Goal: Task Accomplishment & Management: Complete application form

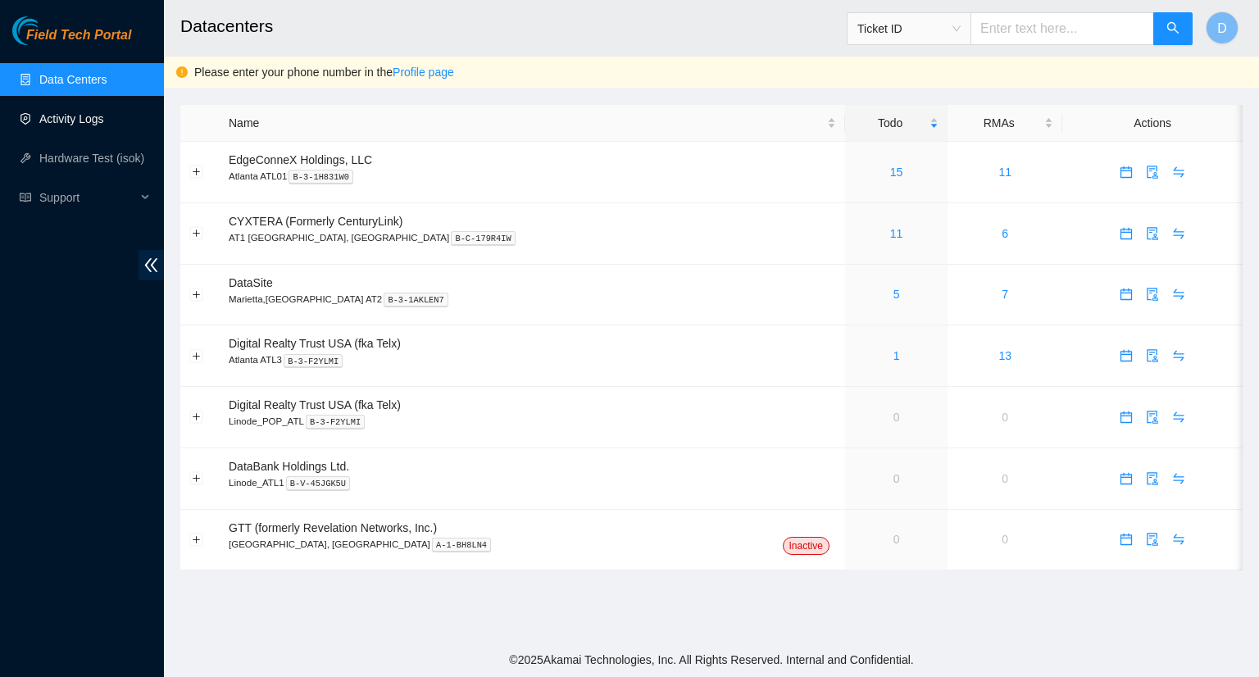
click at [72, 113] on link "Activity Logs" at bounding box center [71, 118] width 65 height 13
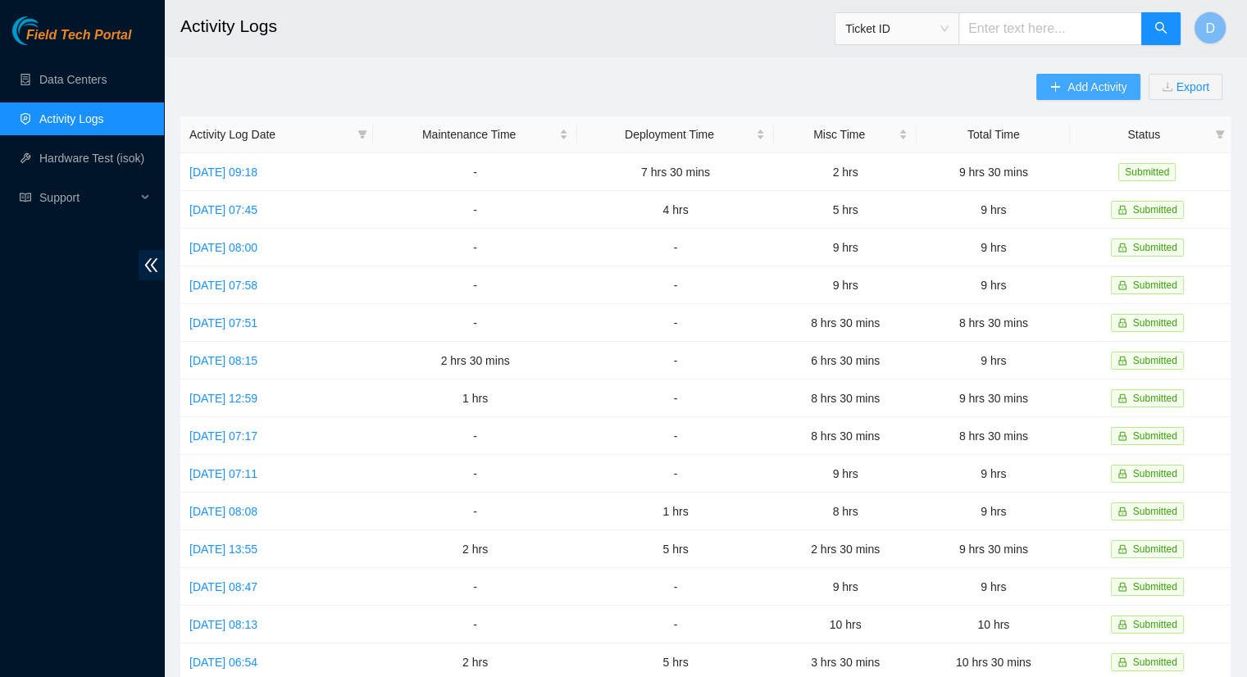
click at [1055, 95] on button "Add Activity" at bounding box center [1087, 87] width 103 height 26
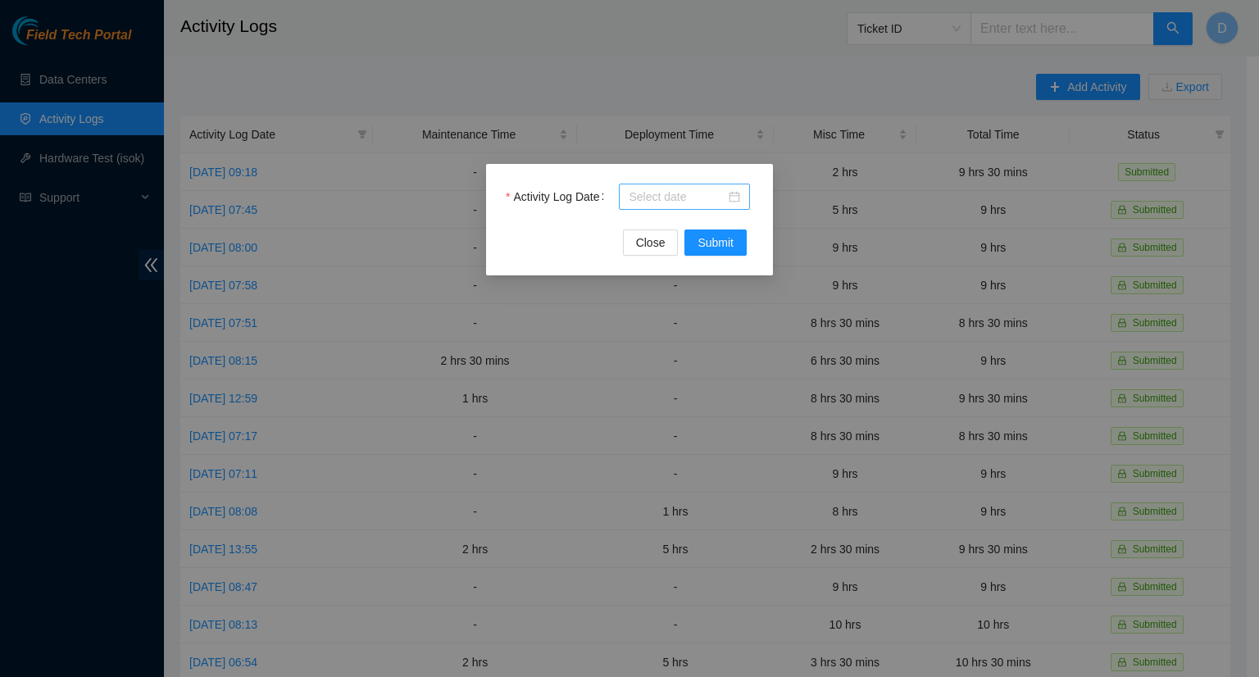
click at [671, 193] on input "Activity Log Date" at bounding box center [677, 197] width 97 height 18
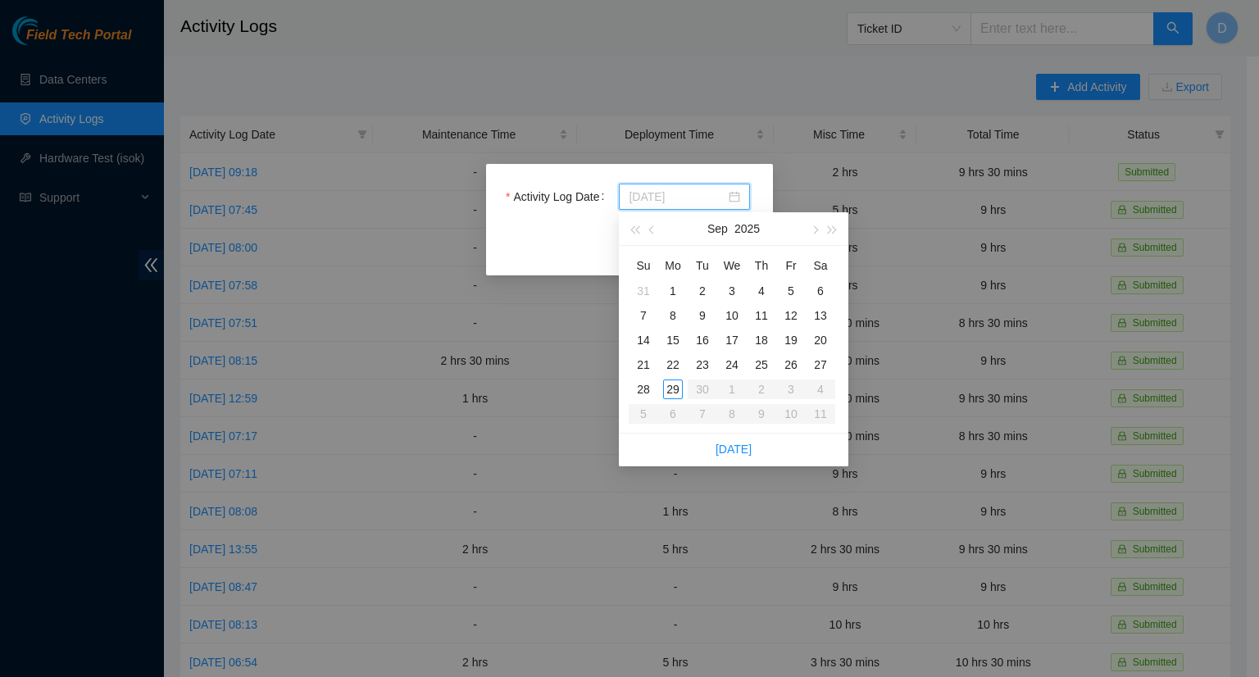
type input "[DATE]"
click at [738, 365] on div "24" at bounding box center [732, 365] width 20 height 20
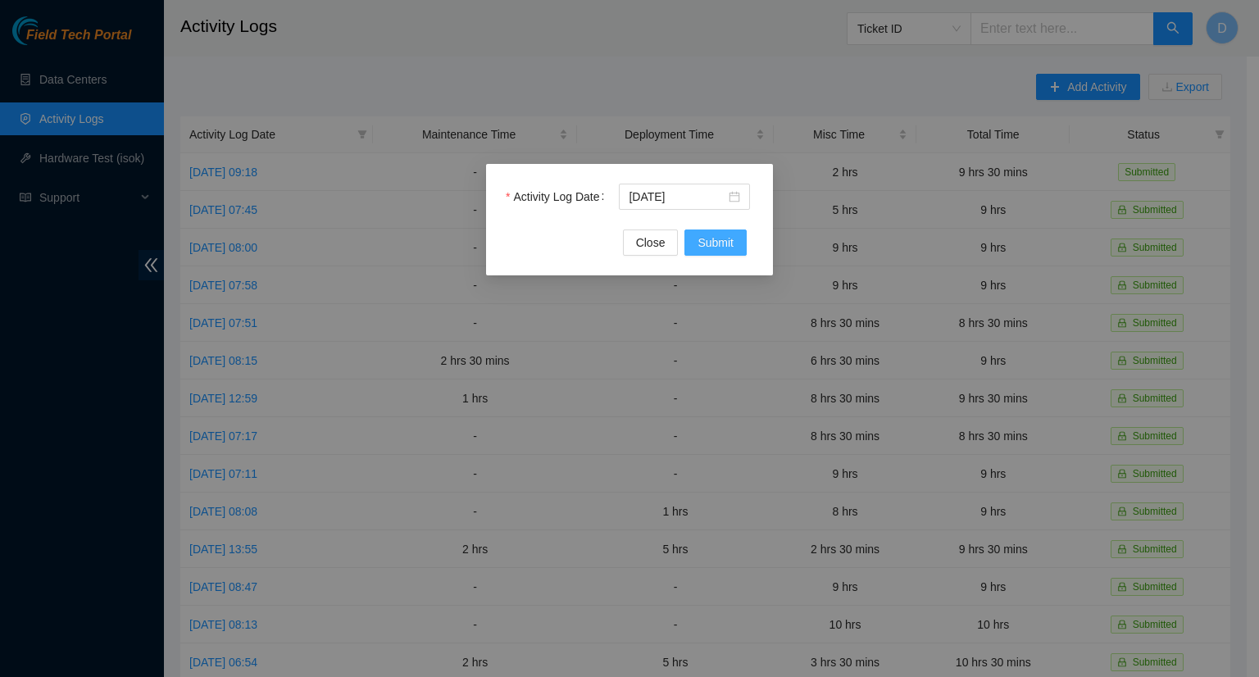
click at [690, 240] on button "Submit" at bounding box center [716, 243] width 62 height 26
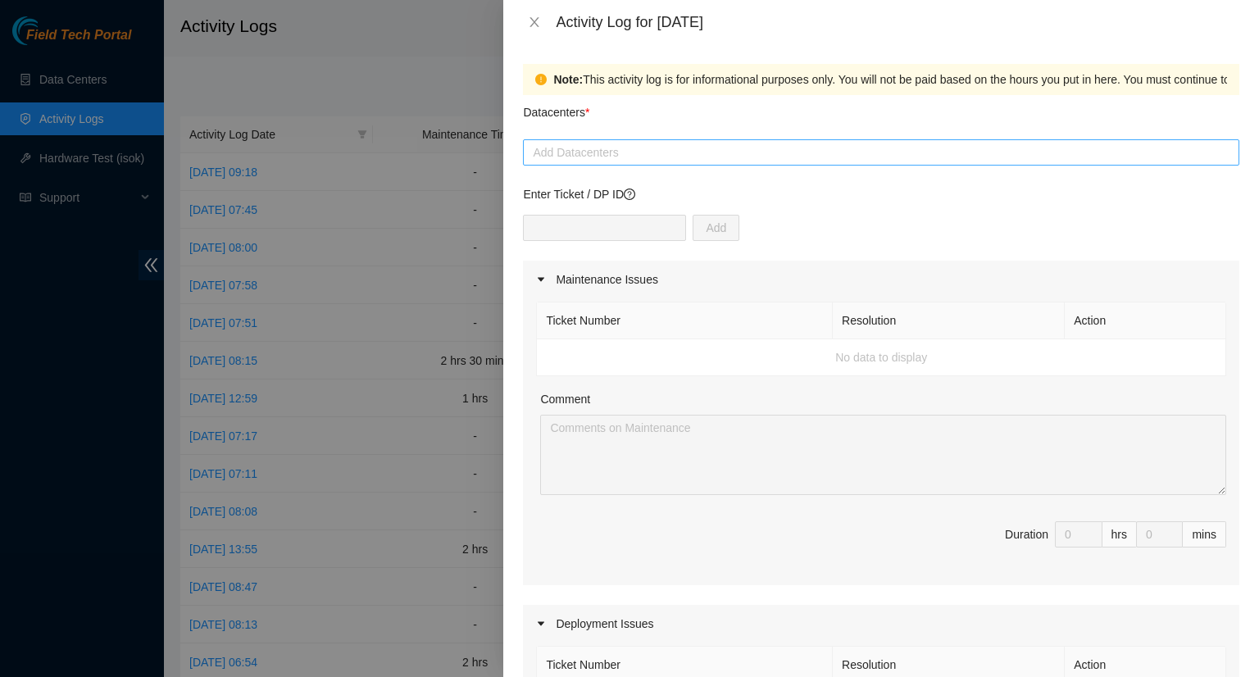
click at [585, 149] on div at bounding box center [881, 153] width 708 height 20
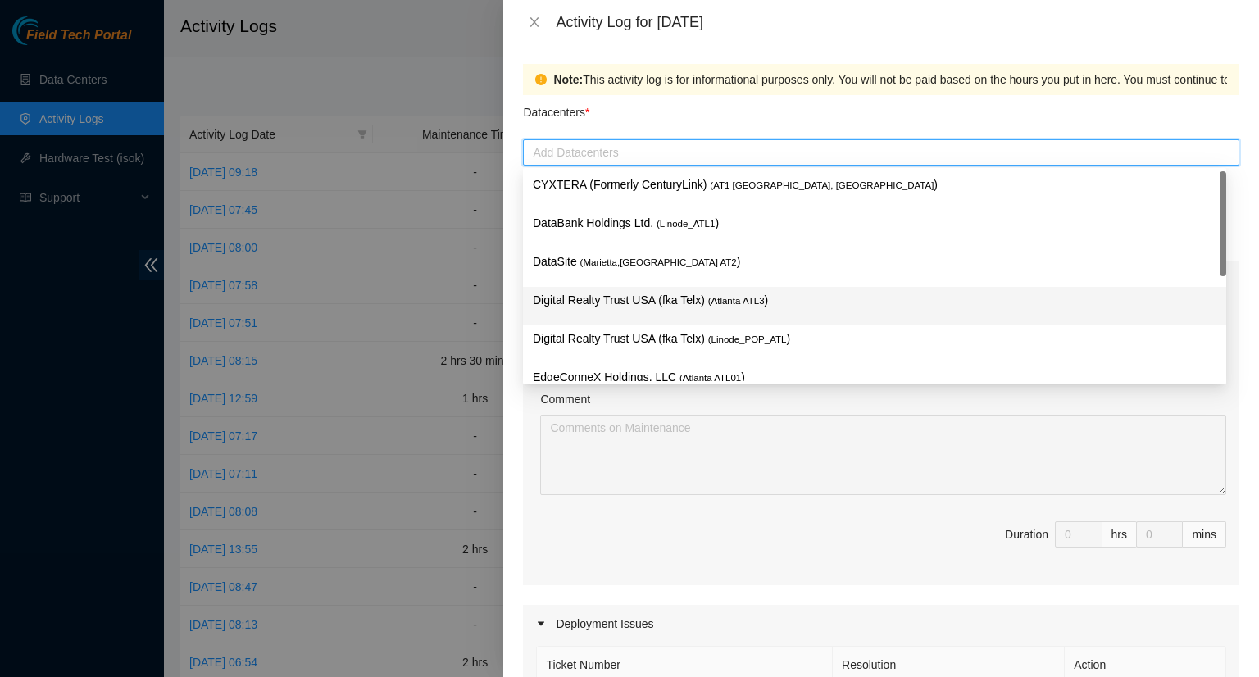
click at [645, 301] on p "Digital Realty Trust USA (fka Telx) ( [GEOGRAPHIC_DATA] ATL3 )" at bounding box center [875, 300] width 684 height 19
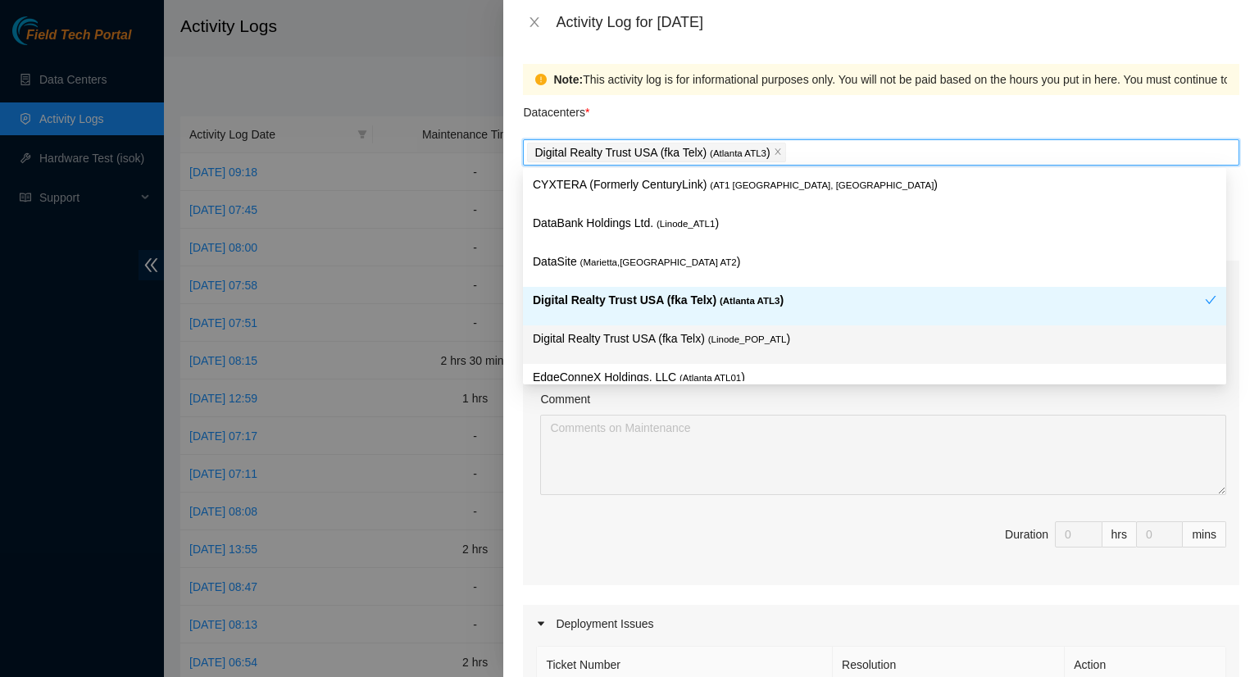
click at [758, 547] on span "Duration 0 hrs 0 mins" at bounding box center [881, 544] width 690 height 46
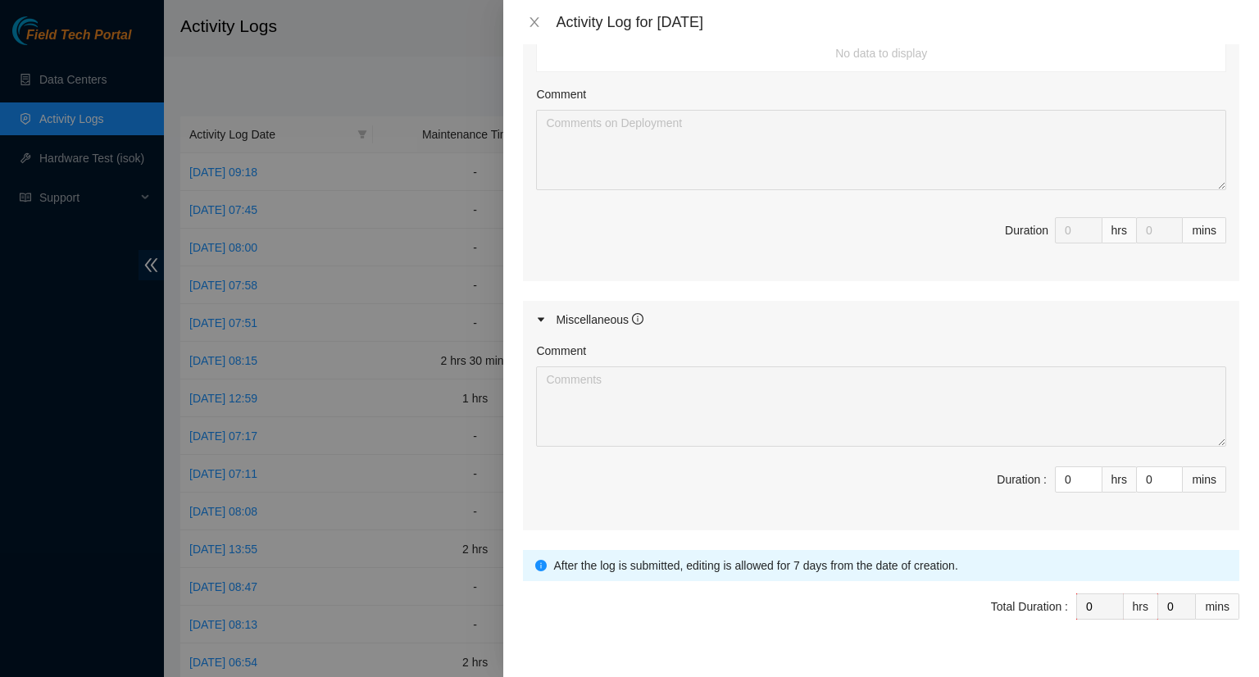
scroll to position [656, 0]
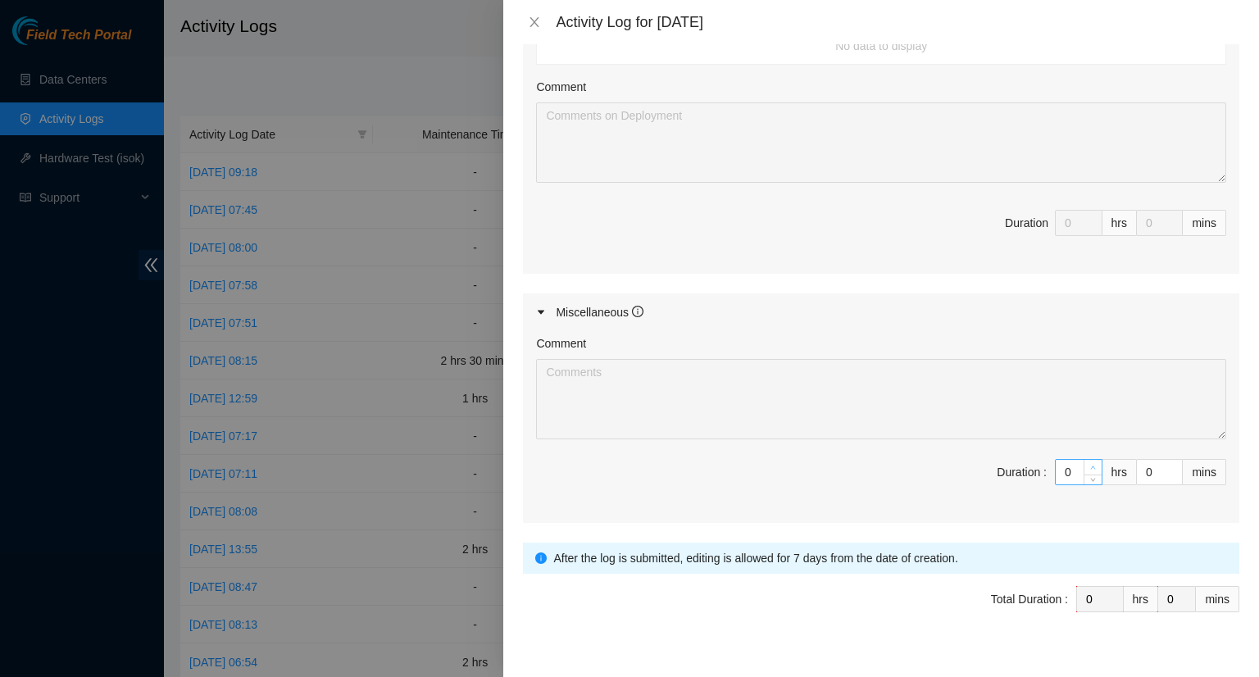
type input "1"
click at [1090, 465] on icon "up" at bounding box center [1093, 468] width 6 height 6
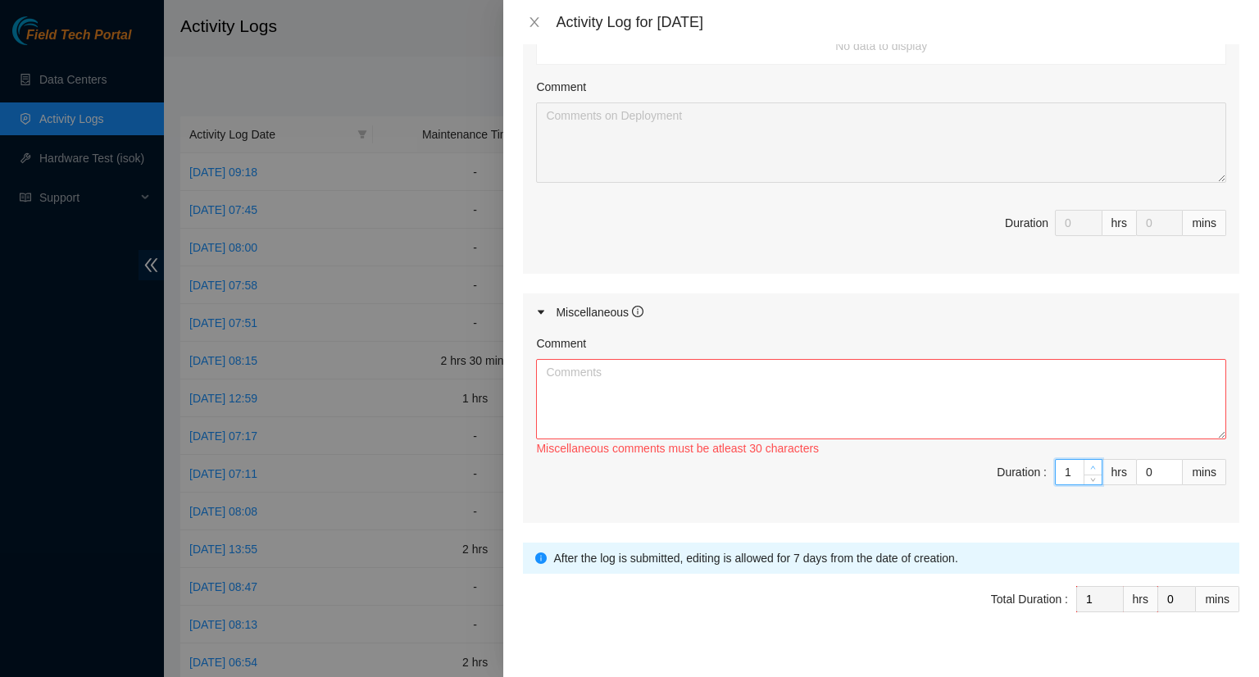
type input "2"
click at [1090, 465] on icon "up" at bounding box center [1093, 468] width 6 height 6
type input "3"
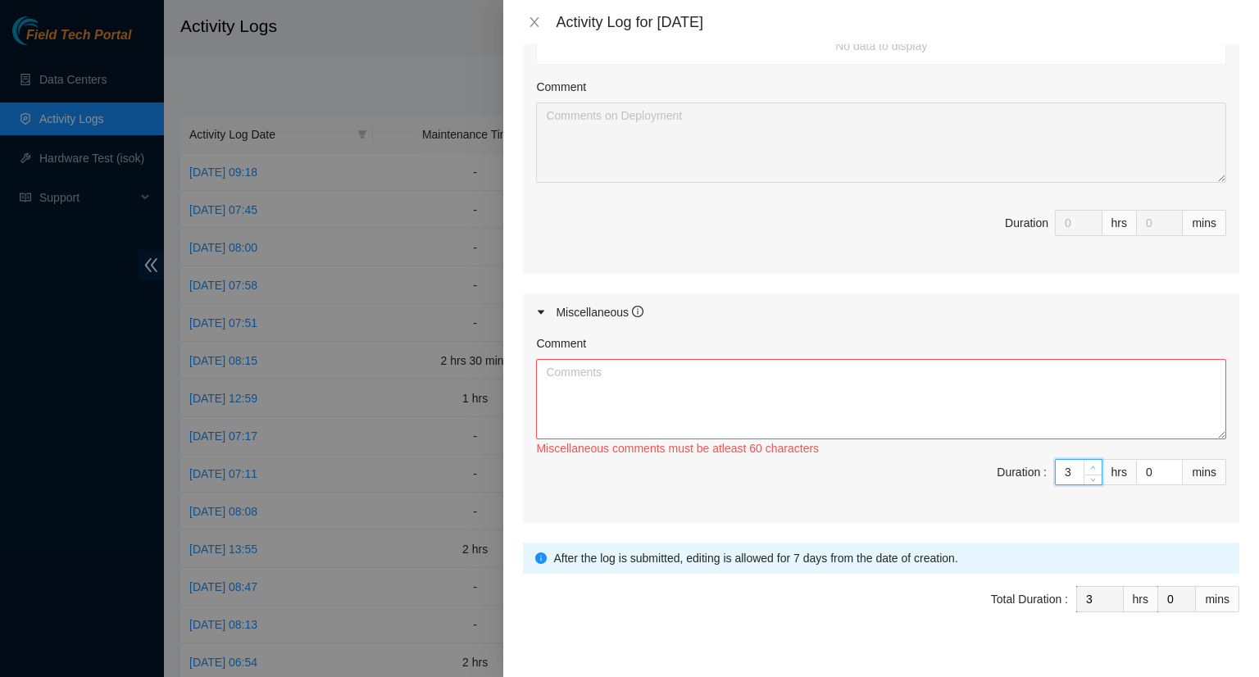
click at [1090, 465] on icon "up" at bounding box center [1093, 468] width 6 height 6
type input "4"
click at [1090, 465] on icon "up" at bounding box center [1093, 468] width 6 height 6
type input "5"
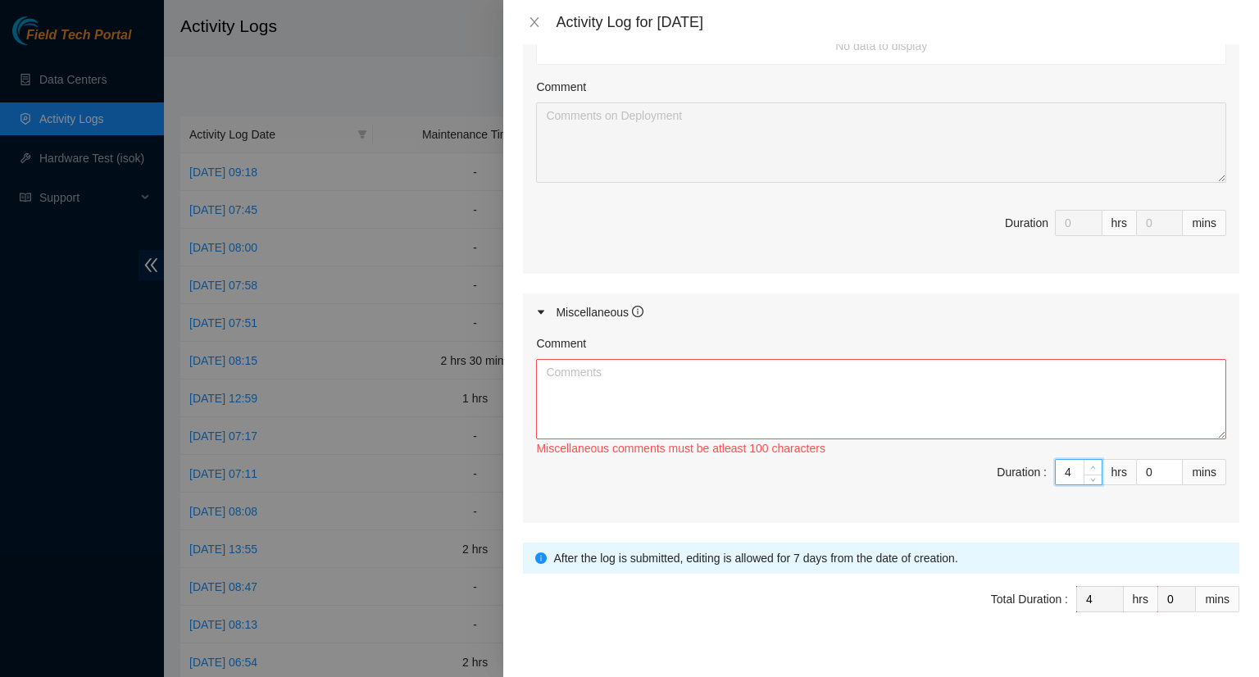
type input "5"
click at [1090, 465] on icon "up" at bounding box center [1093, 468] width 6 height 6
type input "6"
click at [1090, 465] on icon "up" at bounding box center [1093, 468] width 6 height 6
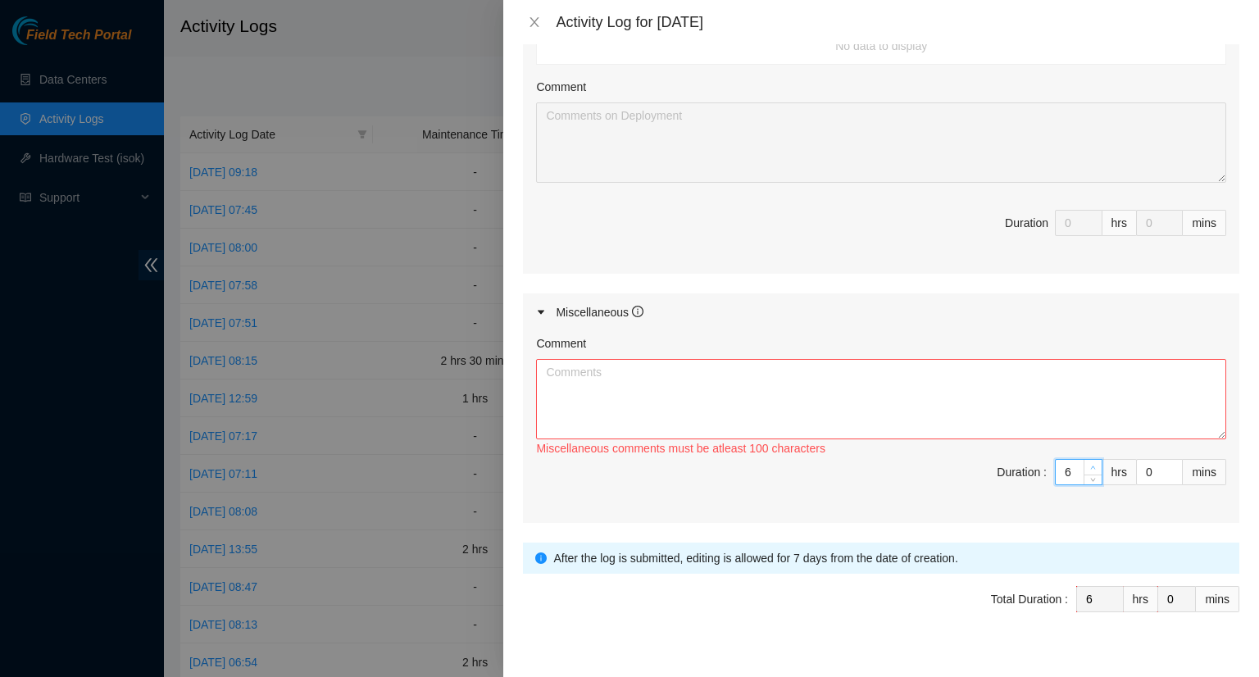
type input "7"
click at [1090, 465] on icon "up" at bounding box center [1093, 468] width 6 height 6
type input "8"
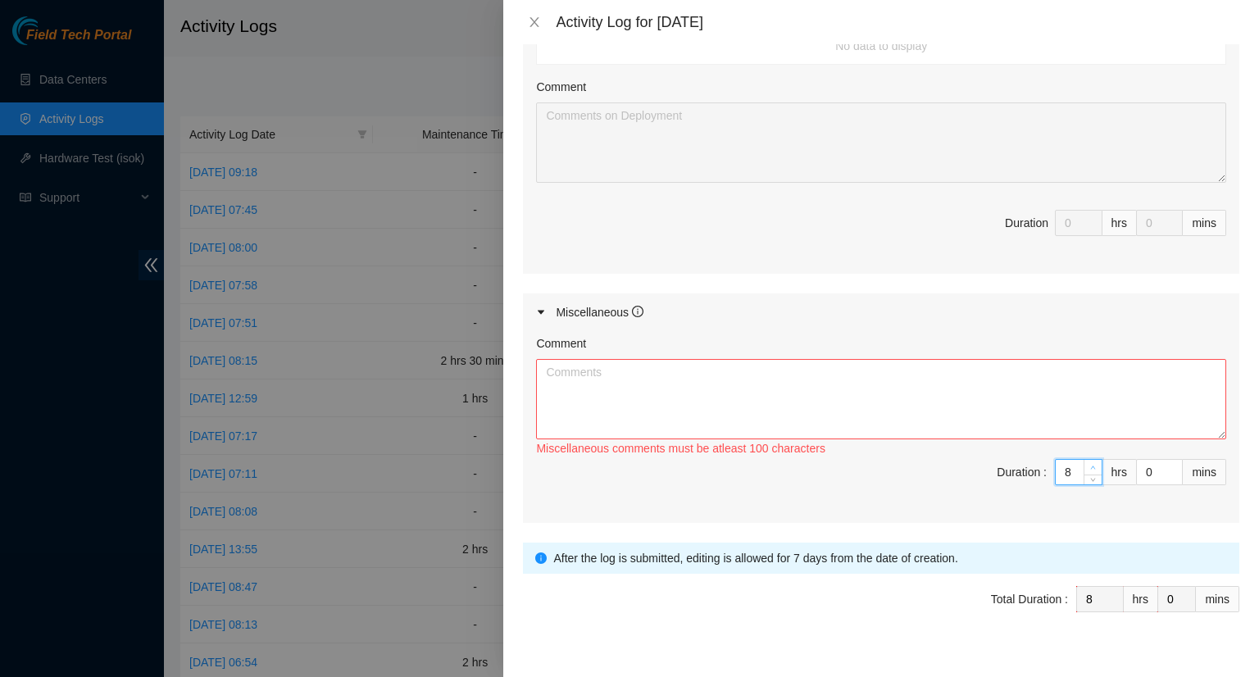
click at [1090, 465] on icon "up" at bounding box center [1093, 468] width 6 height 6
type input "9"
click at [1090, 465] on icon "up" at bounding box center [1093, 468] width 6 height 6
click at [656, 407] on textarea "Comment" at bounding box center [881, 399] width 690 height 80
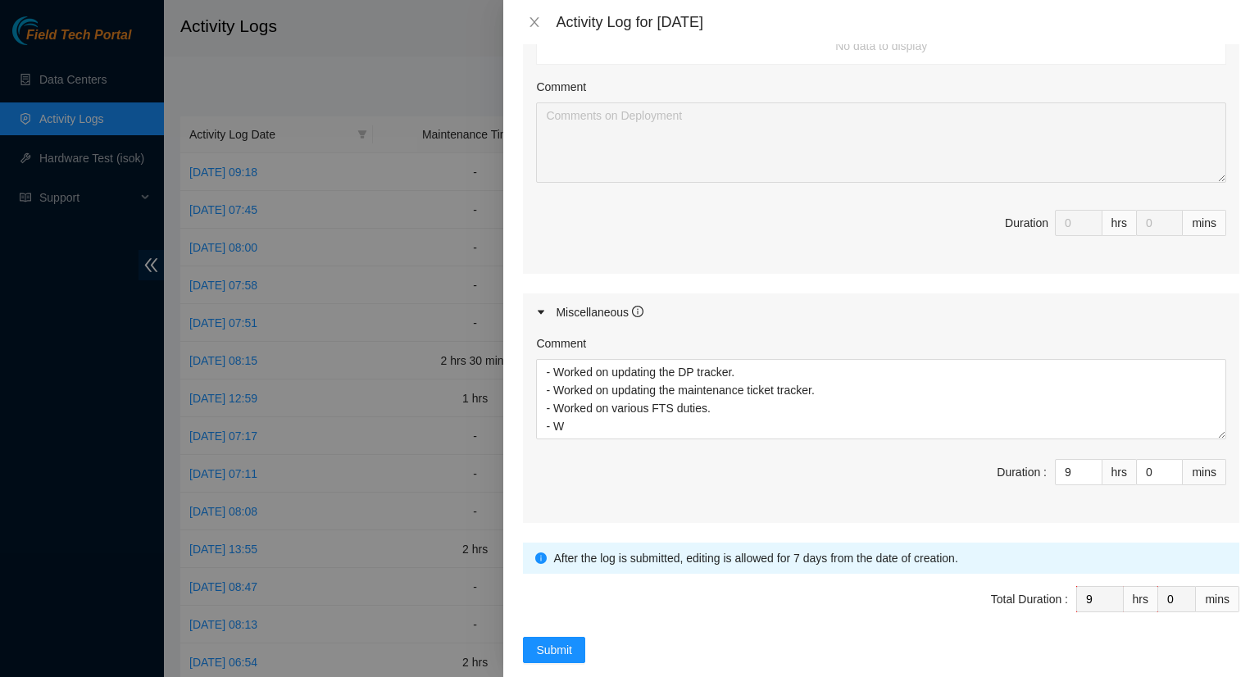
click at [282, 263] on div at bounding box center [629, 338] width 1259 height 677
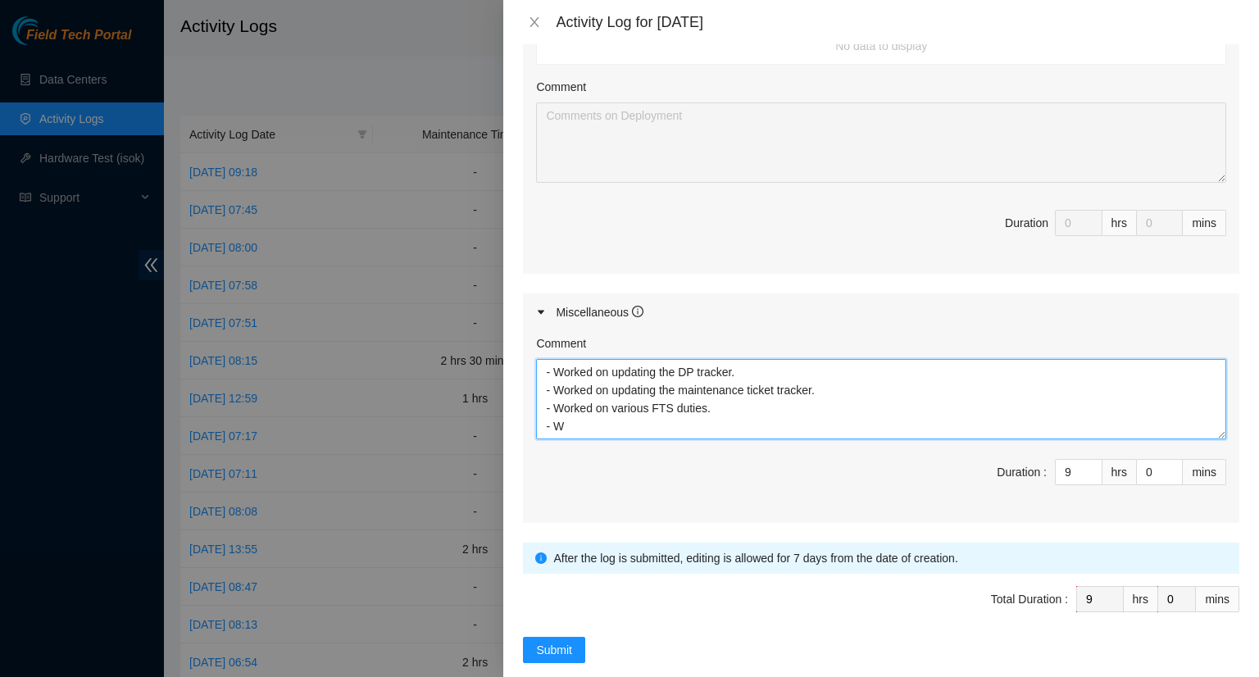
click at [571, 429] on textarea "- Worked on updating the DP tracker. - Worked on updating the maintenance ticke…" at bounding box center [881, 399] width 690 height 80
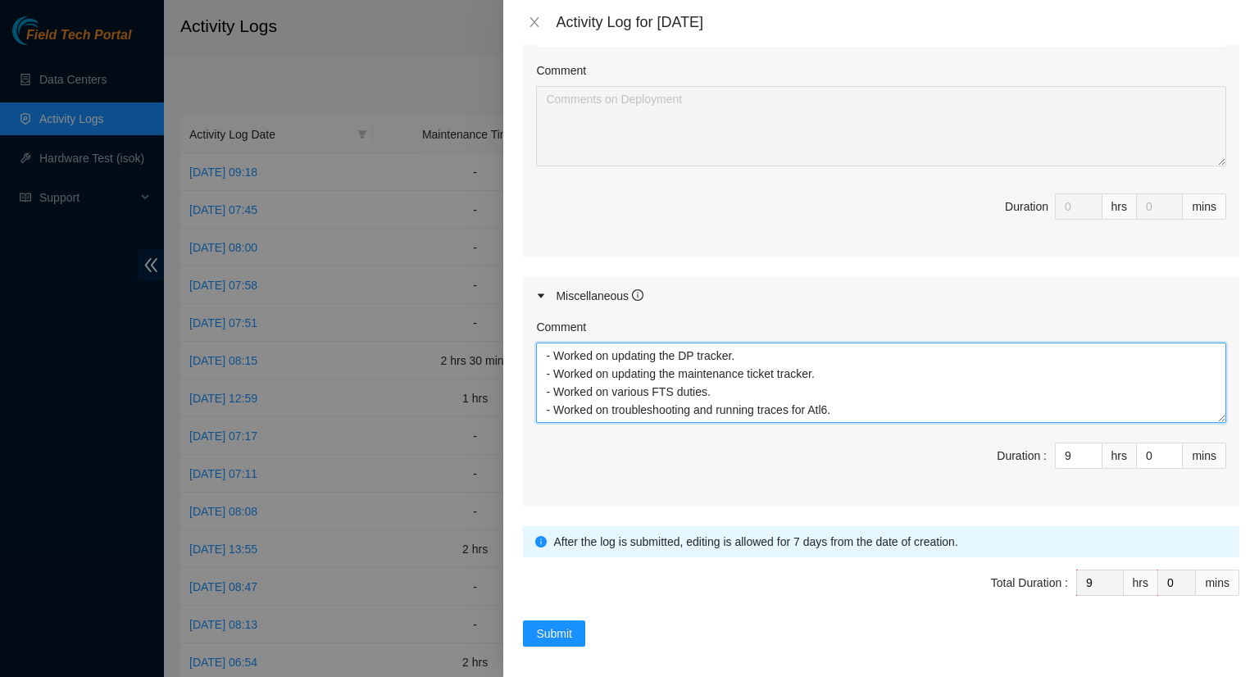
scroll to position [675, 0]
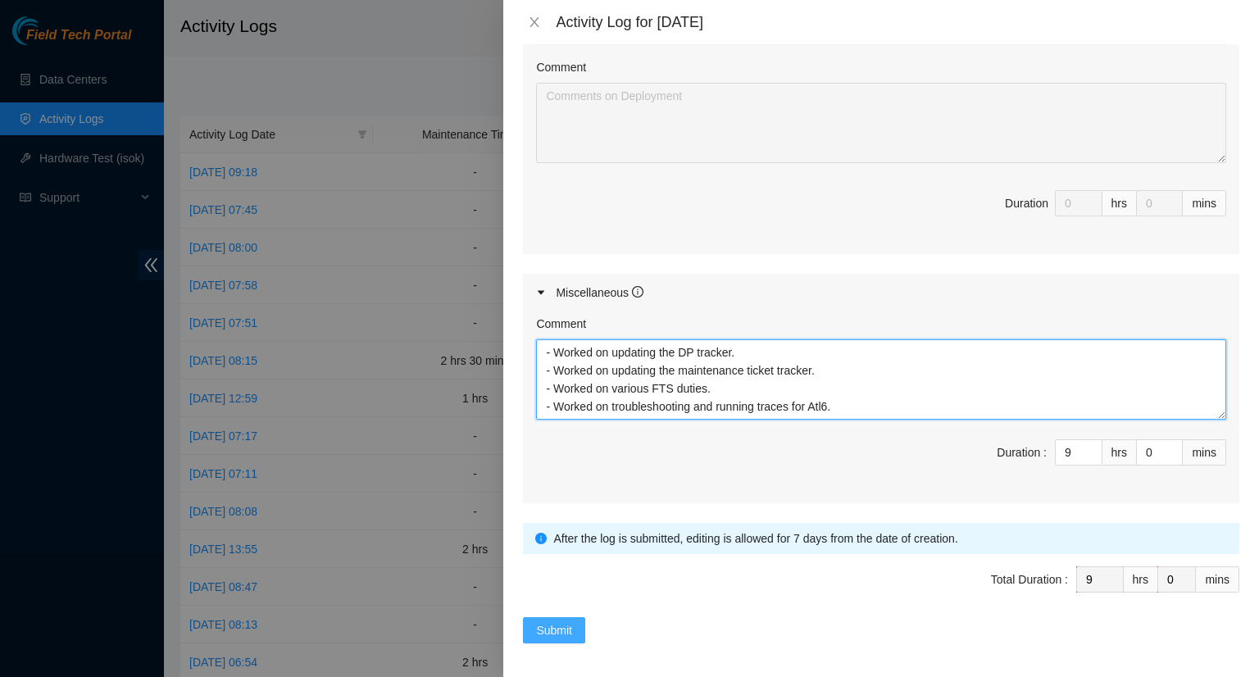
type textarea "- Worked on updating the DP tracker. - Worked on updating the maintenance ticke…"
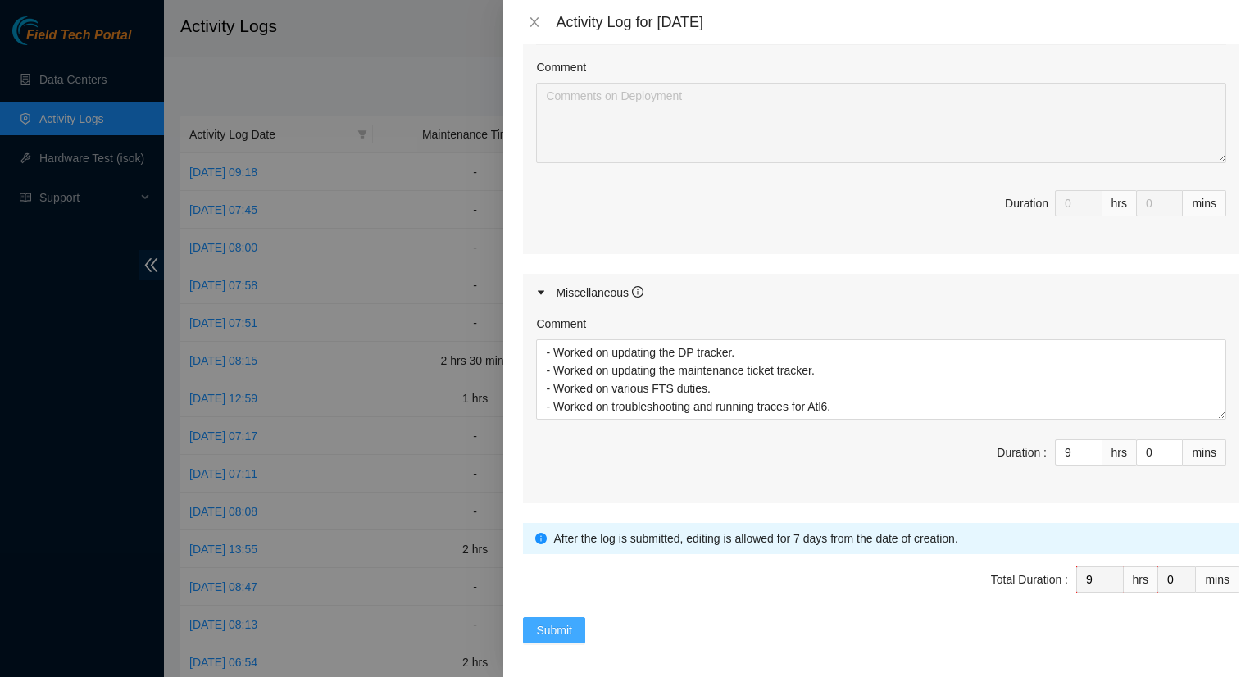
click at [567, 621] on span "Submit" at bounding box center [554, 630] width 36 height 18
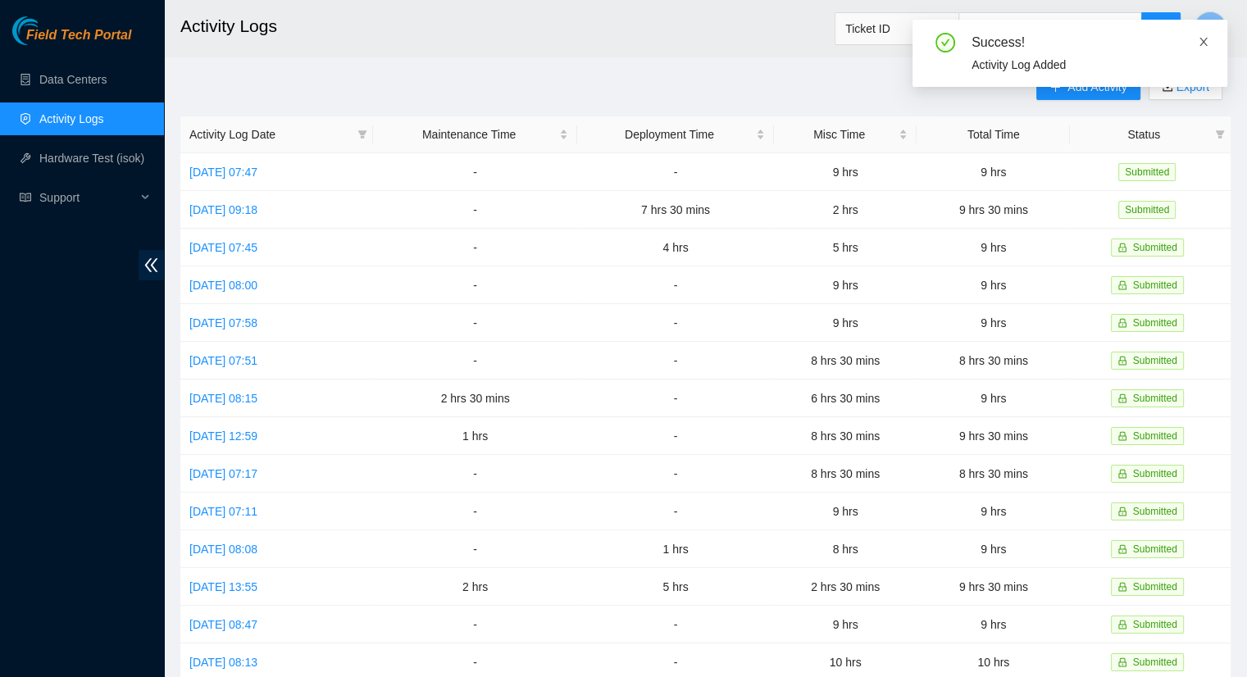
click at [1207, 43] on icon "close" at bounding box center [1203, 41] width 11 height 11
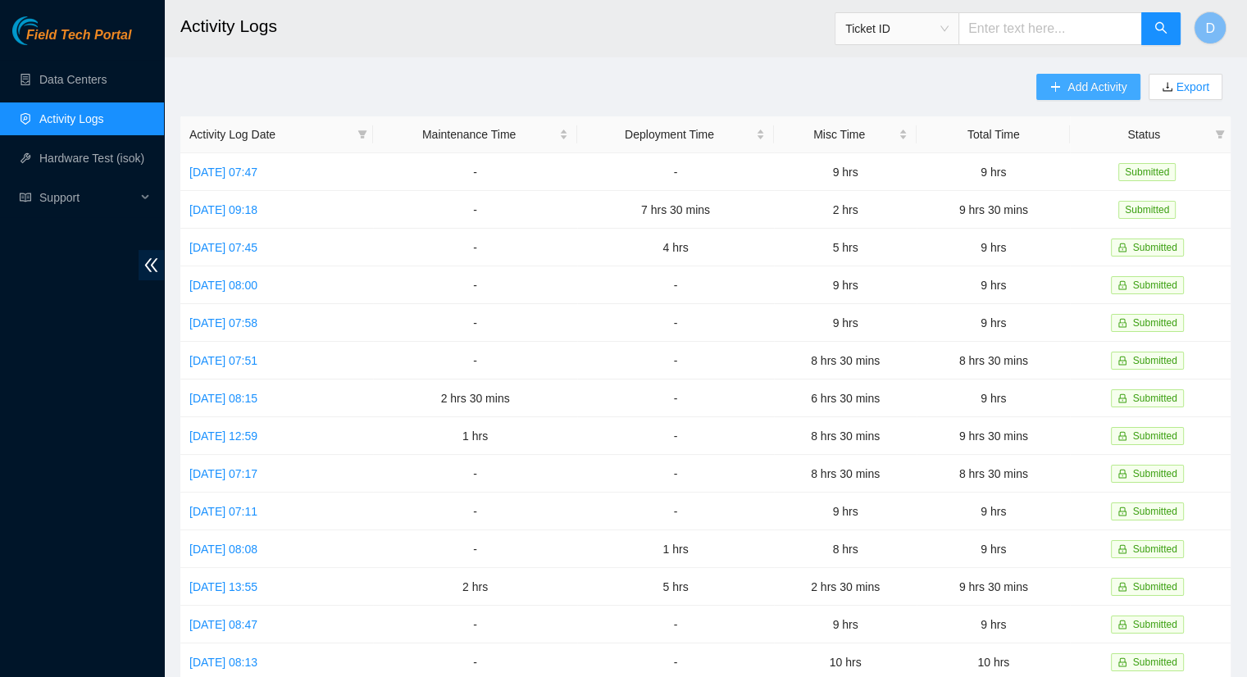
click at [1072, 82] on span "Add Activity" at bounding box center [1096, 87] width 59 height 18
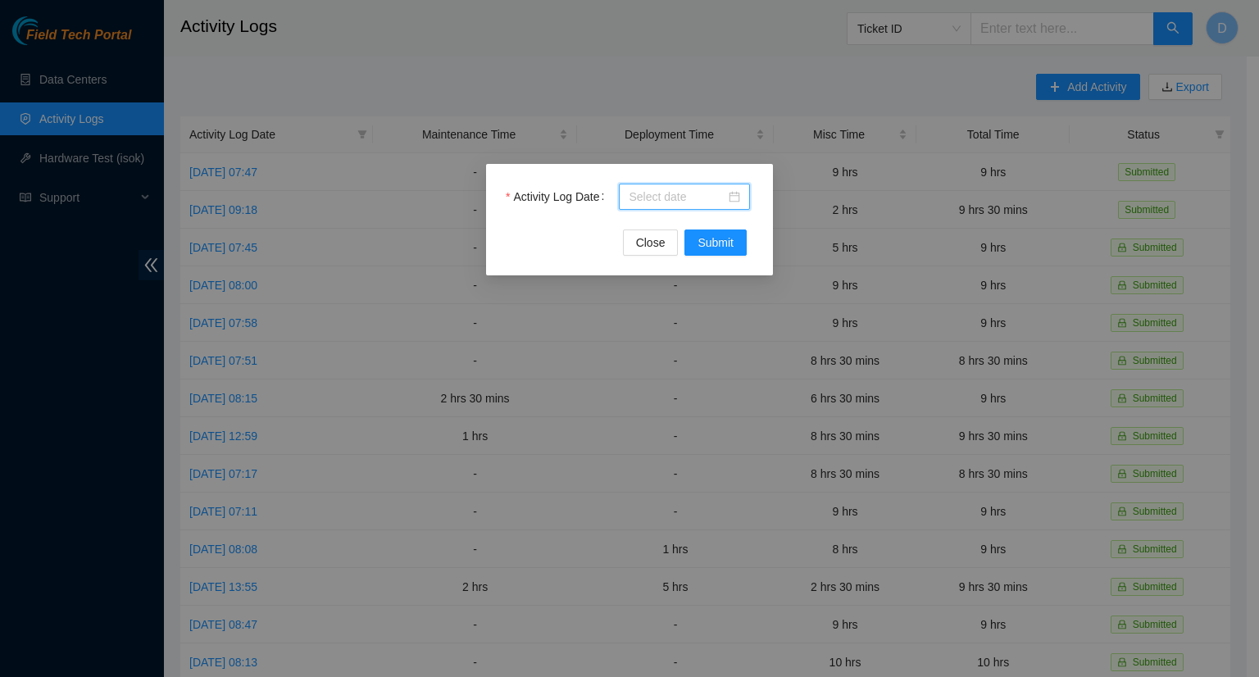
click at [671, 201] on input "Activity Log Date" at bounding box center [677, 197] width 97 height 18
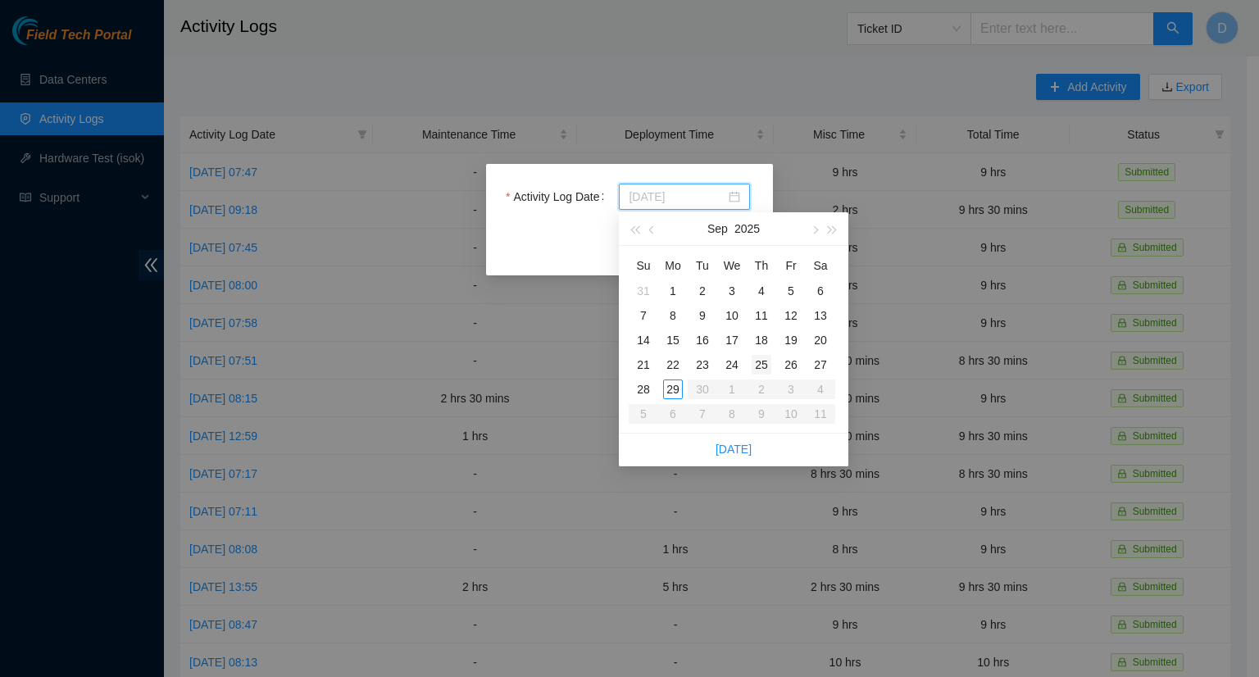
type input "[DATE]"
click at [761, 362] on div "25" at bounding box center [762, 365] width 20 height 20
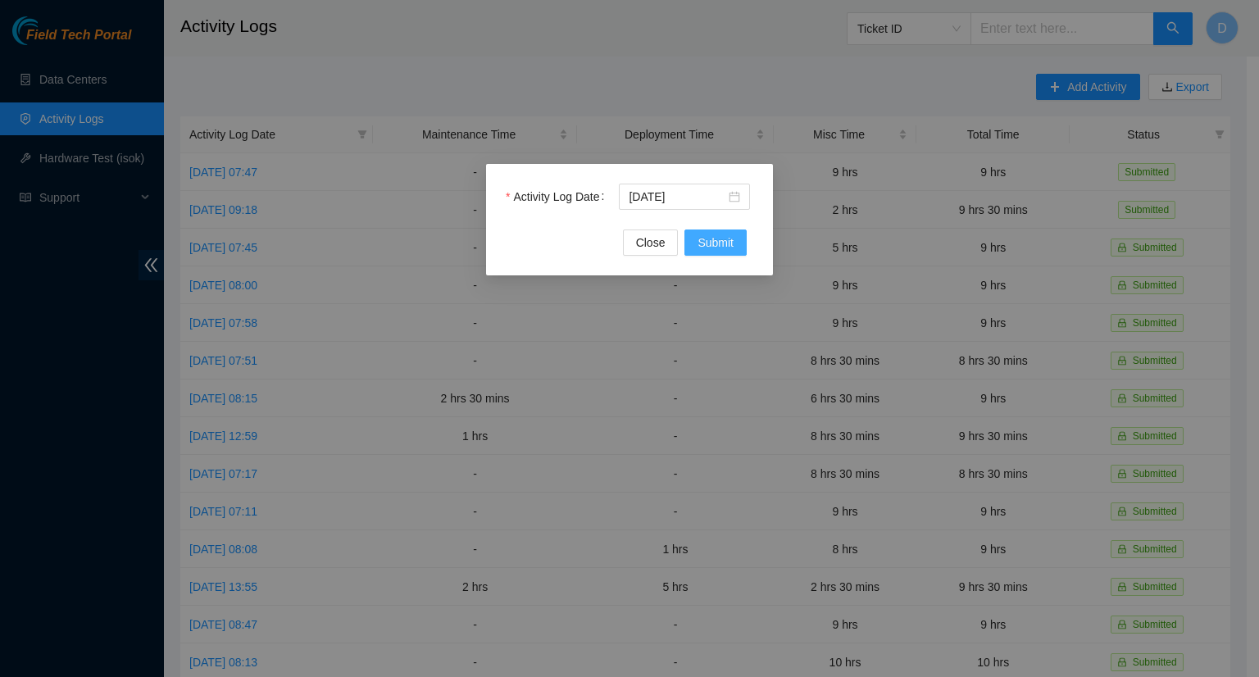
click at [725, 240] on span "Submit" at bounding box center [716, 243] width 36 height 18
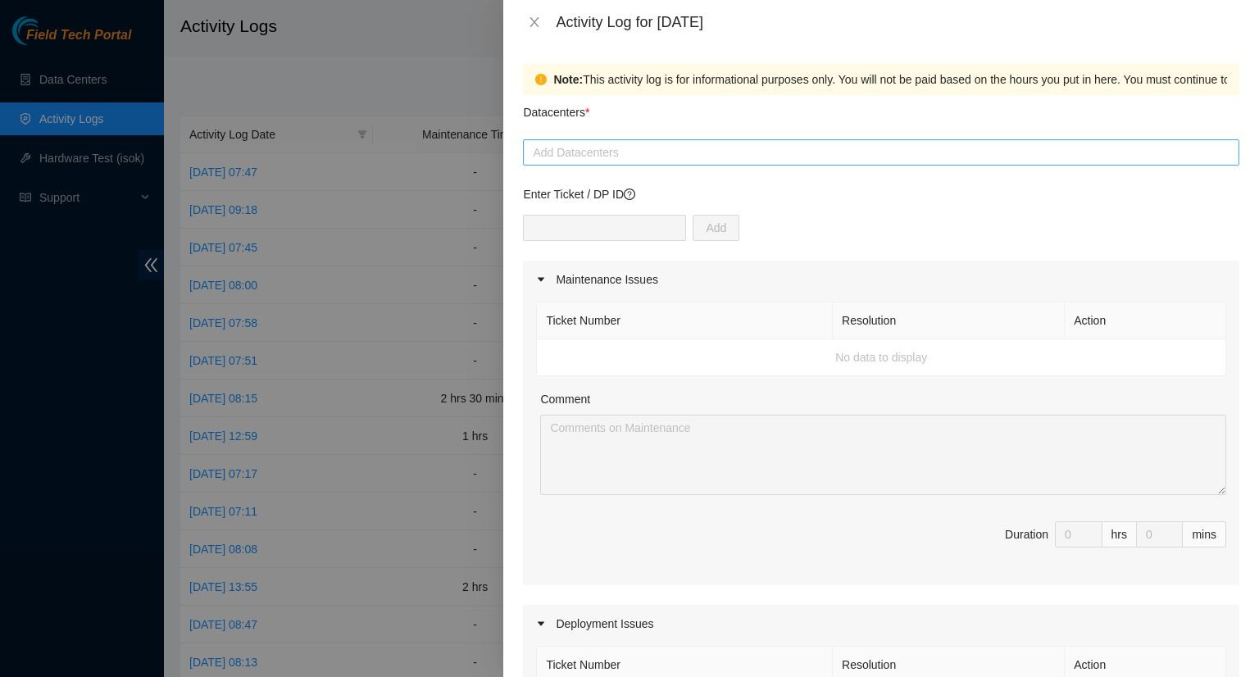
click at [653, 159] on div at bounding box center [881, 153] width 708 height 20
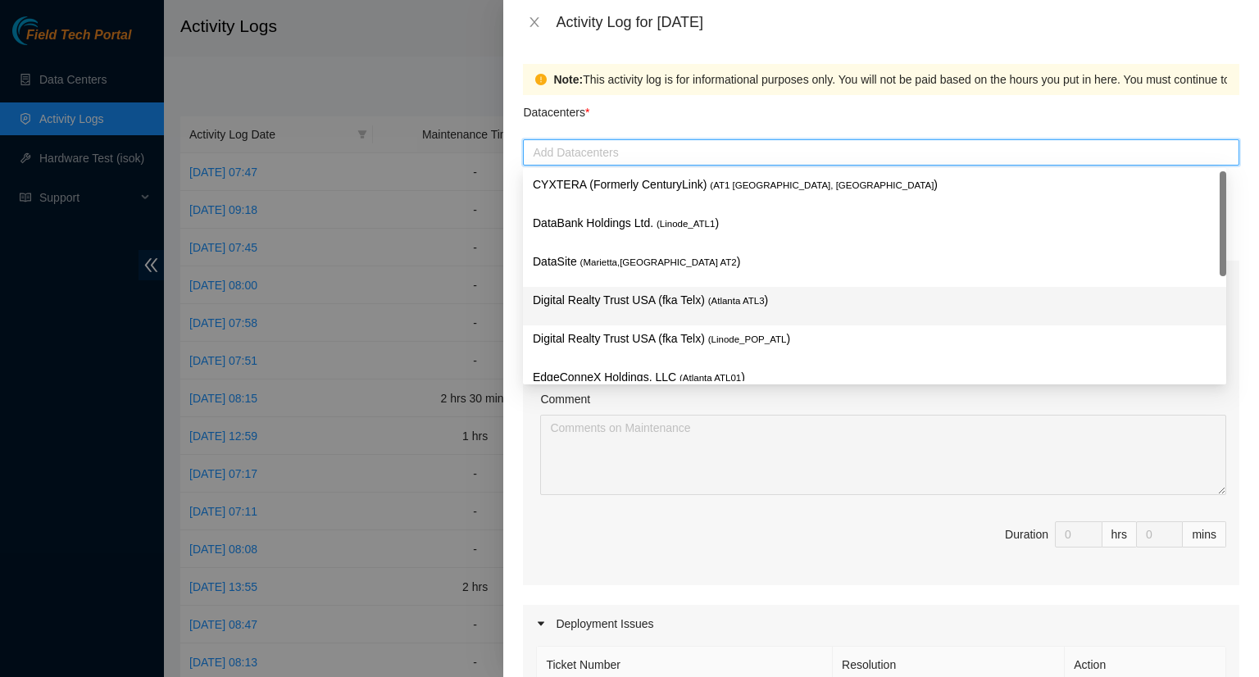
click at [667, 302] on p "Digital Realty Trust USA (fka Telx) ( [GEOGRAPHIC_DATA] ATL3 )" at bounding box center [875, 300] width 684 height 19
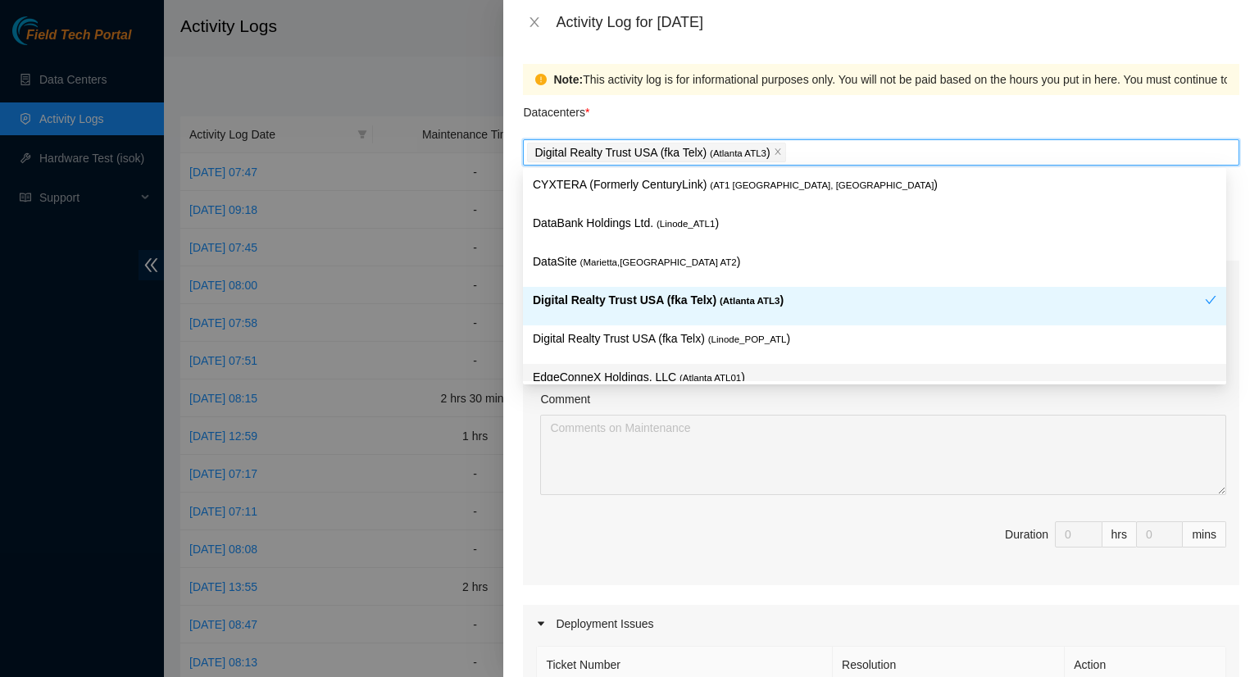
click at [809, 404] on div "Comment" at bounding box center [883, 402] width 686 height 25
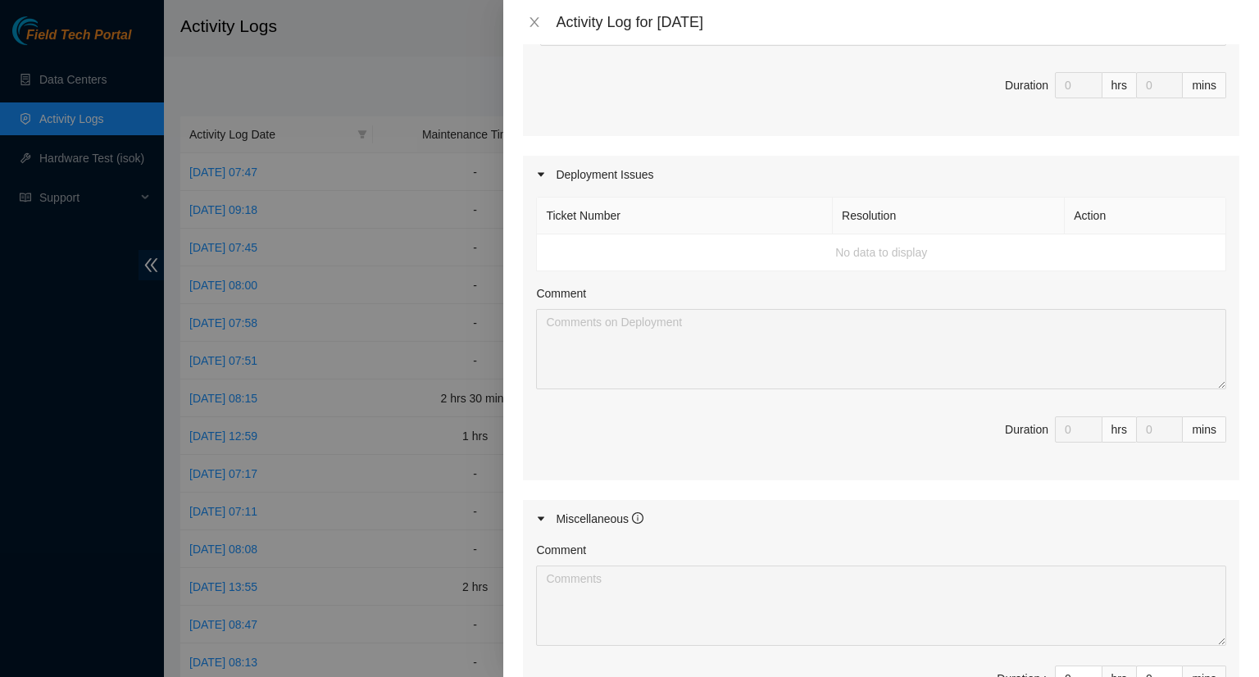
scroll to position [492, 0]
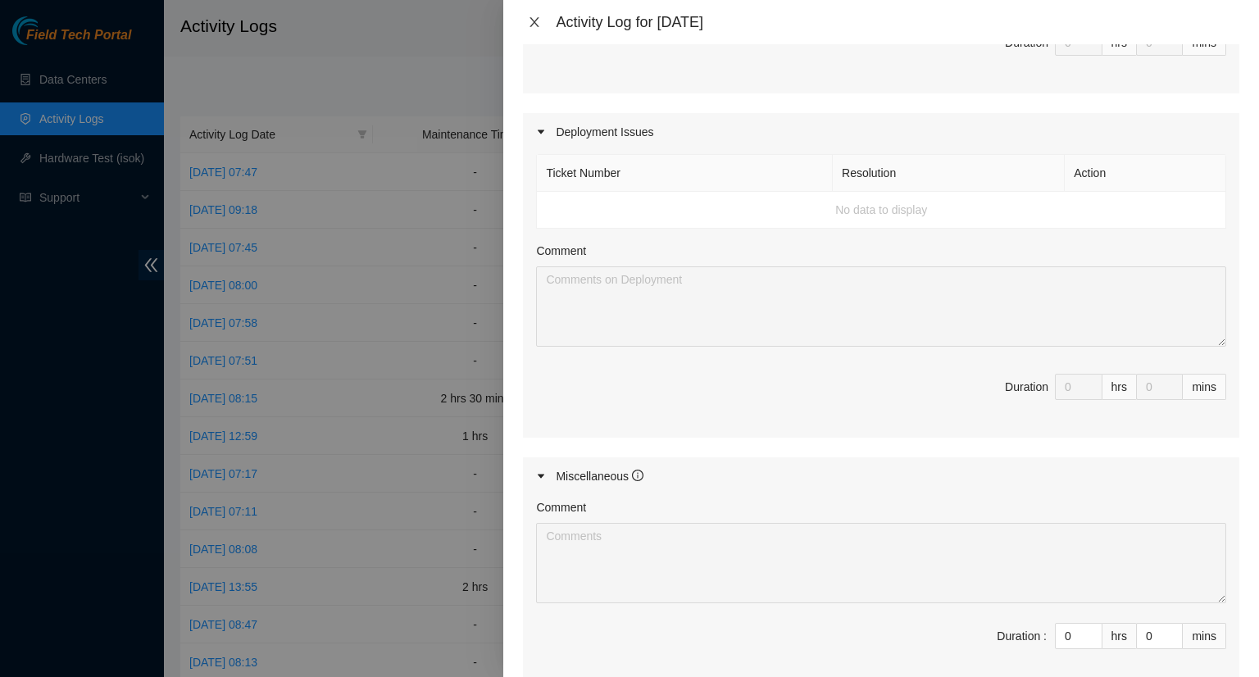
click at [534, 20] on icon "close" at bounding box center [534, 22] width 9 height 10
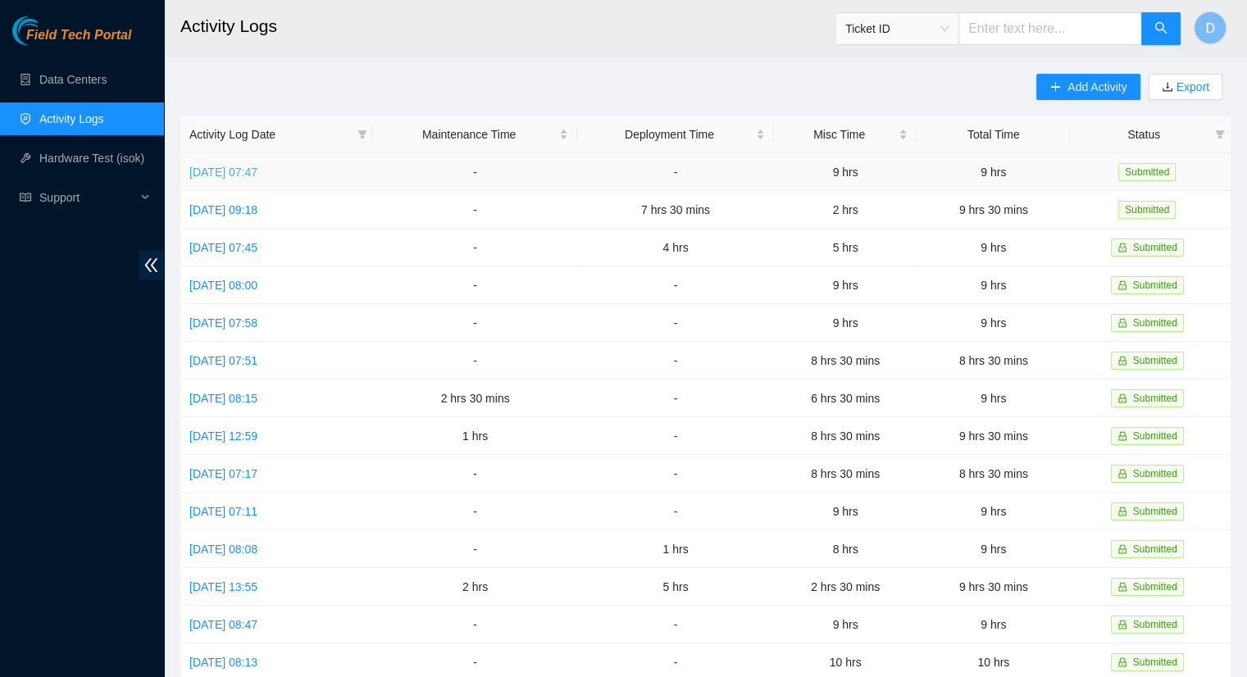
click at [230, 176] on link "[DATE] 07:47" at bounding box center [223, 172] width 68 height 13
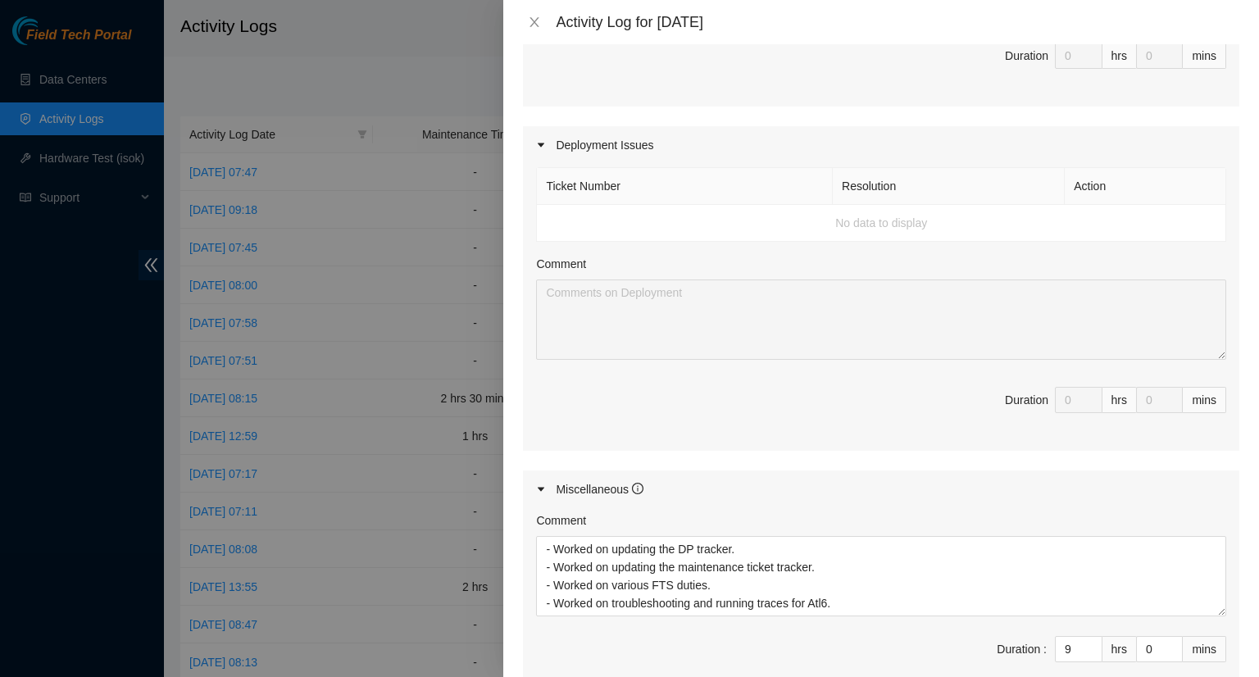
scroll to position [656, 0]
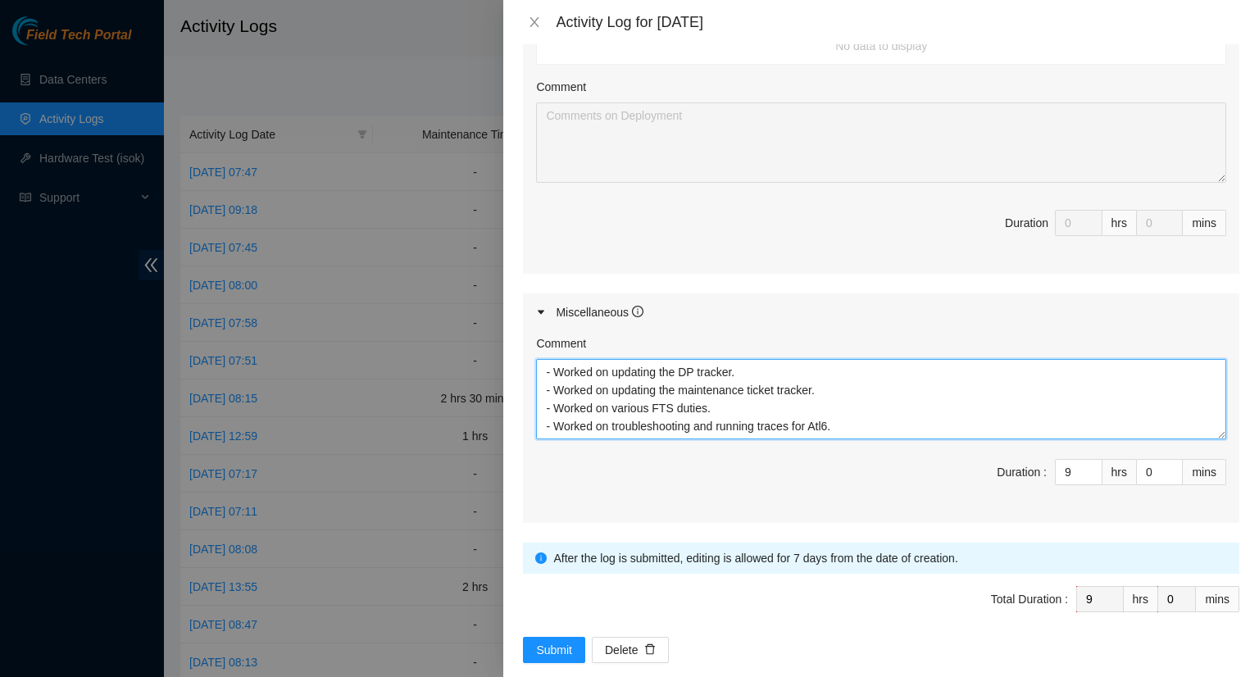
drag, startPoint x: 715, startPoint y: 411, endPoint x: 531, endPoint y: 358, distance: 191.0
click at [533, 358] on div "Comment - Worked on updating the DP tracker. - Worked on updating the maintenan…" at bounding box center [881, 427] width 716 height 192
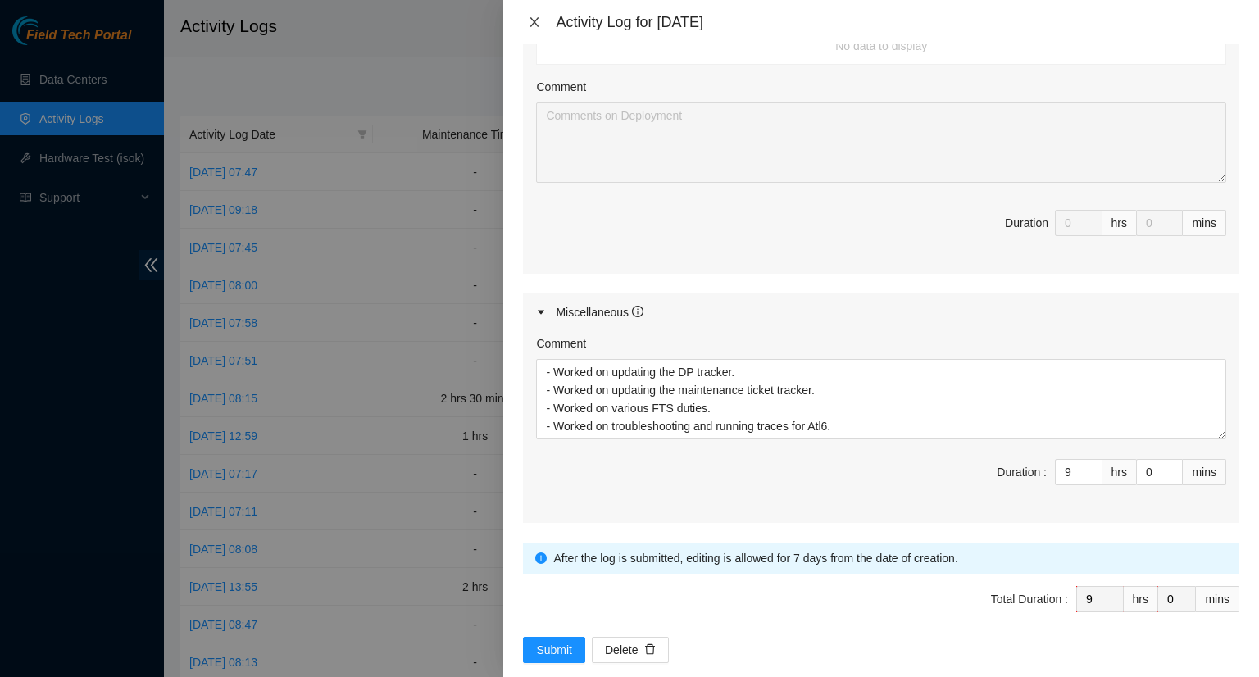
click at [533, 24] on icon "close" at bounding box center [534, 22] width 9 height 10
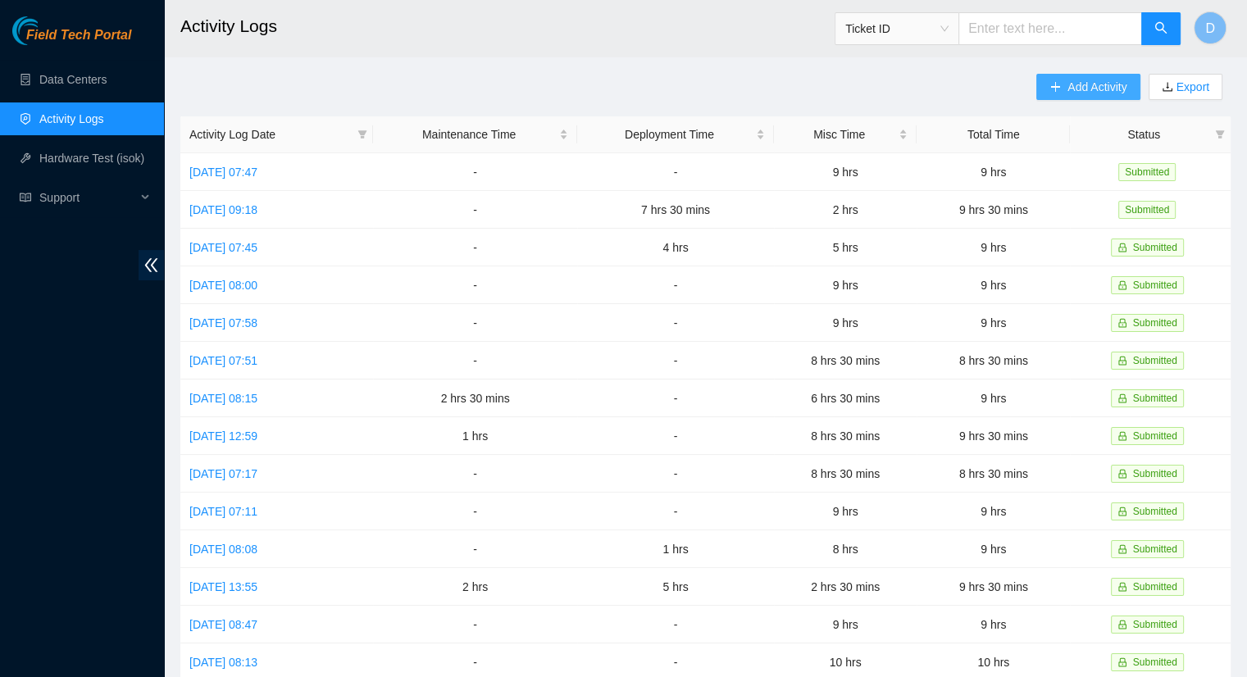
click at [1061, 84] on button "Add Activity" at bounding box center [1087, 87] width 103 height 26
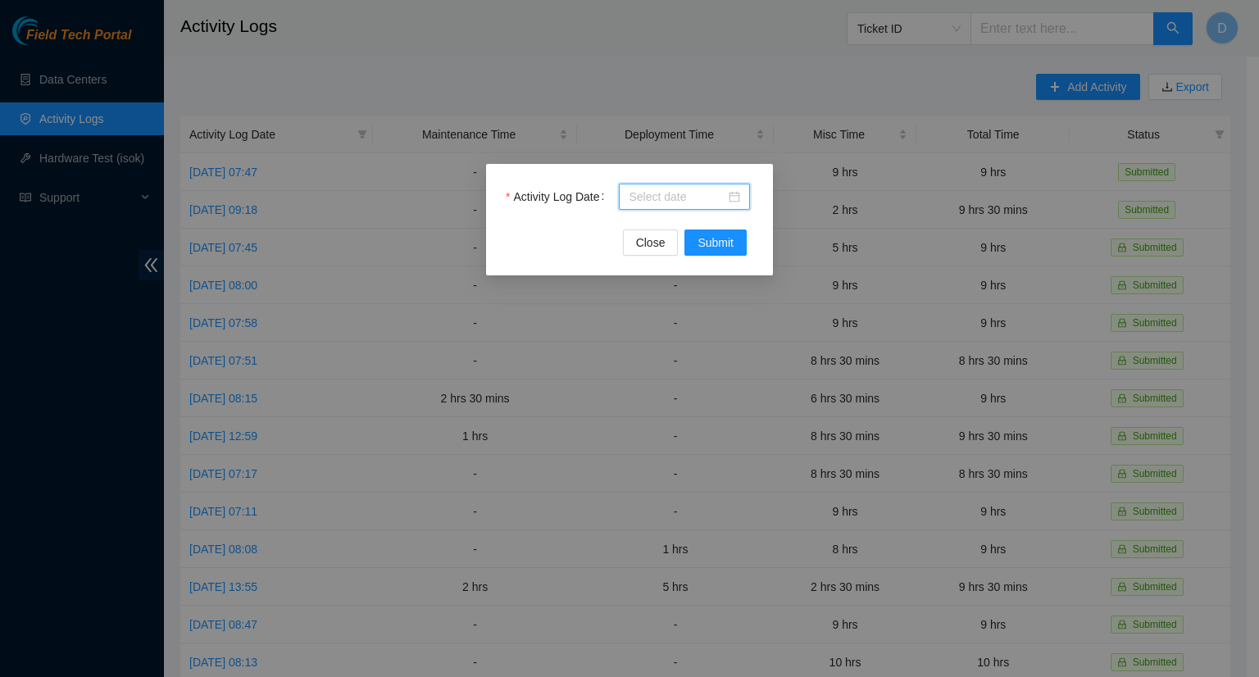
click at [700, 198] on input "Activity Log Date" at bounding box center [677, 197] width 97 height 18
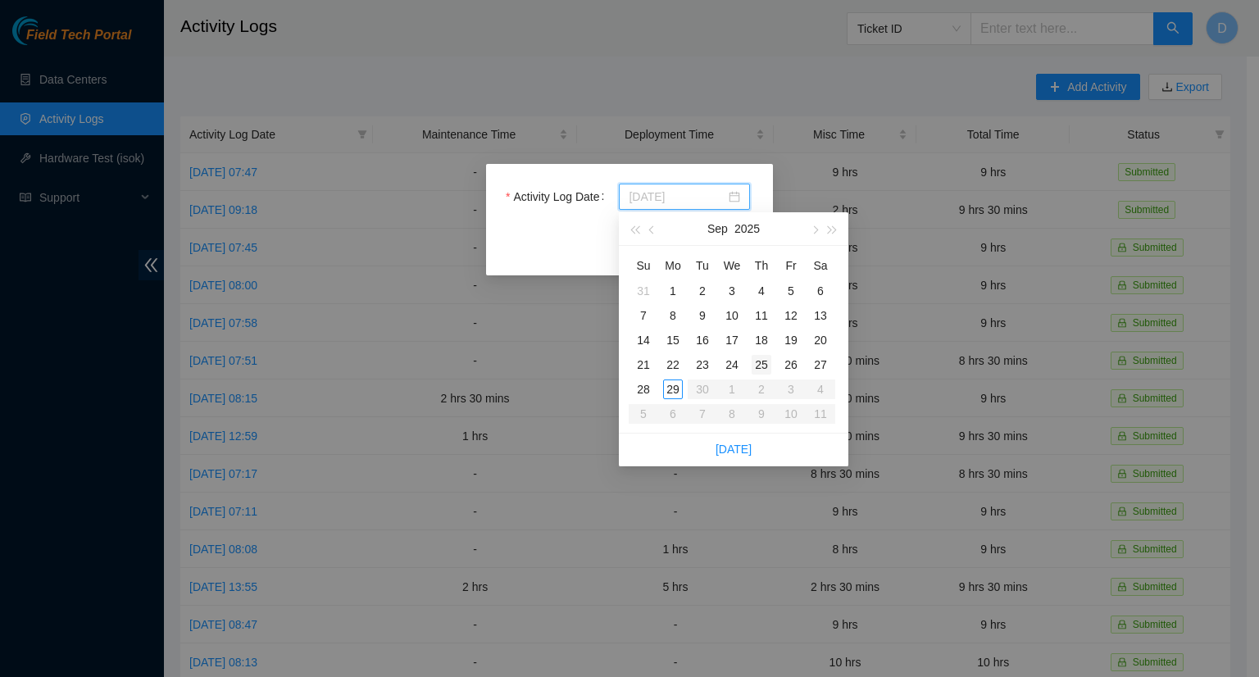
type input "[DATE]"
click at [765, 367] on div "25" at bounding box center [762, 365] width 20 height 20
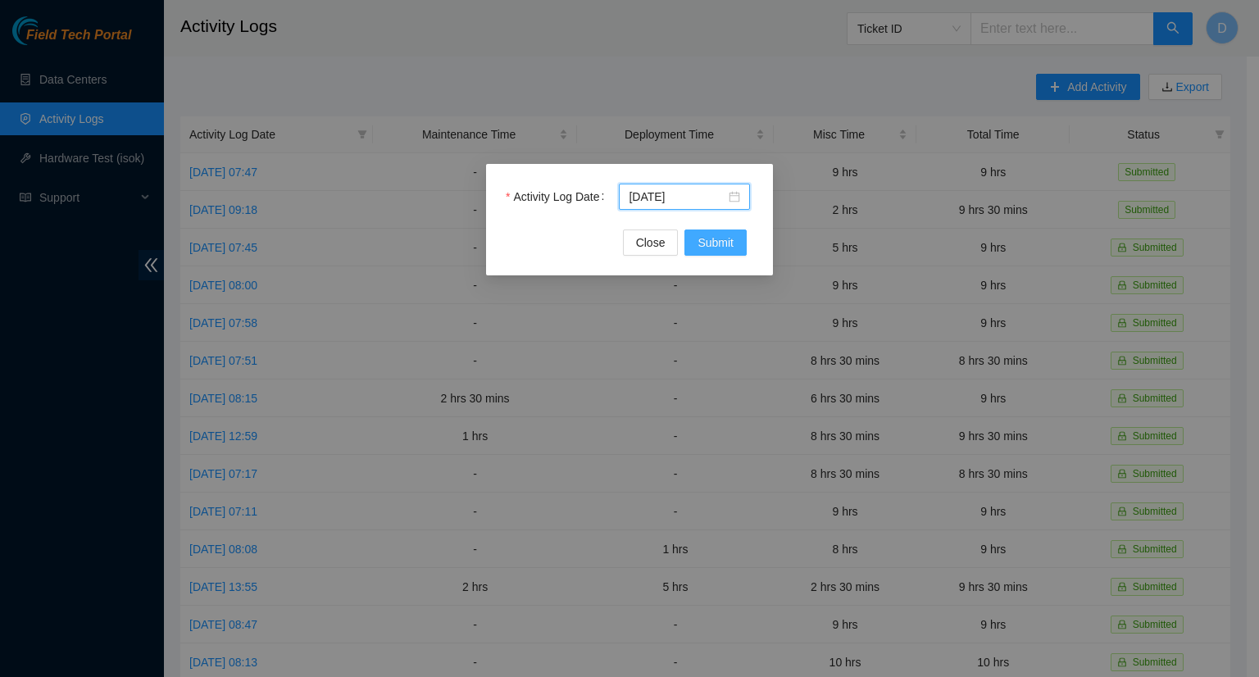
click at [715, 240] on span "Submit" at bounding box center [716, 243] width 36 height 18
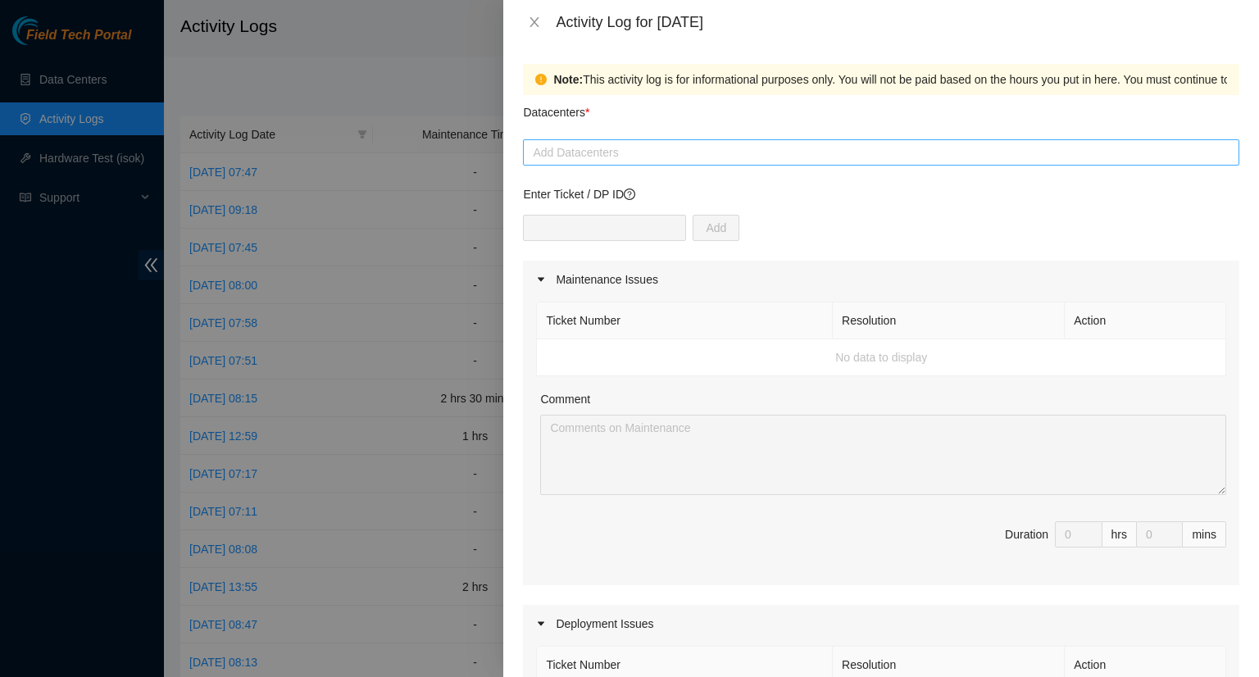
click at [660, 152] on div at bounding box center [881, 153] width 708 height 20
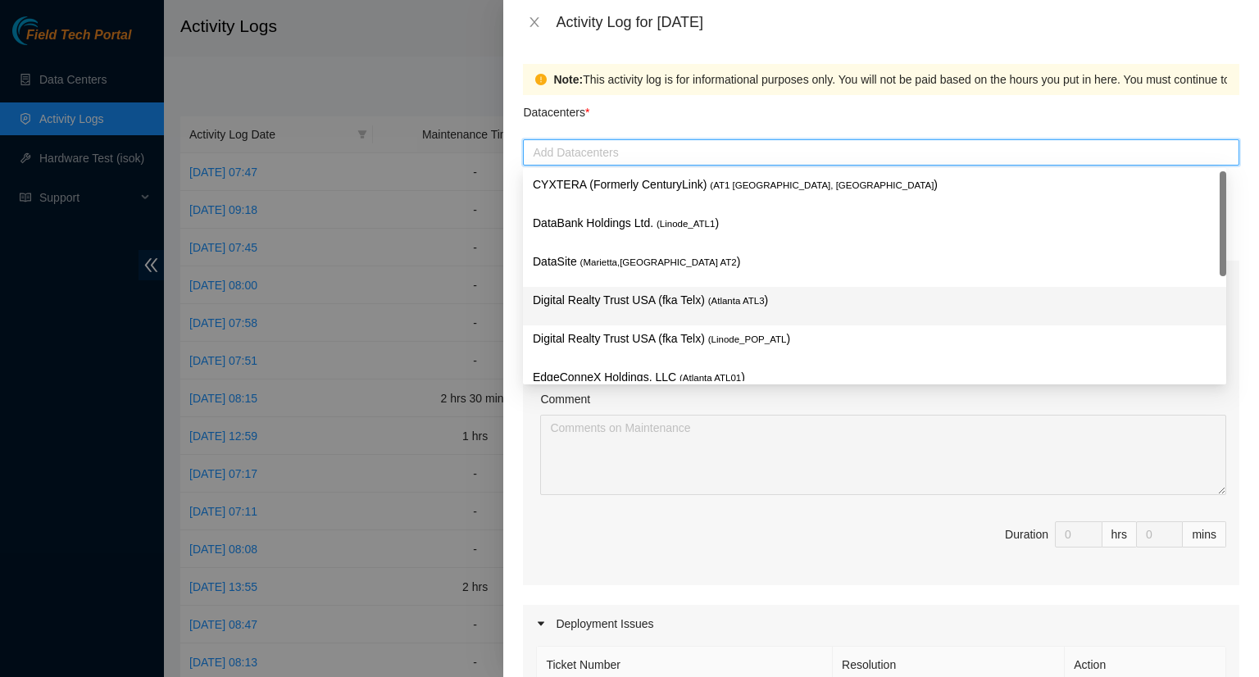
click at [653, 306] on p "Digital Realty Trust USA (fka Telx) ( [GEOGRAPHIC_DATA] ATL3 )" at bounding box center [875, 300] width 684 height 19
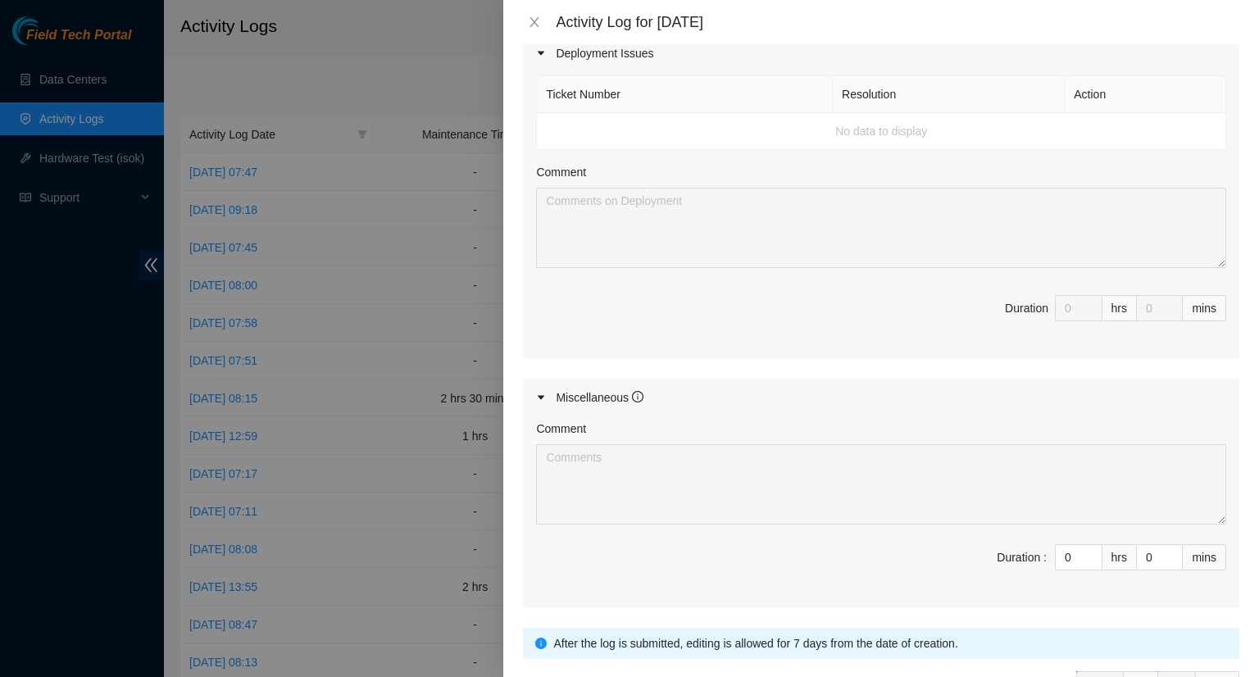
scroll to position [574, 0]
type input "1"
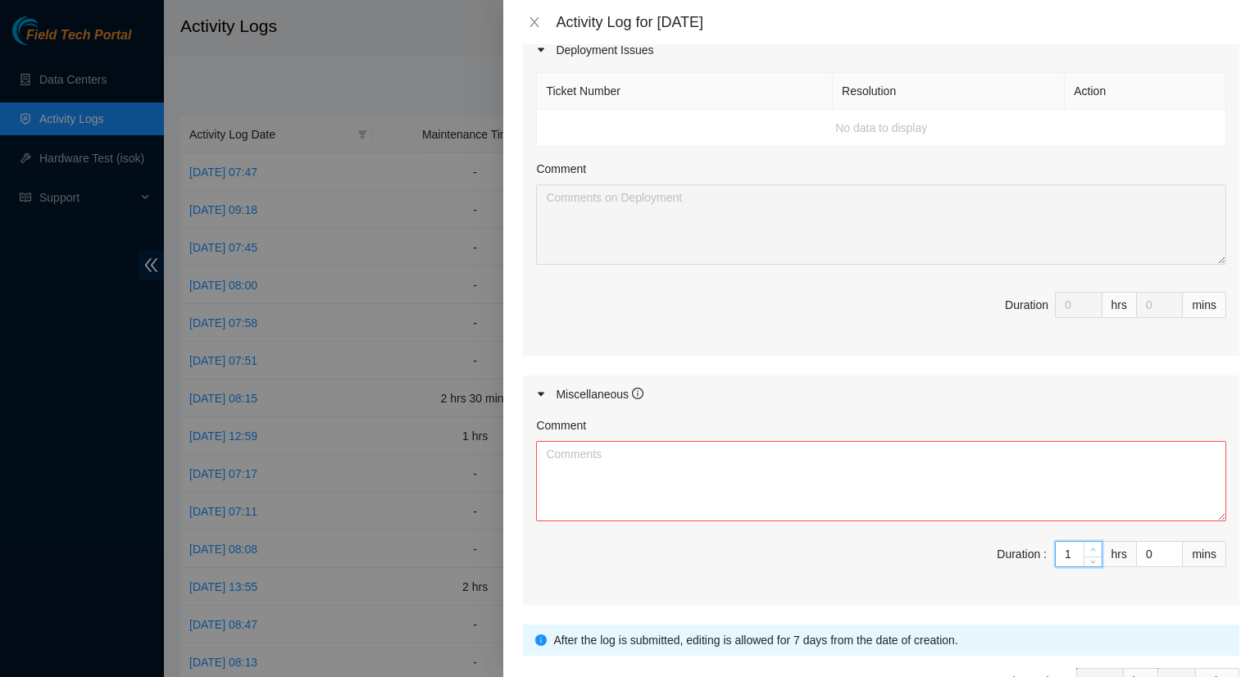
click at [1090, 547] on icon "up" at bounding box center [1093, 550] width 6 height 6
type input "2"
click at [1090, 547] on icon "up" at bounding box center [1093, 550] width 6 height 6
type input "3"
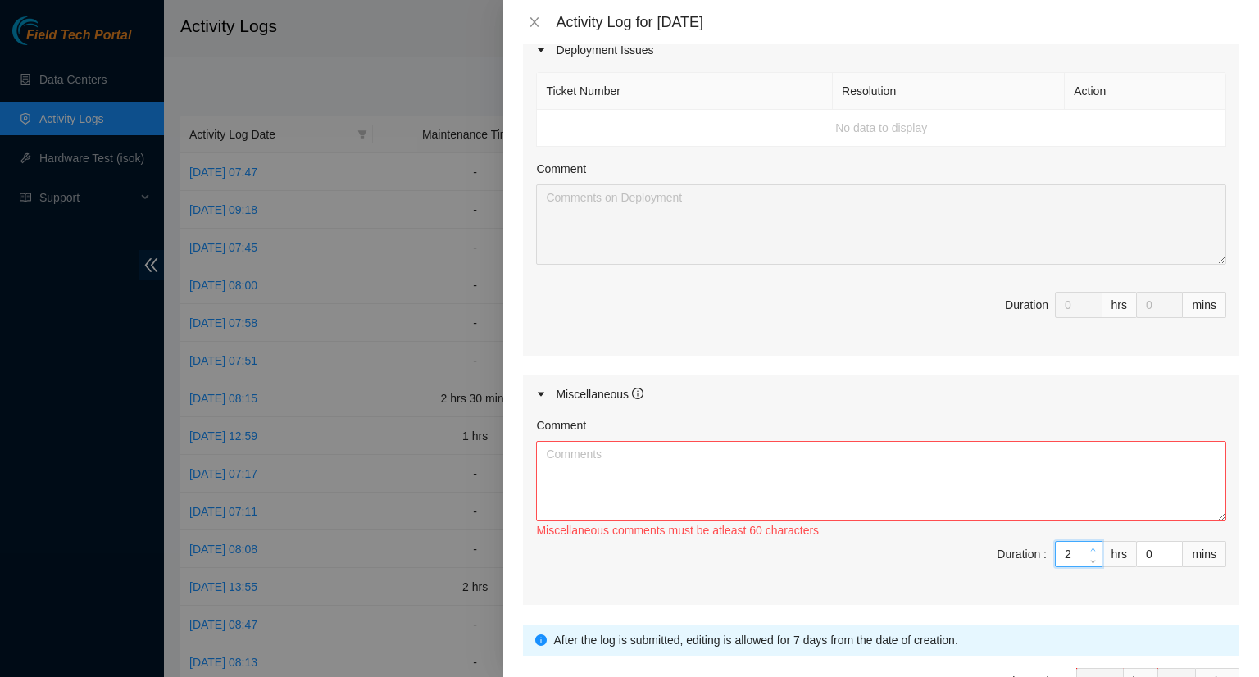
type input "3"
click at [1090, 547] on icon "up" at bounding box center [1093, 550] width 6 height 6
type input "4"
click at [1090, 547] on icon "up" at bounding box center [1093, 550] width 6 height 6
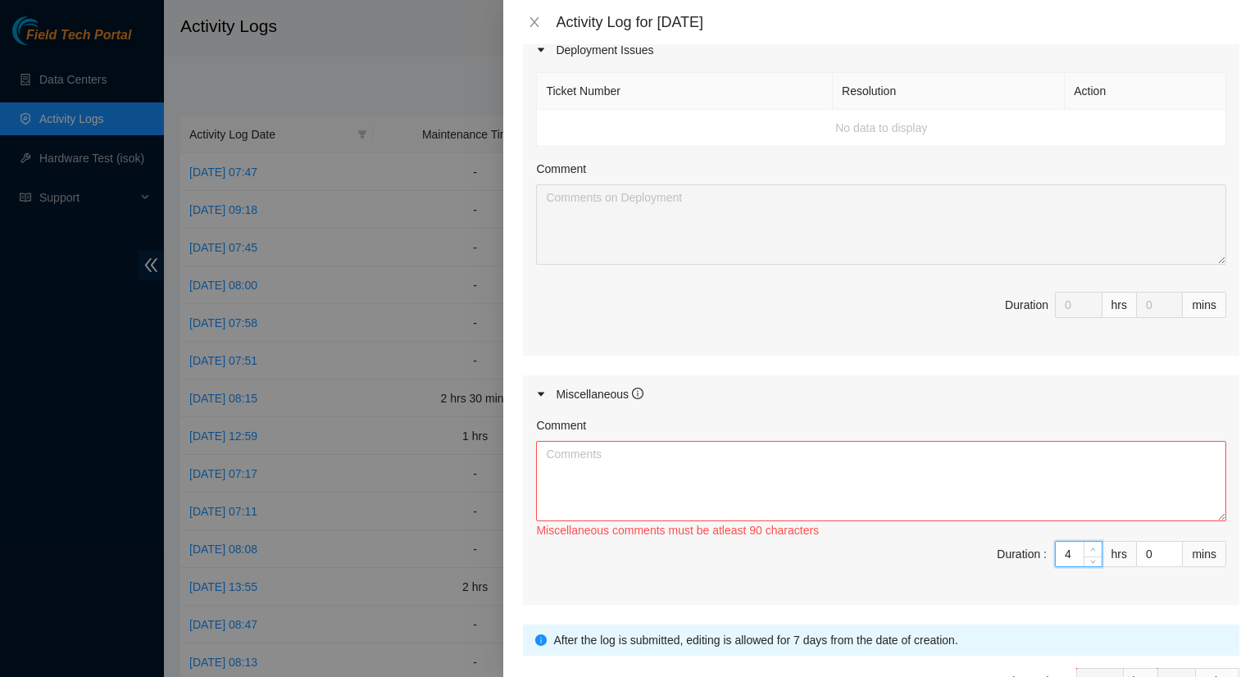
type input "5"
click at [1090, 547] on icon "up" at bounding box center [1093, 550] width 6 height 6
type input "6"
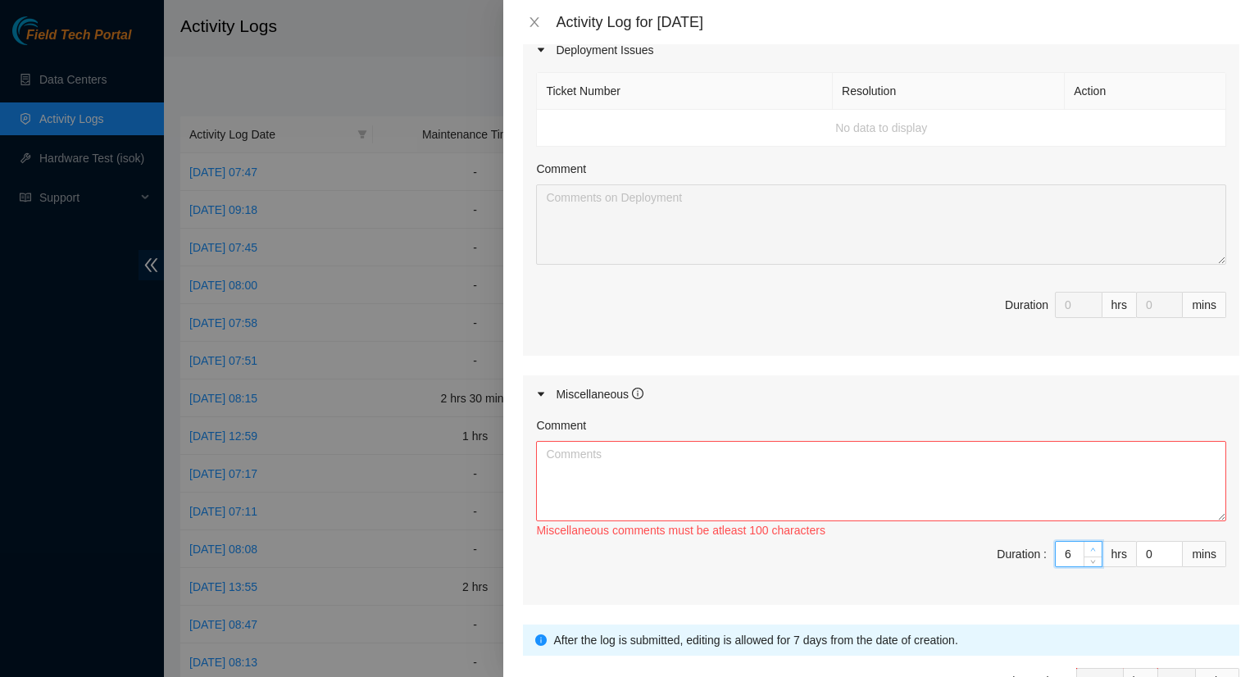
click at [1090, 547] on icon "up" at bounding box center [1093, 550] width 6 height 6
type input "7"
click at [1090, 547] on icon "up" at bounding box center [1093, 550] width 6 height 6
type input "8"
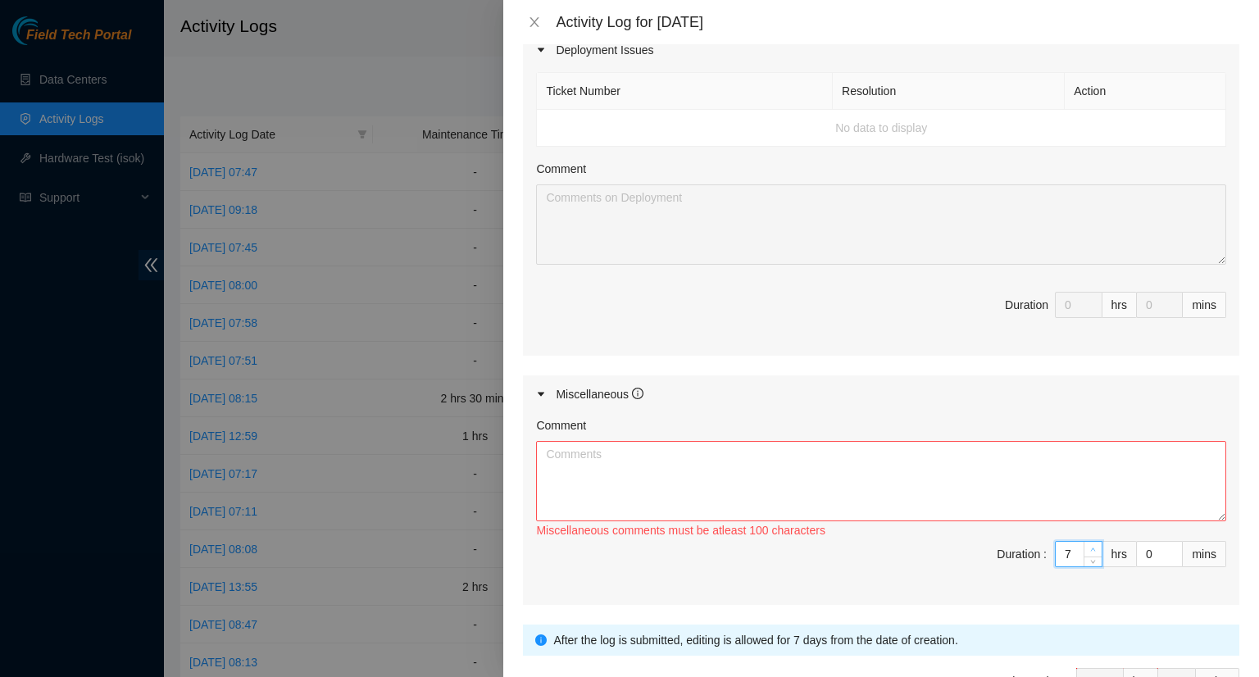
type input "8"
click at [1090, 547] on icon "up" at bounding box center [1093, 550] width 6 height 6
type input "7"
click at [1090, 557] on icon "down" at bounding box center [1093, 560] width 6 height 6
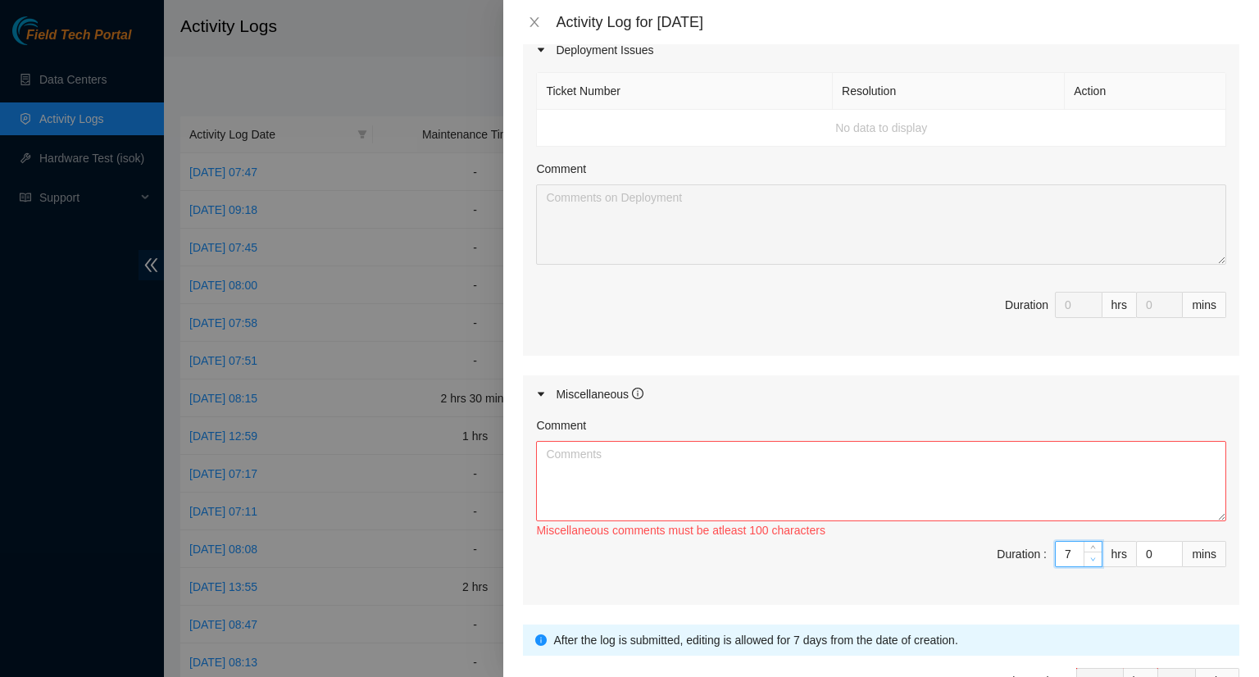
type input "6"
click at [1090, 557] on icon "down" at bounding box center [1093, 560] width 6 height 6
type input "5"
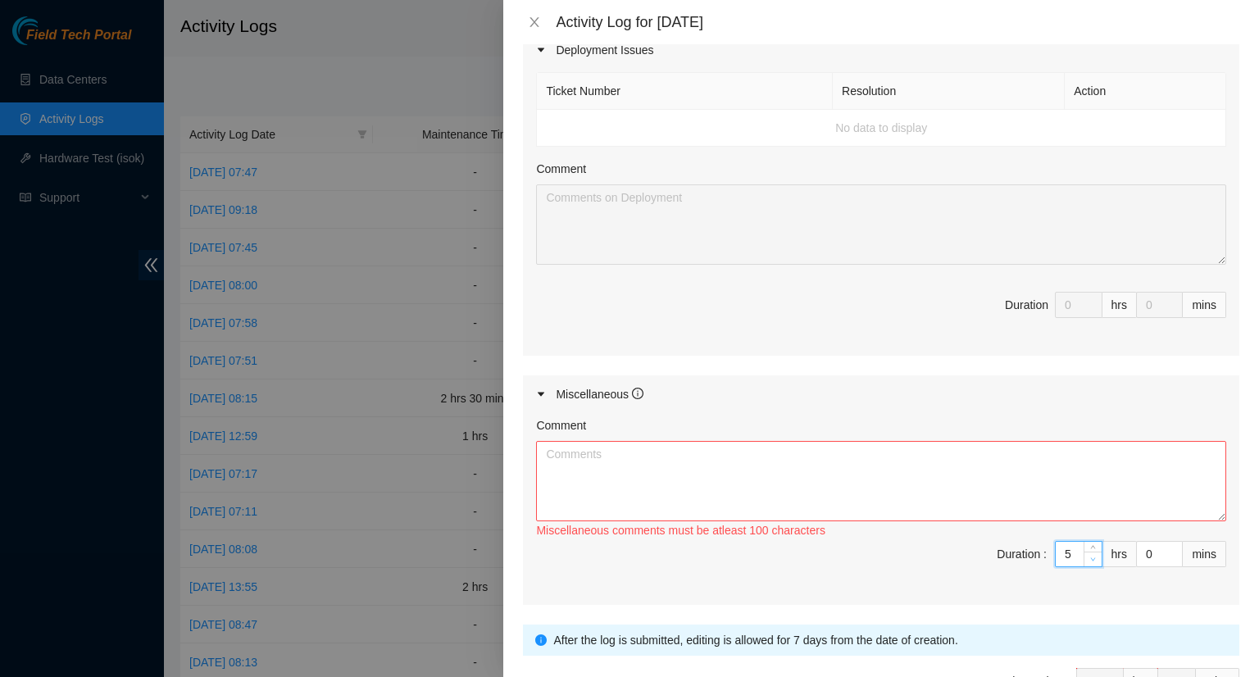
click at [1090, 557] on icon "down" at bounding box center [1093, 560] width 6 height 6
type input "4"
click at [1090, 557] on icon "down" at bounding box center [1093, 560] width 6 height 6
click at [712, 469] on textarea "Comment" at bounding box center [881, 481] width 690 height 80
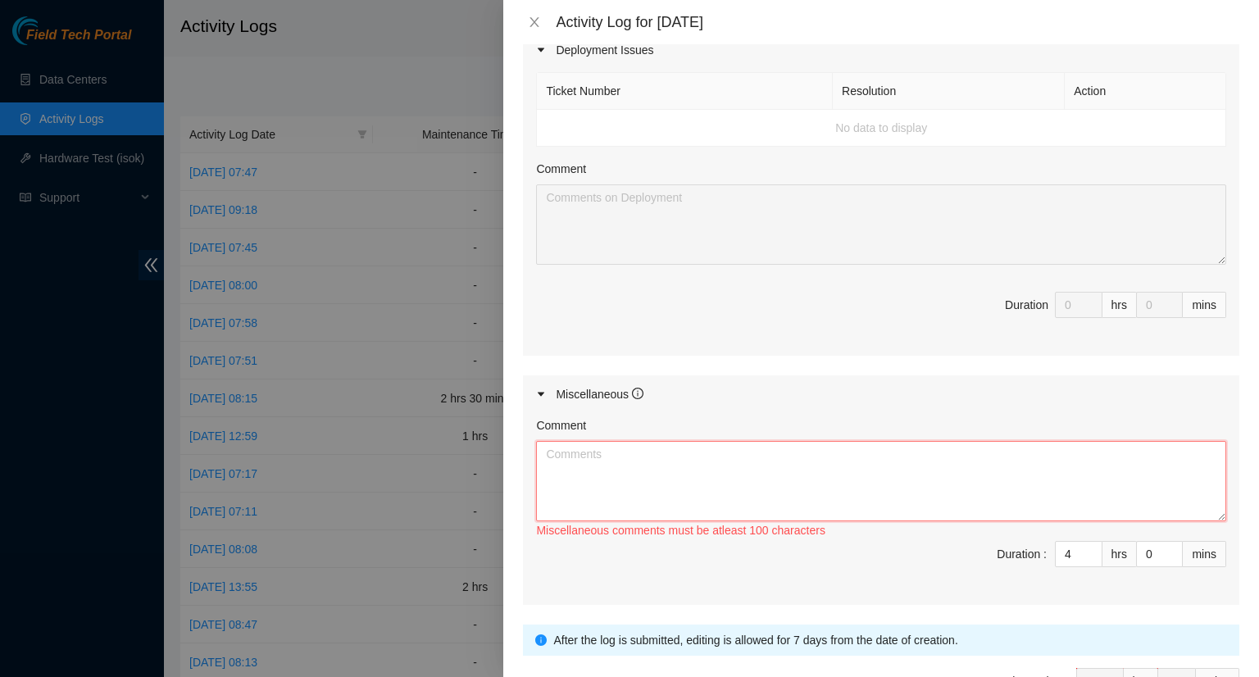
paste textarea "- Worked on updating the DP tracker. - Worked on updating the maintenance ticke…"
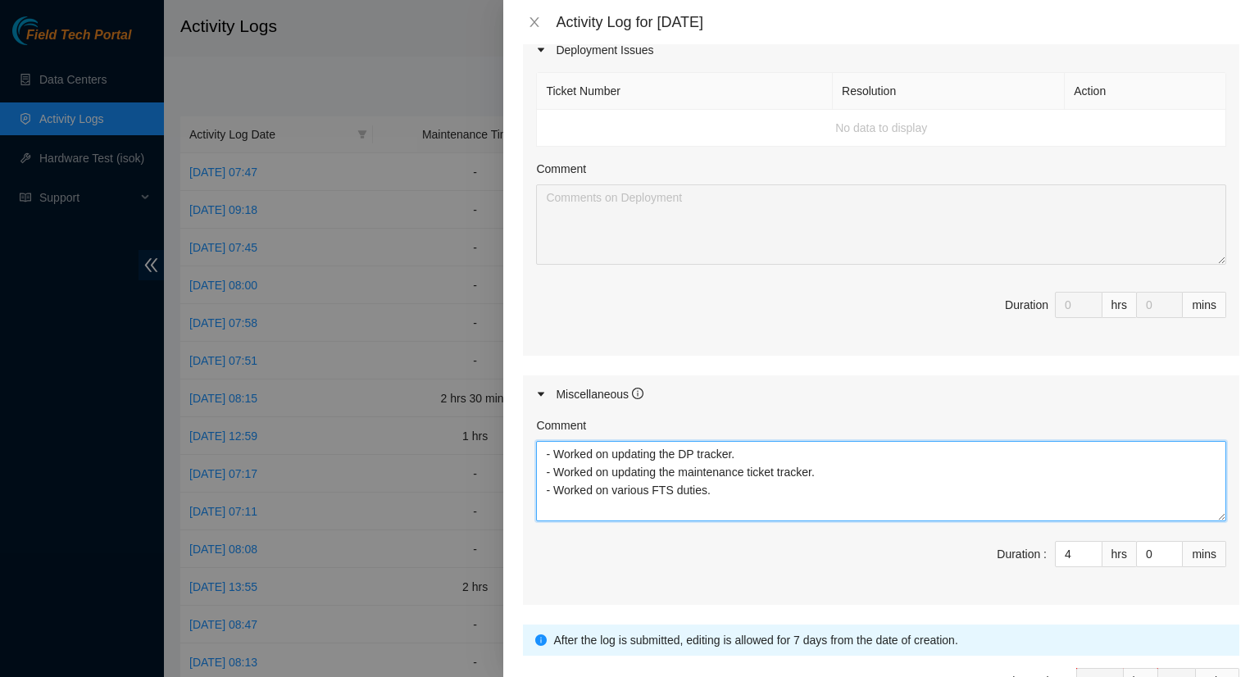
scroll to position [164, 0]
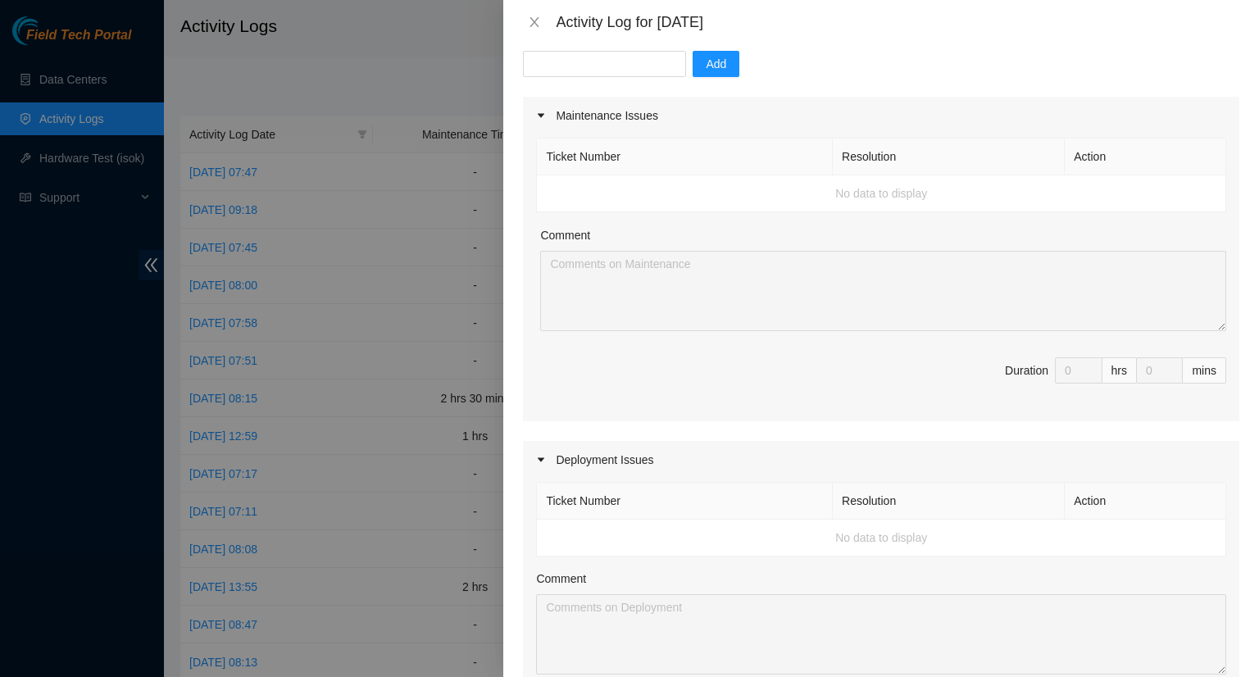
type textarea "- Worked on updating the DP tracker. - Worked on updating the maintenance ticke…"
click at [512, 384] on div "Note: This activity log is for informational purposes only. You will not be pai…" at bounding box center [881, 360] width 756 height 633
click at [580, 61] on input "text" at bounding box center [604, 64] width 163 height 26
paste input "DP73171"
type input "DP73171"
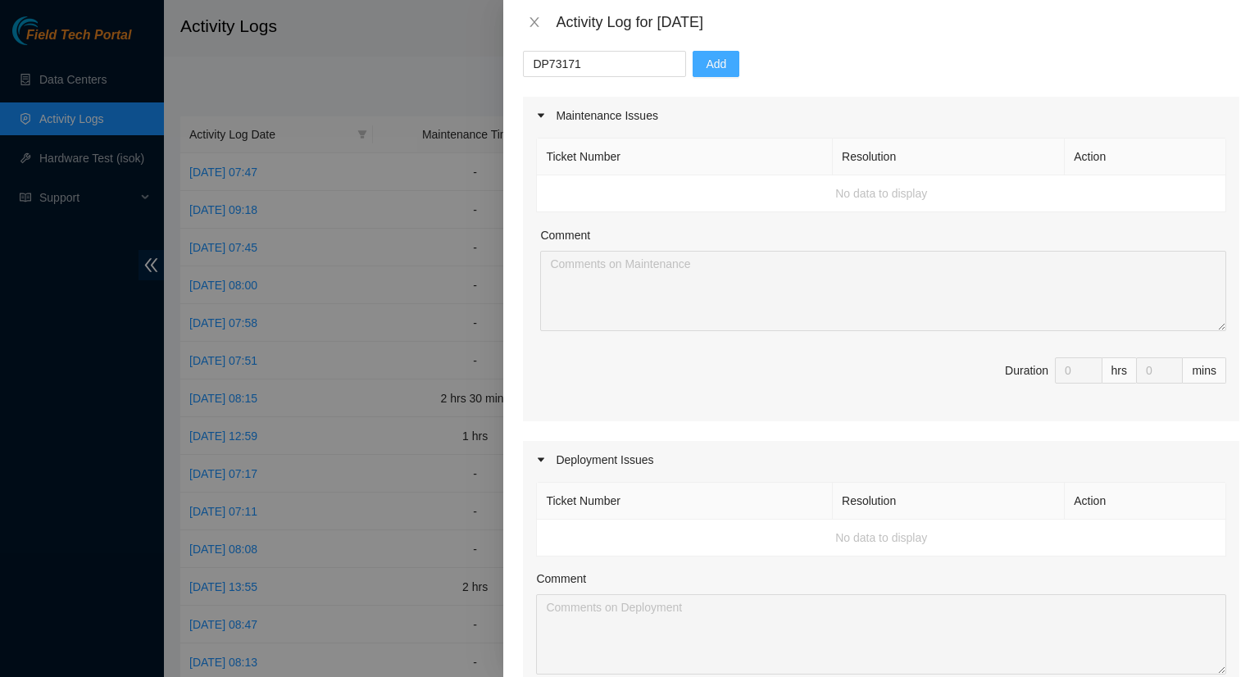
click at [711, 66] on span "Add" at bounding box center [716, 64] width 20 height 18
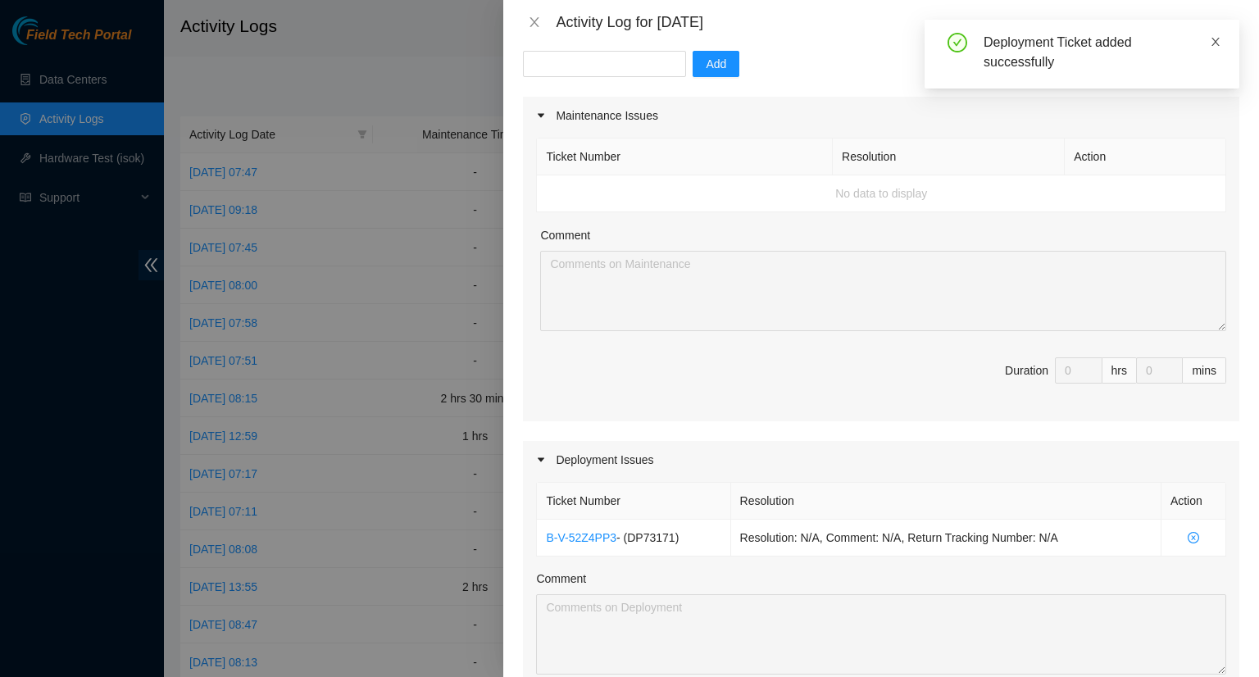
click at [1213, 45] on icon "close" at bounding box center [1216, 42] width 8 height 8
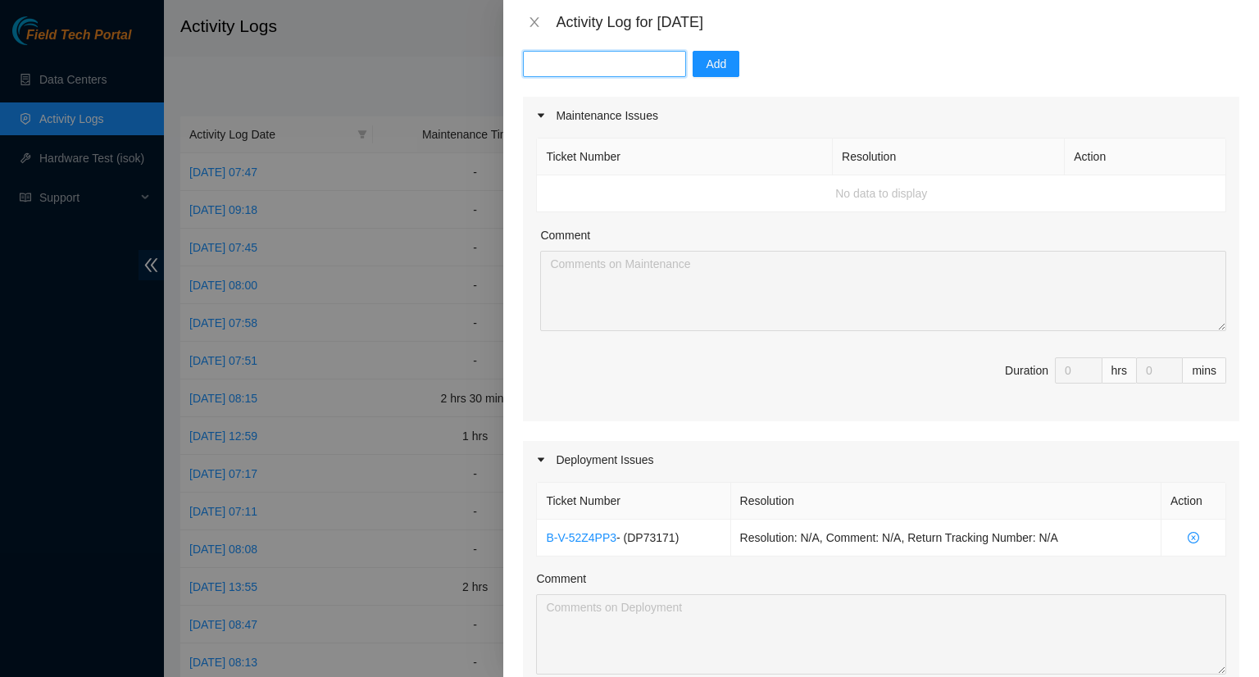
click at [571, 59] on input "text" at bounding box center [604, 64] width 163 height 26
paste input "DP73172"
type input "DP73172"
click at [706, 63] on span "Add" at bounding box center [716, 64] width 20 height 18
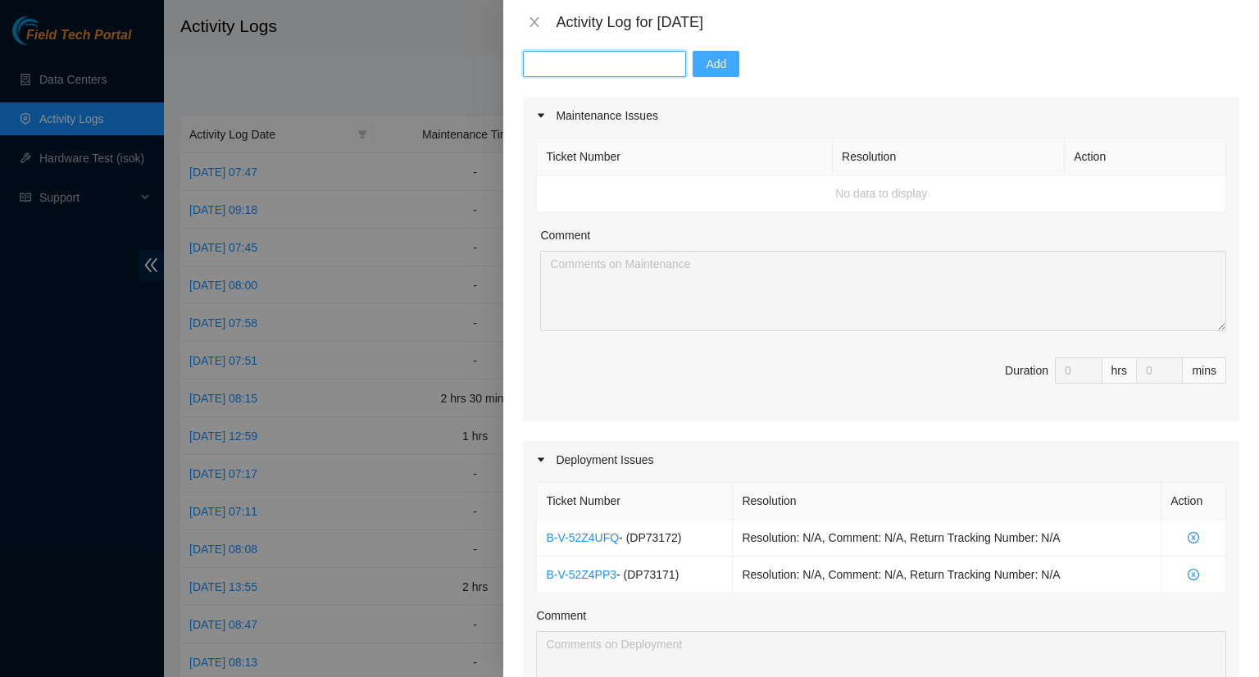
click at [598, 64] on input "text" at bounding box center [604, 64] width 163 height 26
paste input "DP73173"
type input "DP73173"
click at [706, 60] on span "Add" at bounding box center [716, 64] width 20 height 18
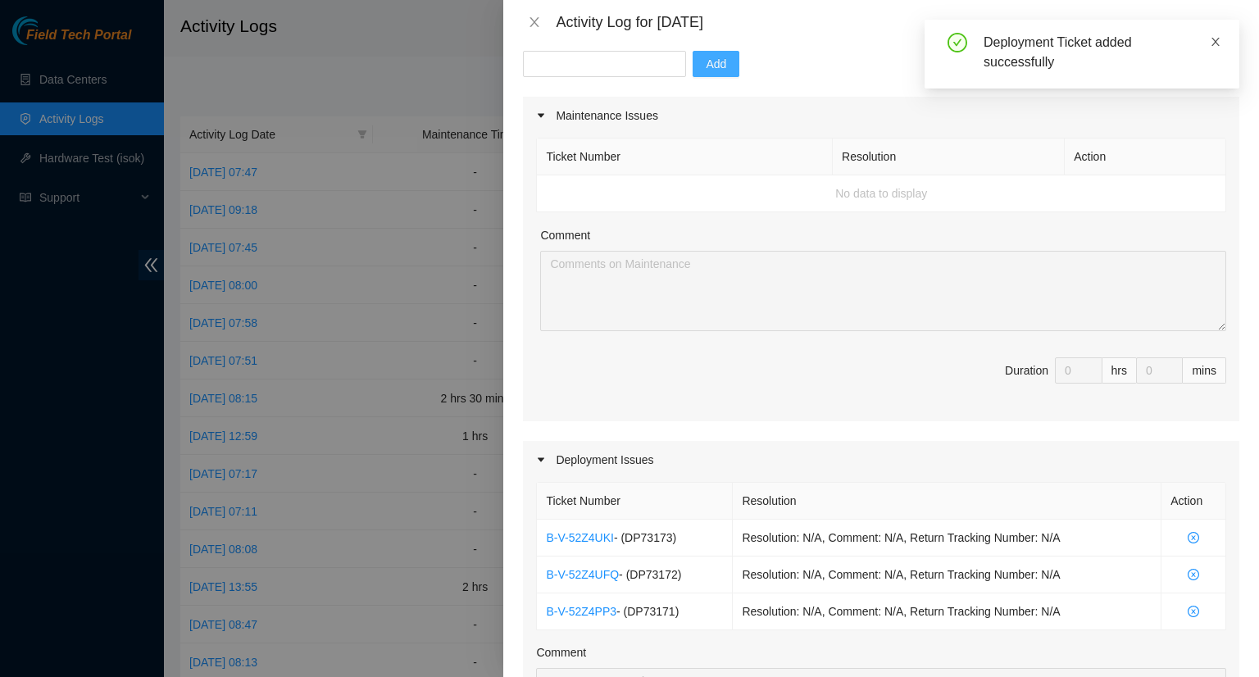
click at [1215, 39] on icon "close" at bounding box center [1215, 41] width 11 height 11
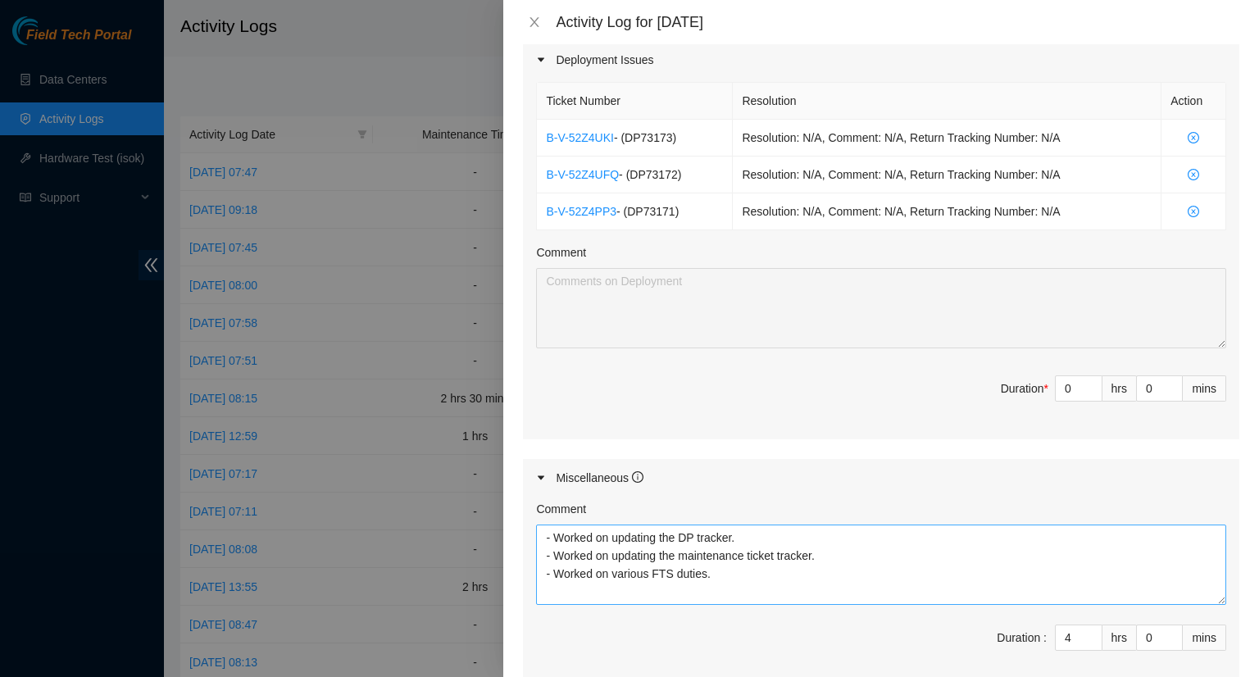
scroll to position [656, 0]
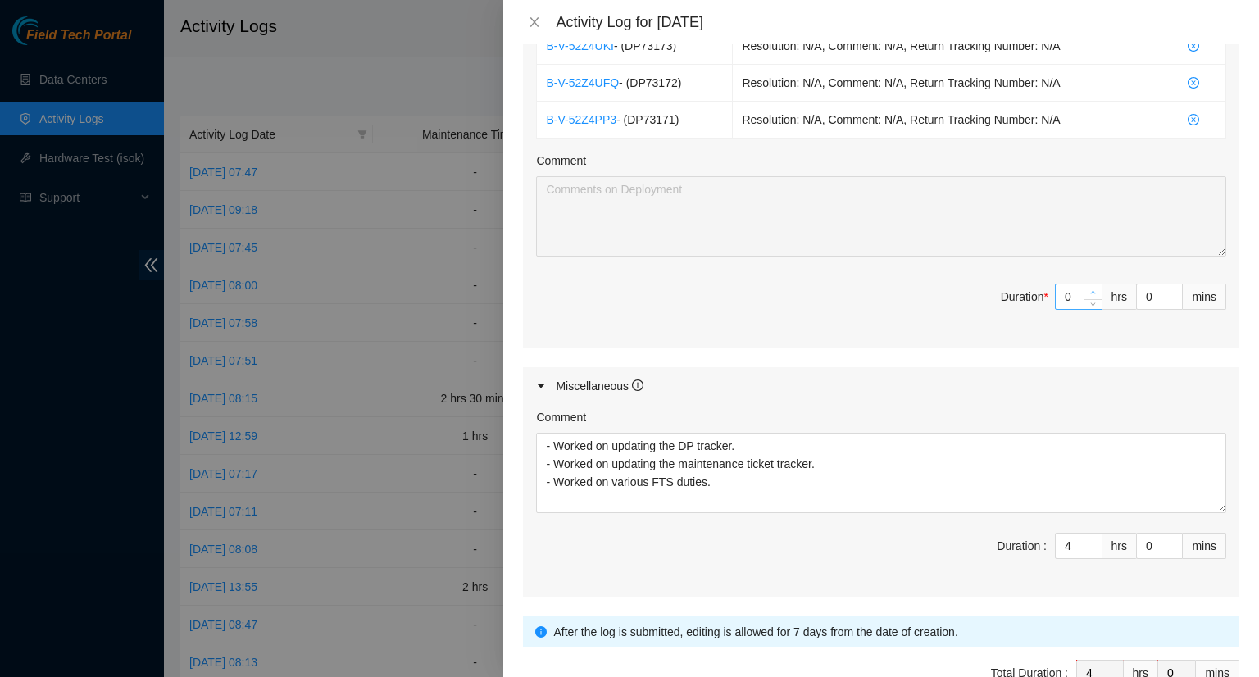
type input "1"
type input "5"
click at [1090, 289] on icon "up" at bounding box center [1093, 292] width 6 height 6
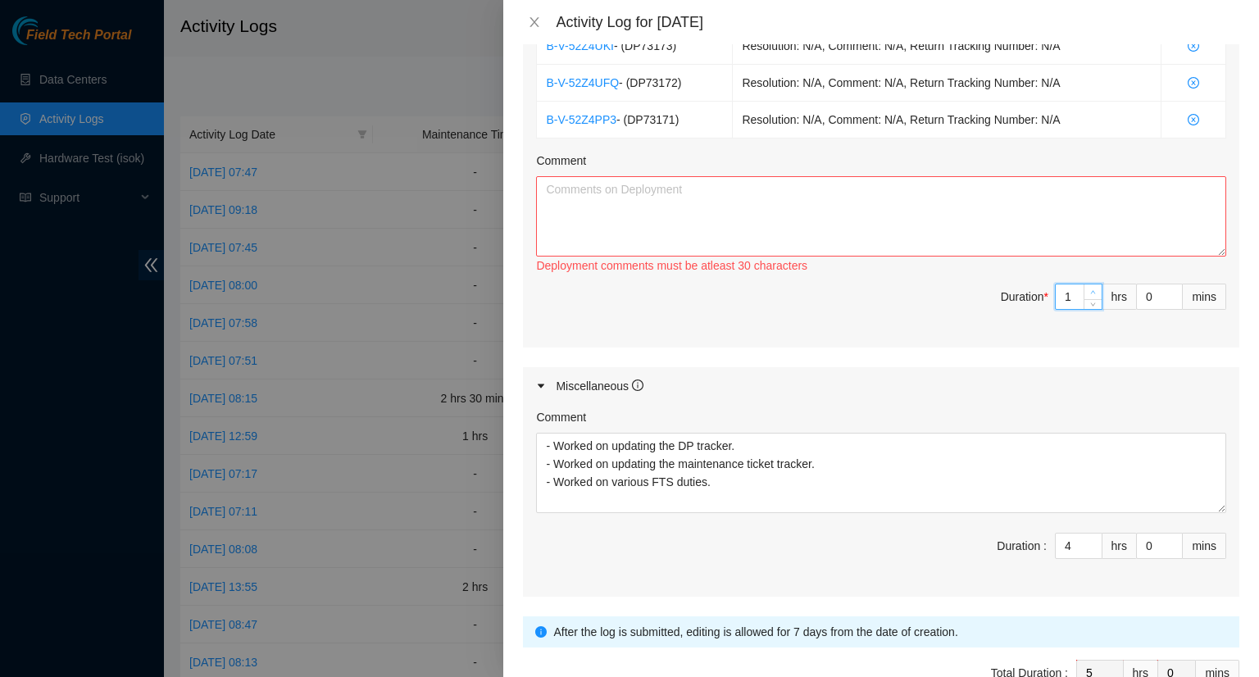
type input "2"
type input "6"
click at [1090, 289] on icon "up" at bounding box center [1093, 292] width 6 height 6
type input "3"
type input "7"
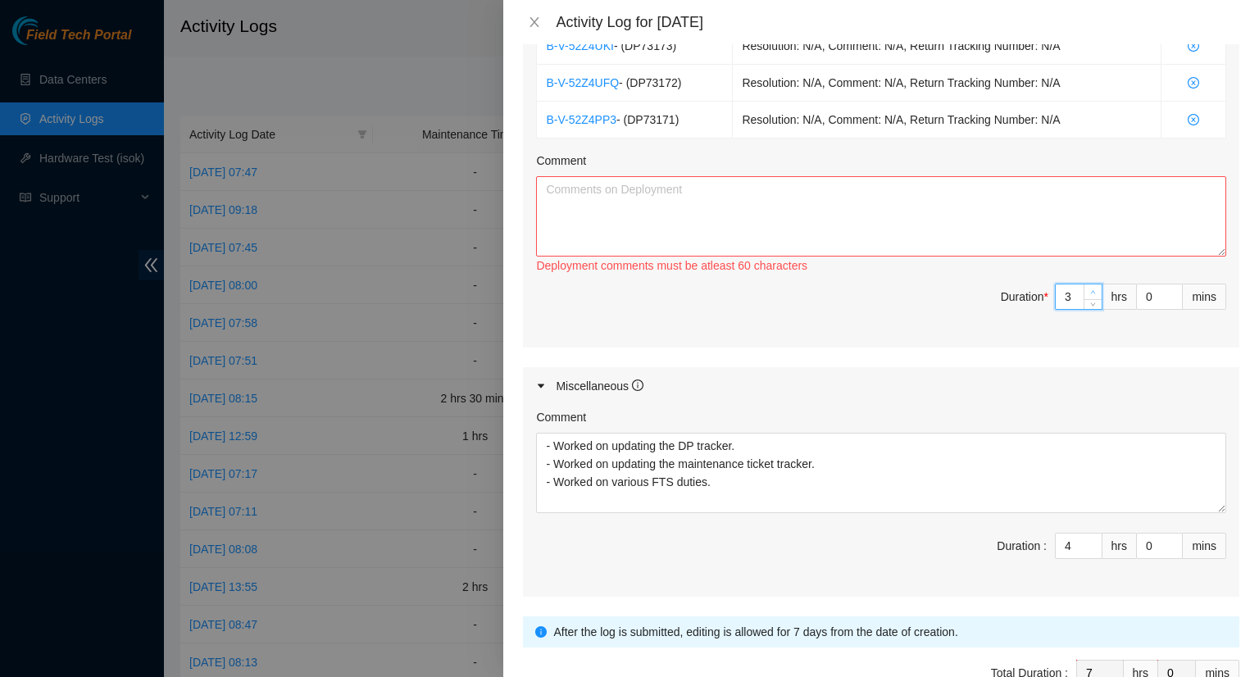
click at [1090, 289] on icon "up" at bounding box center [1093, 292] width 6 height 6
type input "4"
type input "8"
click at [1090, 289] on icon "up" at bounding box center [1093, 292] width 6 height 6
type input "5"
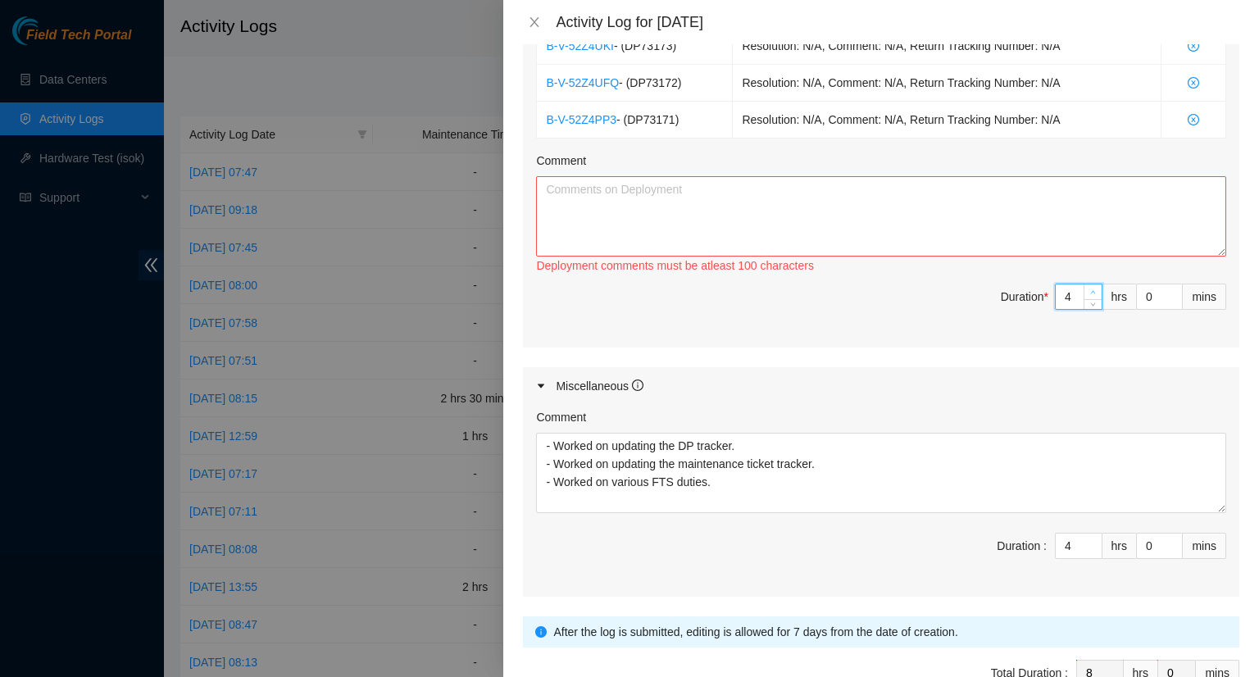
type input "9"
click at [1090, 289] on icon "up" at bounding box center [1093, 292] width 6 height 6
click at [608, 217] on textarea "Comment" at bounding box center [881, 216] width 690 height 80
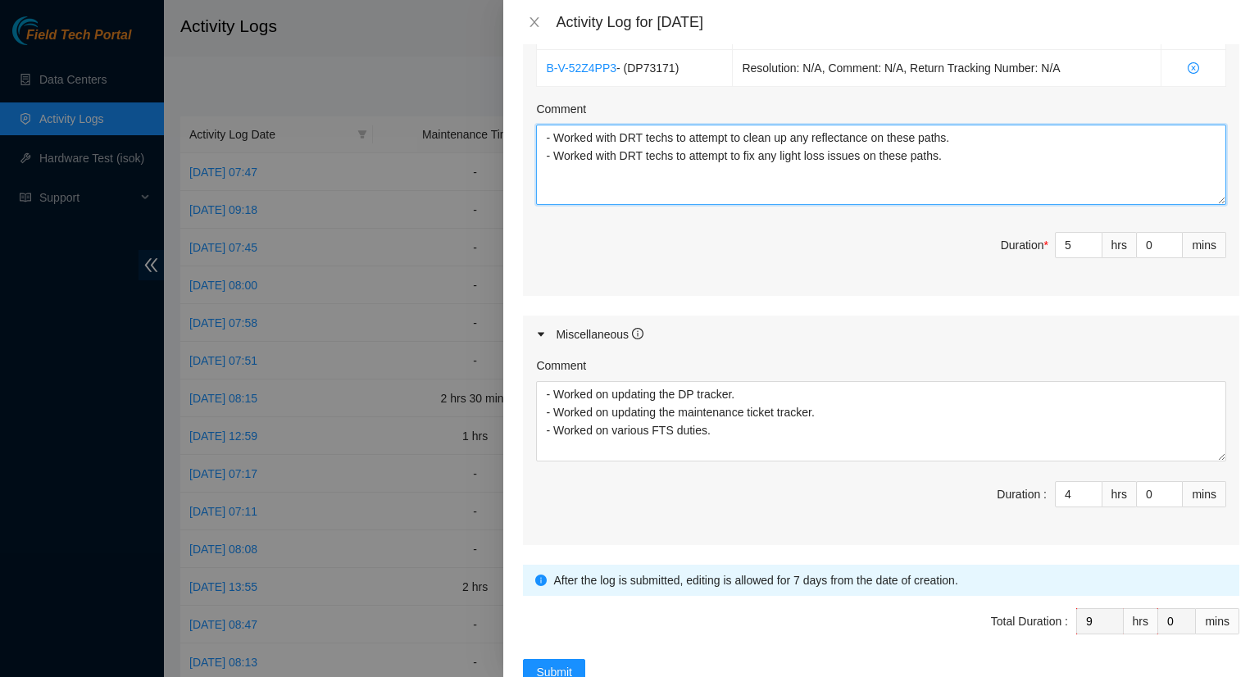
scroll to position [749, 0]
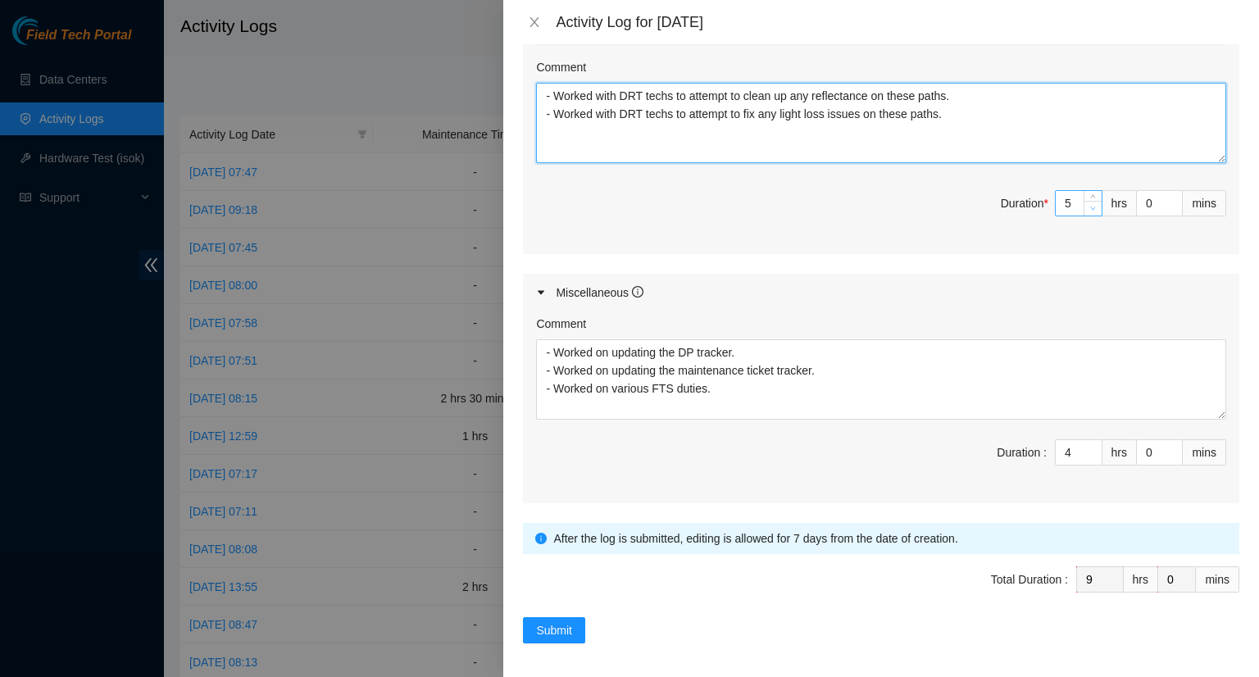
type textarea "- Worked with DRT techs to attempt to clean up any reflectance on these paths. …"
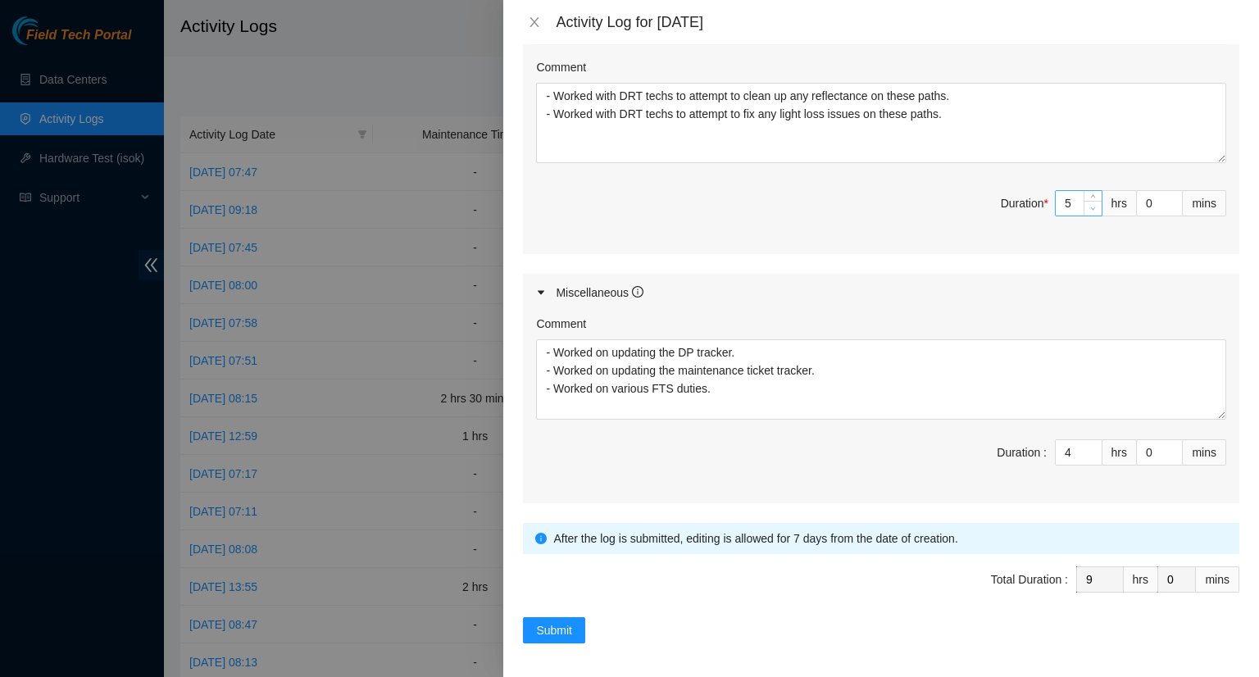
type input "4"
type input "8"
click at [1090, 207] on icon "down" at bounding box center [1093, 209] width 6 height 6
drag, startPoint x: 1151, startPoint y: 200, endPoint x: 1141, endPoint y: 200, distance: 9.8
click at [1141, 200] on input "0" at bounding box center [1159, 203] width 45 height 25
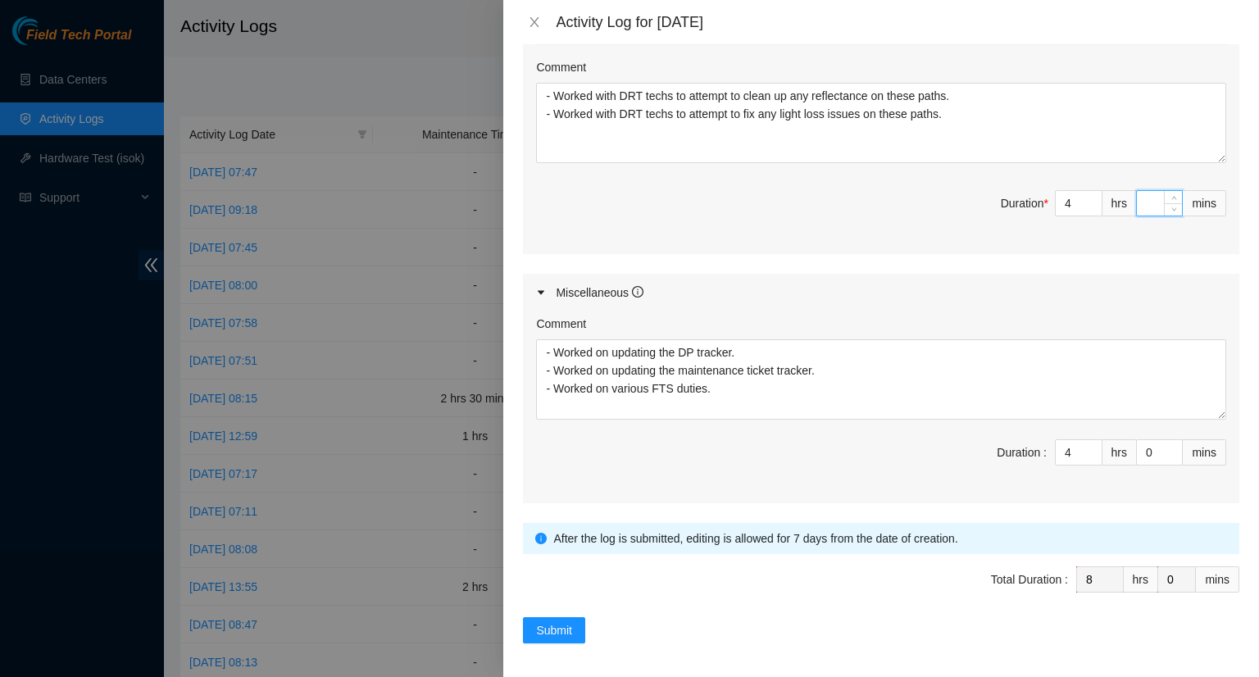
type input "3"
type input "30"
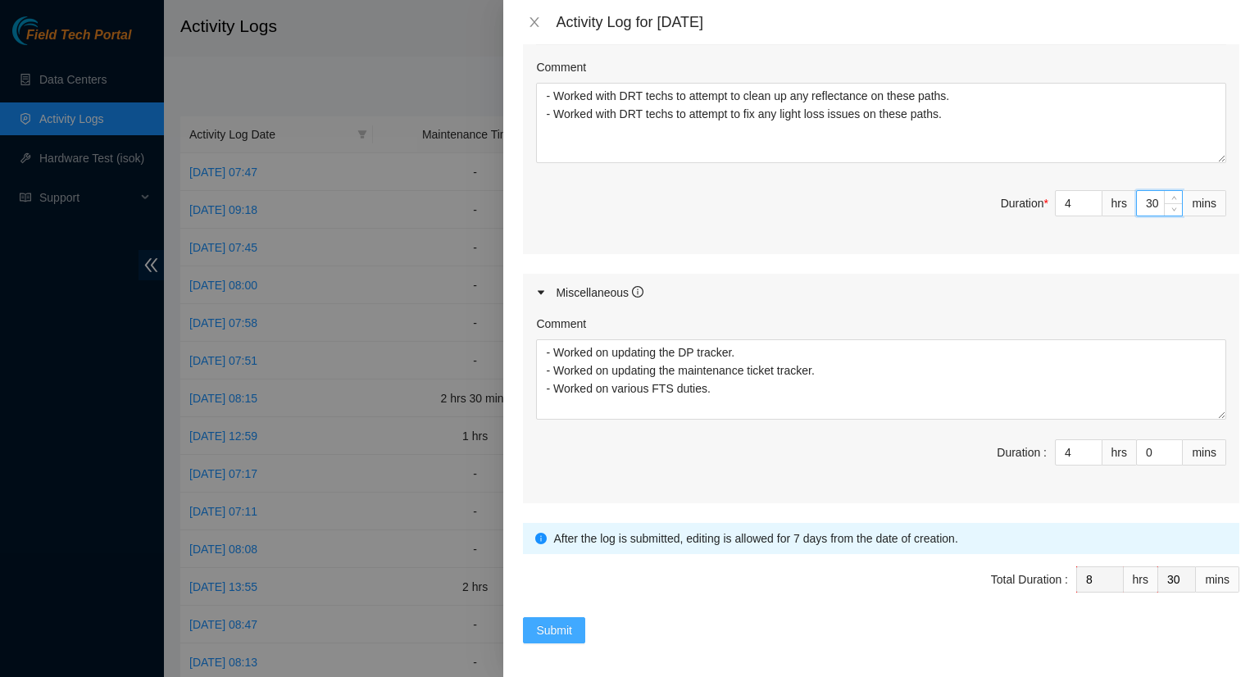
click at [584, 621] on button "Submit" at bounding box center [554, 630] width 62 height 26
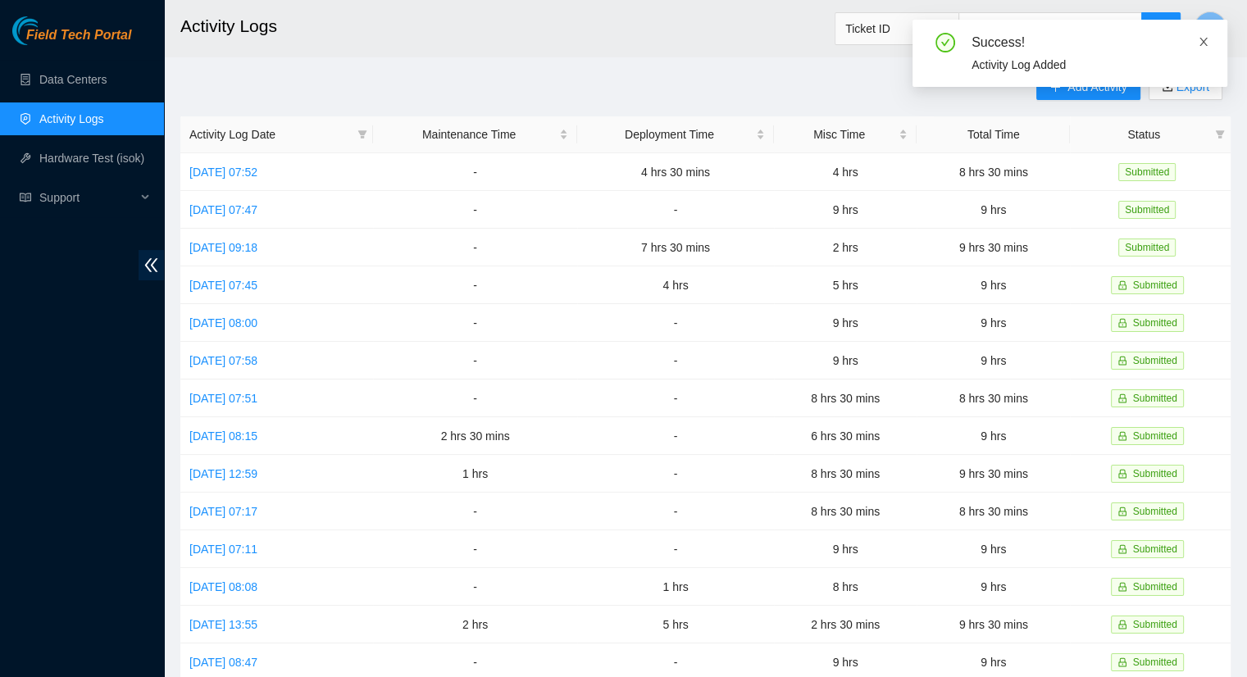
click at [1208, 43] on icon "close" at bounding box center [1203, 41] width 11 height 11
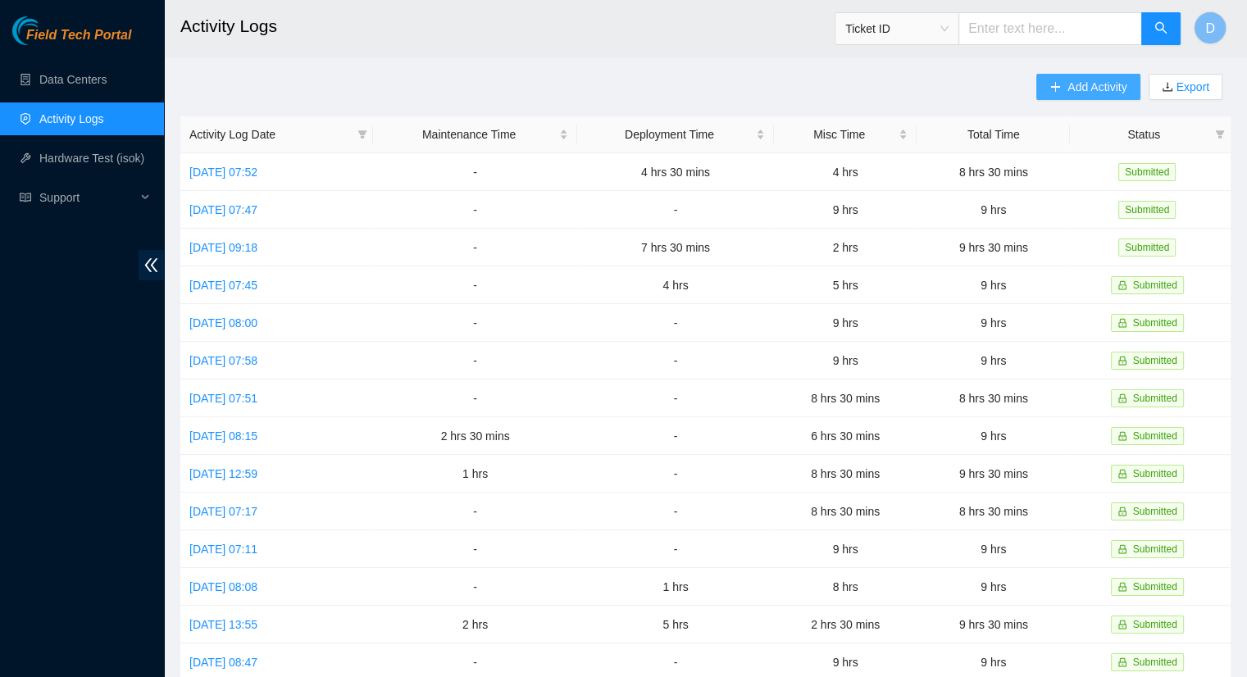
click at [1071, 92] on span "Add Activity" at bounding box center [1096, 87] width 59 height 18
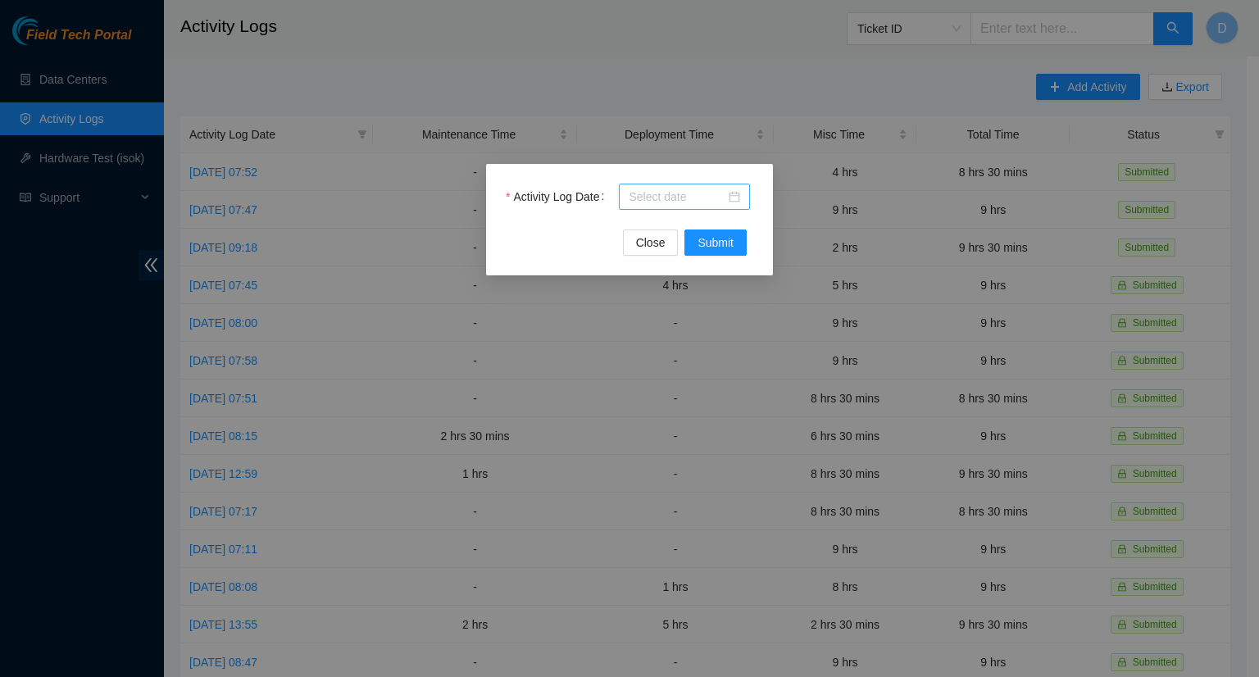
click at [692, 200] on input "Activity Log Date" at bounding box center [677, 197] width 97 height 18
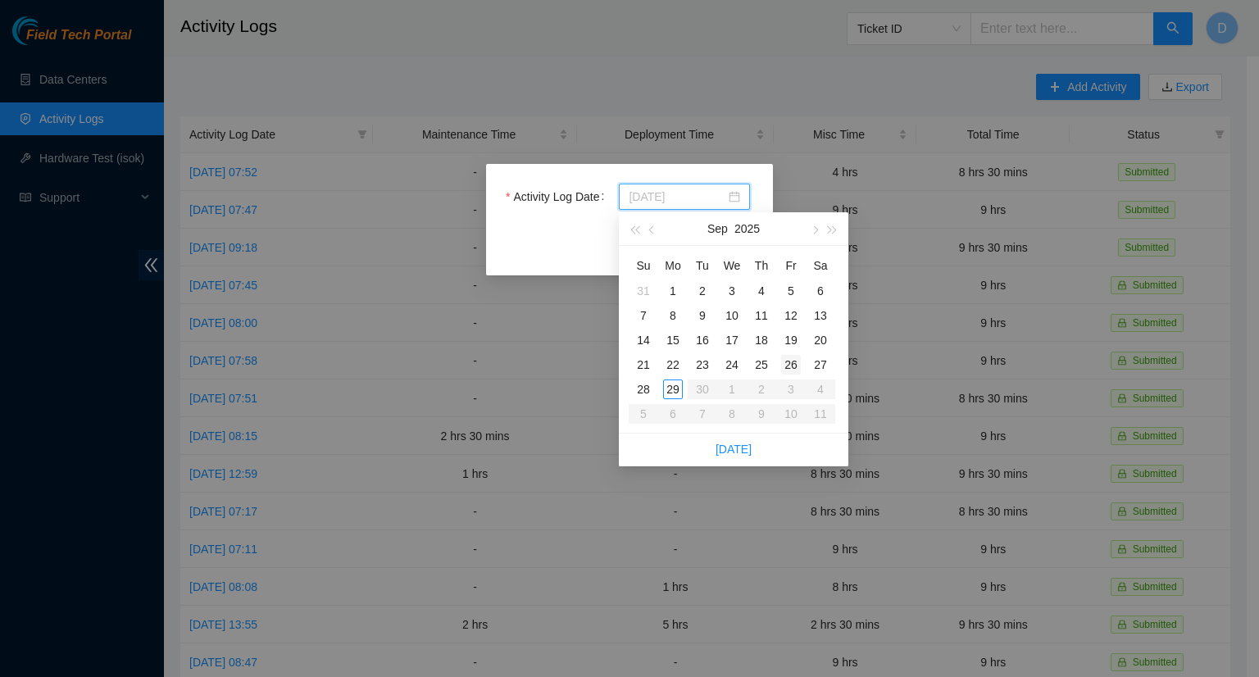
type input "[DATE]"
click at [793, 366] on div "26" at bounding box center [791, 365] width 20 height 20
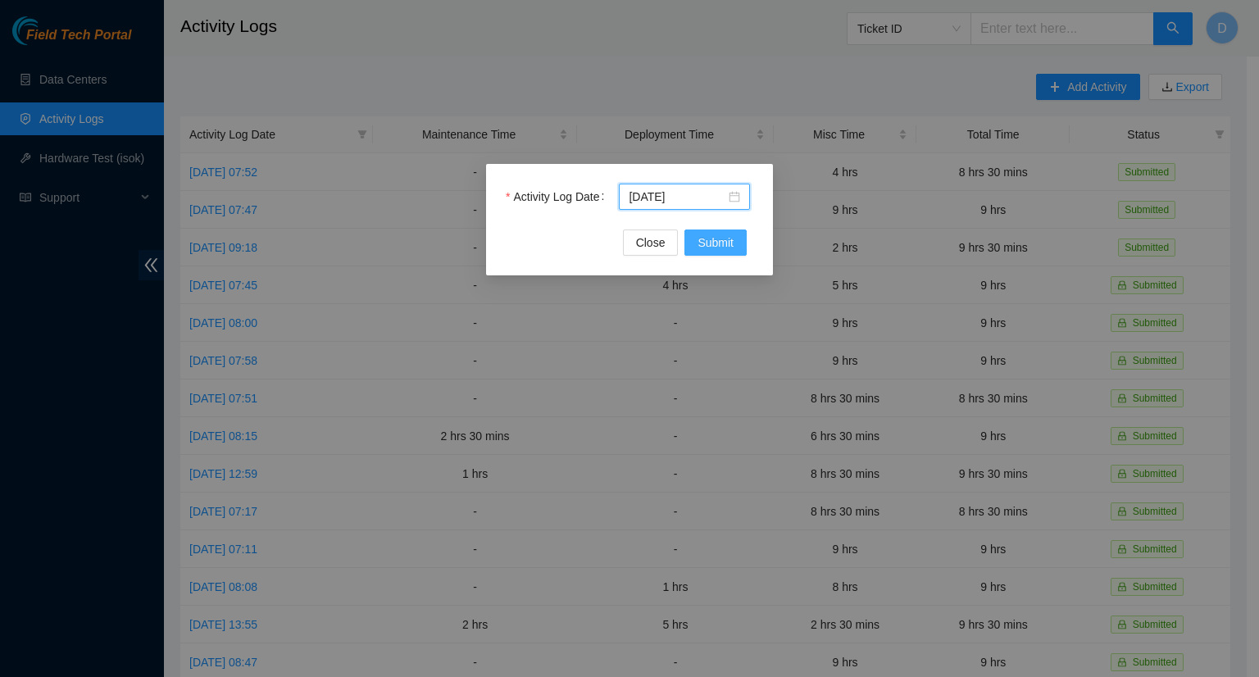
click at [718, 243] on span "Submit" at bounding box center [716, 243] width 36 height 18
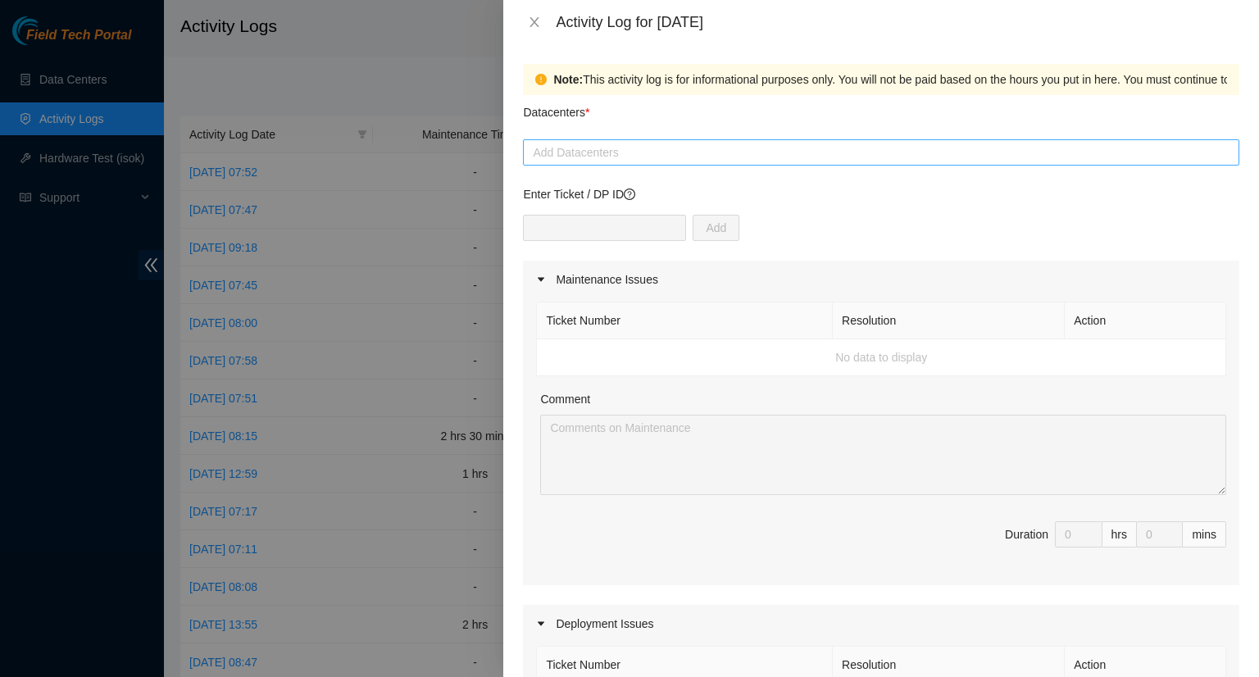
click at [611, 157] on div at bounding box center [881, 153] width 708 height 20
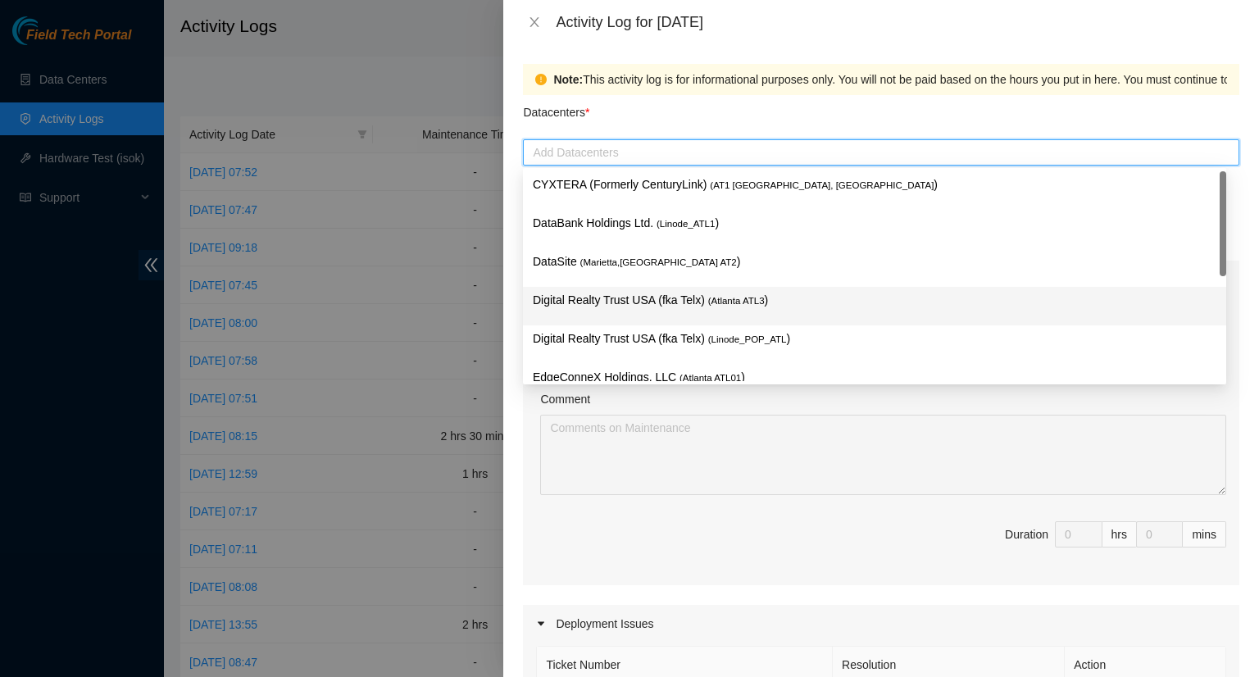
click at [631, 300] on p "Digital Realty Trust USA (fka Telx) ( [GEOGRAPHIC_DATA] ATL3 )" at bounding box center [875, 300] width 684 height 19
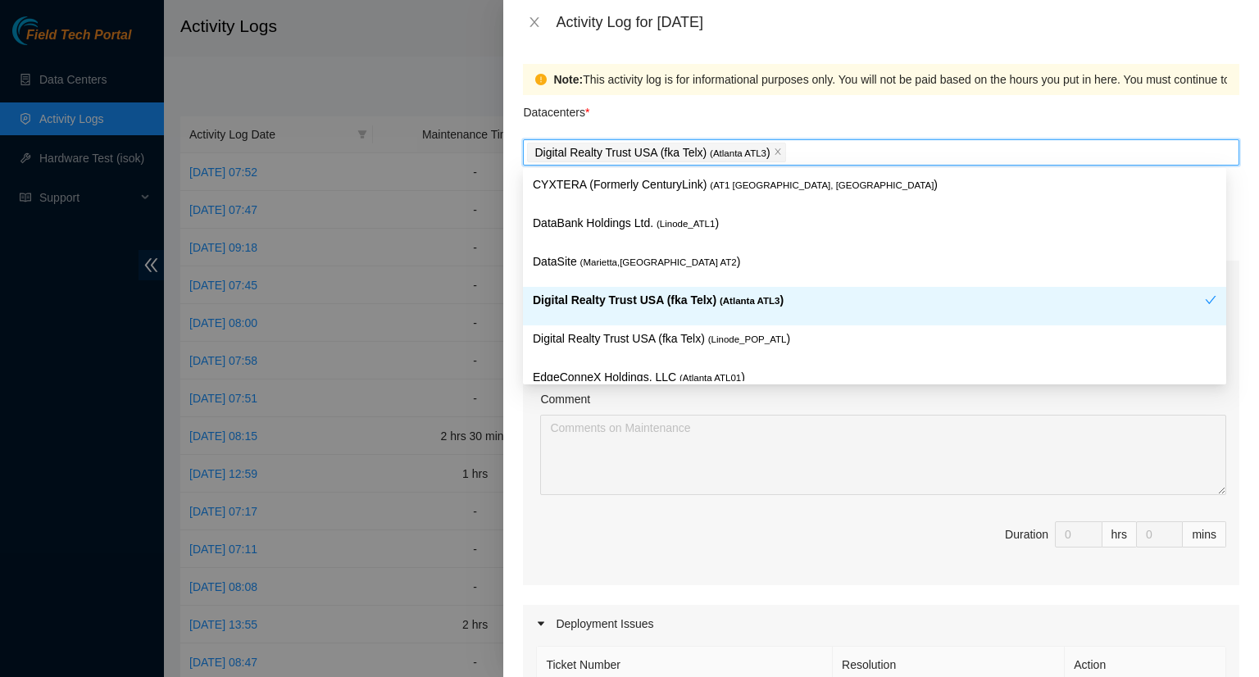
click at [627, 302] on p "Digital Realty Trust USA (fka Telx) ( [GEOGRAPHIC_DATA] ATL3 )" at bounding box center [869, 300] width 672 height 19
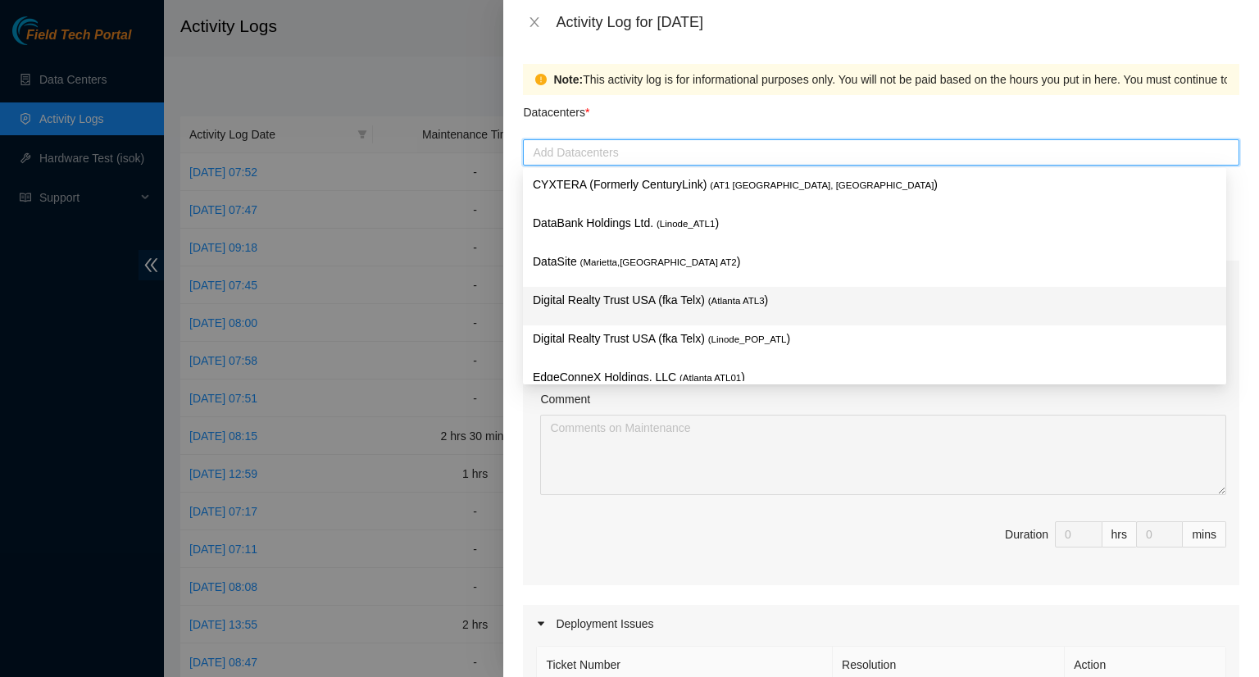
click at [628, 302] on p "Digital Realty Trust USA (fka Telx) ( [GEOGRAPHIC_DATA] ATL3 )" at bounding box center [875, 300] width 684 height 19
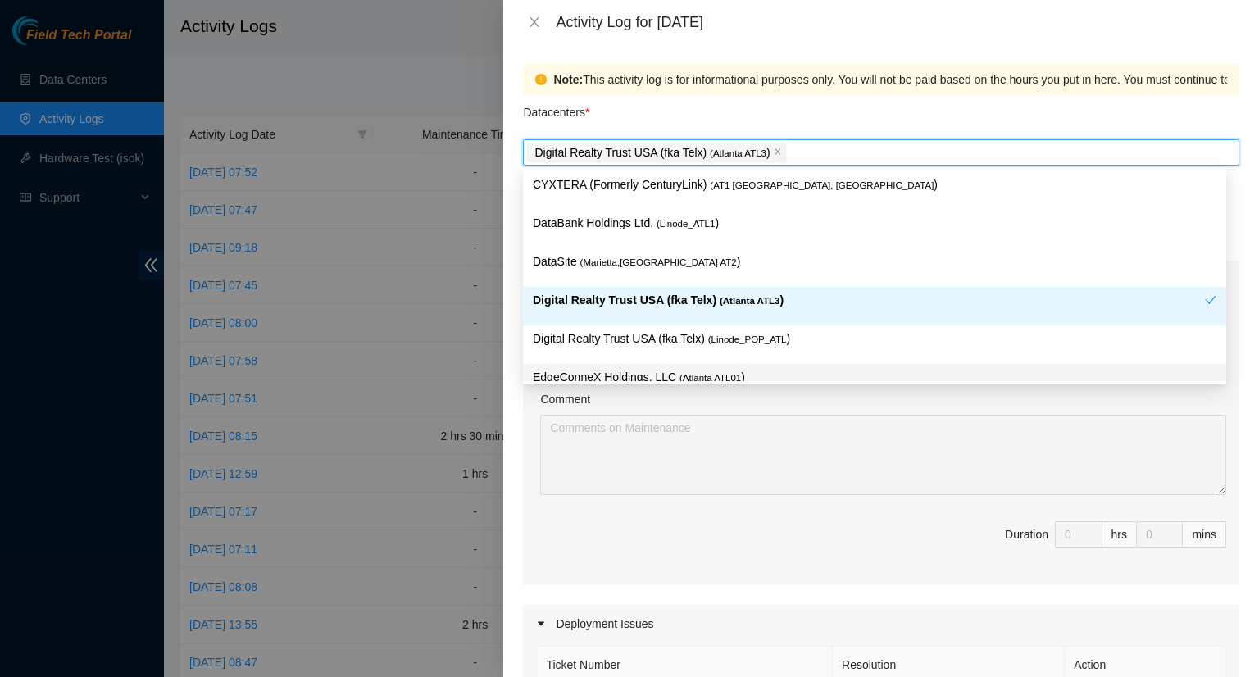
click at [723, 403] on div "Comment" at bounding box center [883, 402] width 686 height 25
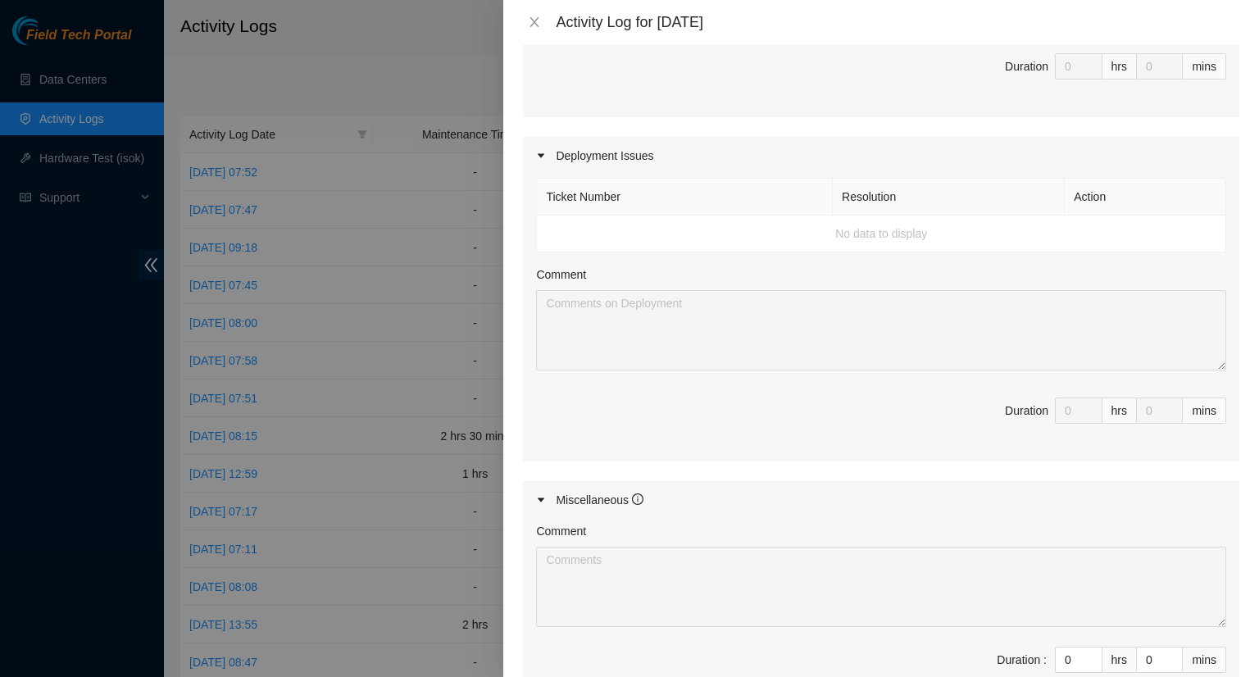
scroll to position [675, 0]
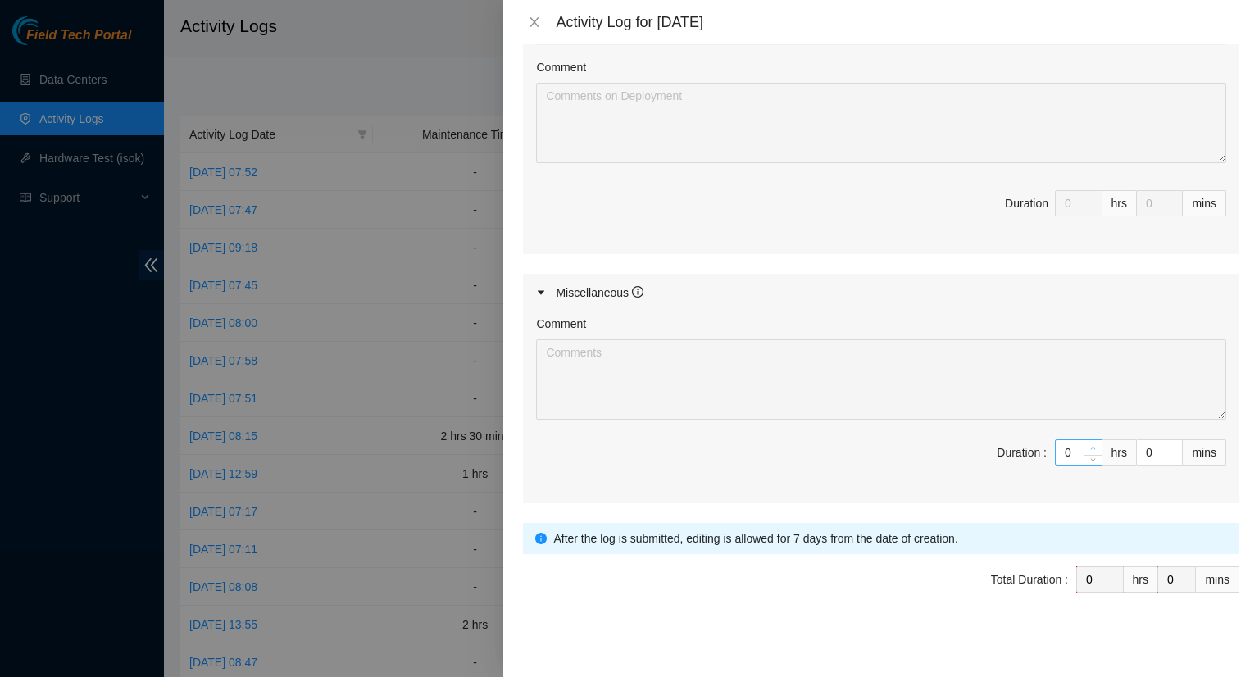
type input "1"
click at [1089, 443] on span "up" at bounding box center [1094, 448] width 10 height 10
type input "2"
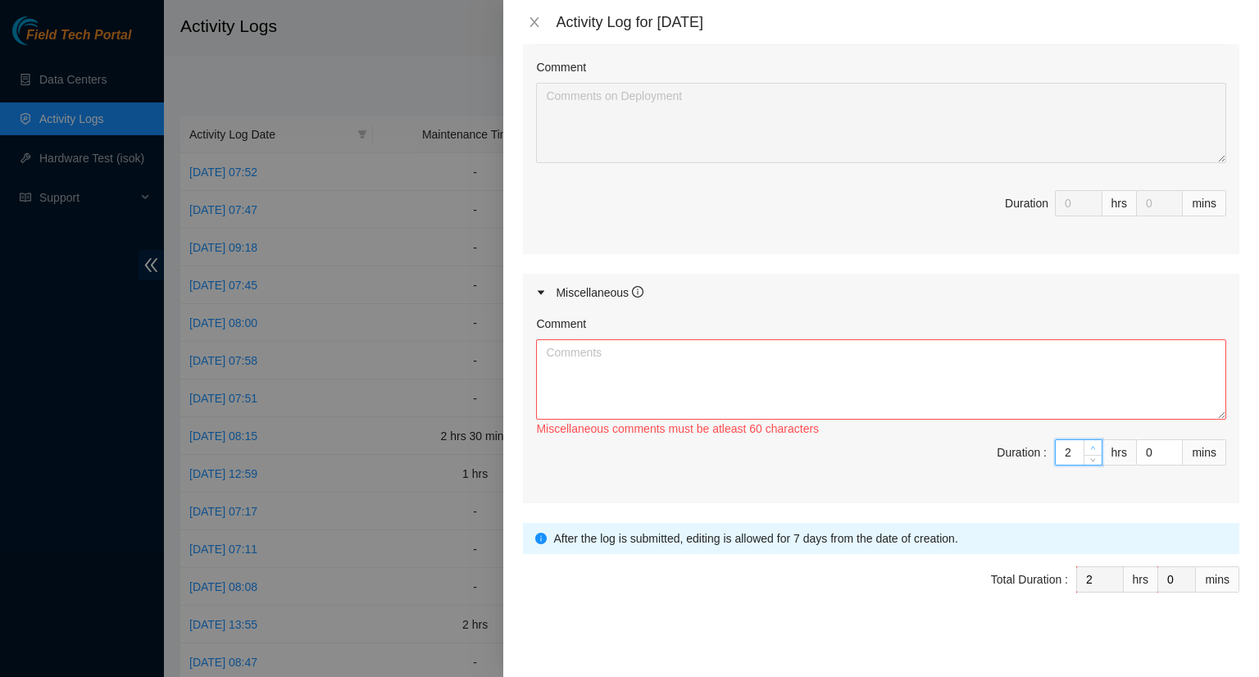
click at [1089, 443] on span "up" at bounding box center [1094, 448] width 10 height 10
type input "3"
click at [1089, 443] on span "up" at bounding box center [1094, 448] width 10 height 10
type input "4"
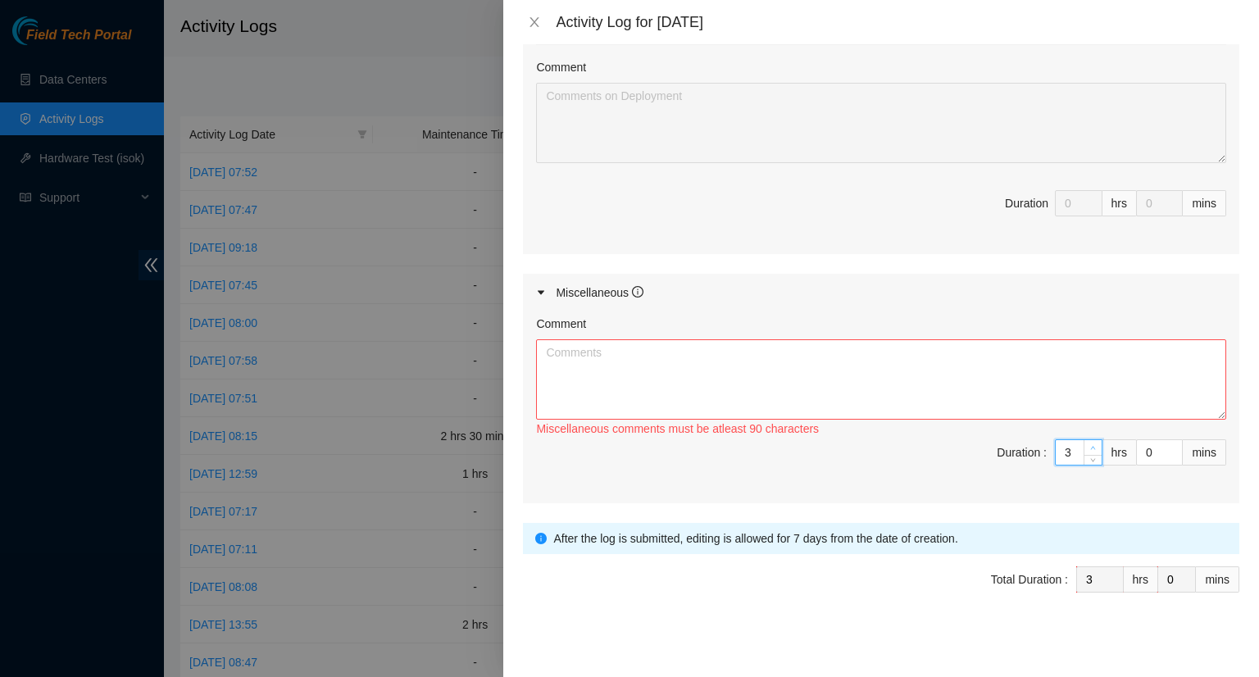
type input "4"
click at [1089, 443] on span "up" at bounding box center [1094, 448] width 10 height 10
click at [620, 363] on textarea "Comment" at bounding box center [881, 379] width 690 height 80
click at [531, 27] on icon "close" at bounding box center [534, 22] width 13 height 13
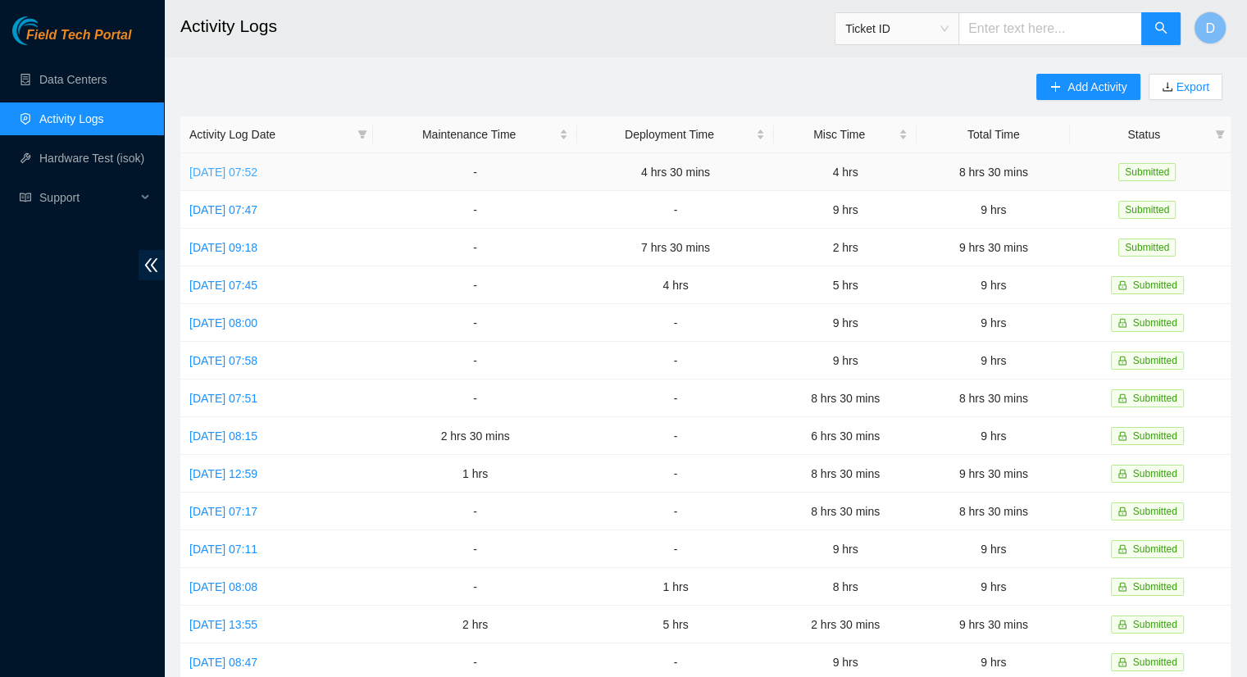
click at [257, 175] on link "[DATE] 07:52" at bounding box center [223, 172] width 68 height 13
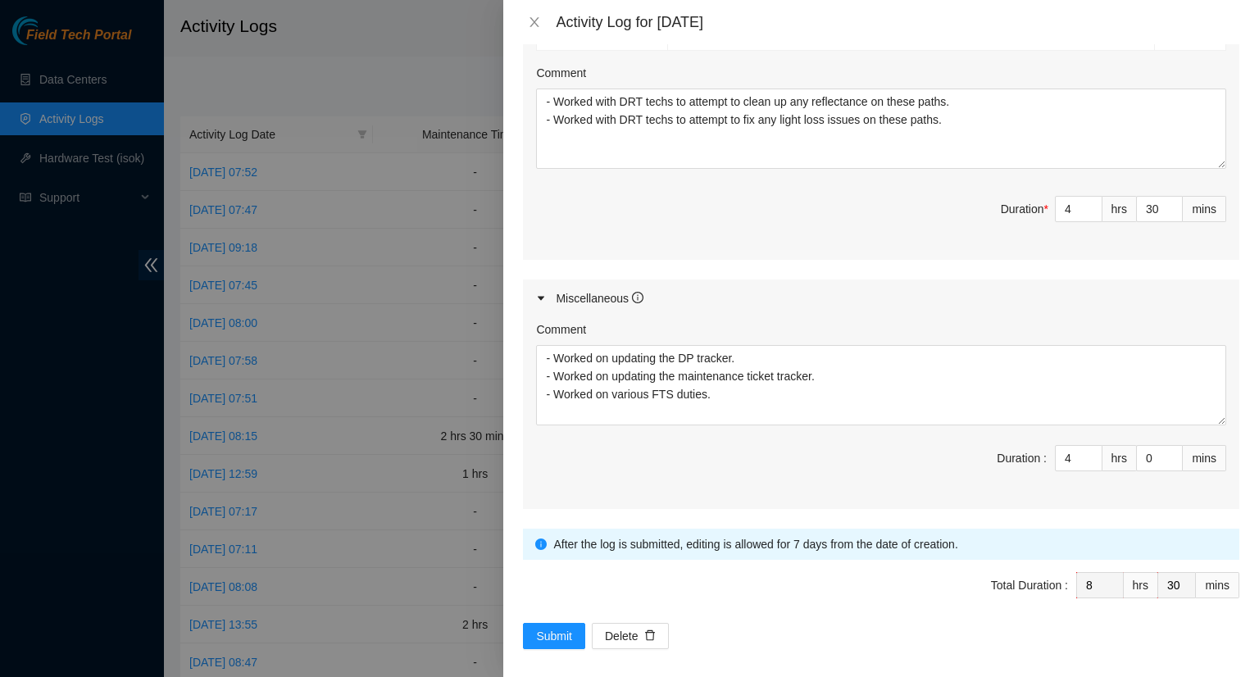
scroll to position [749, 0]
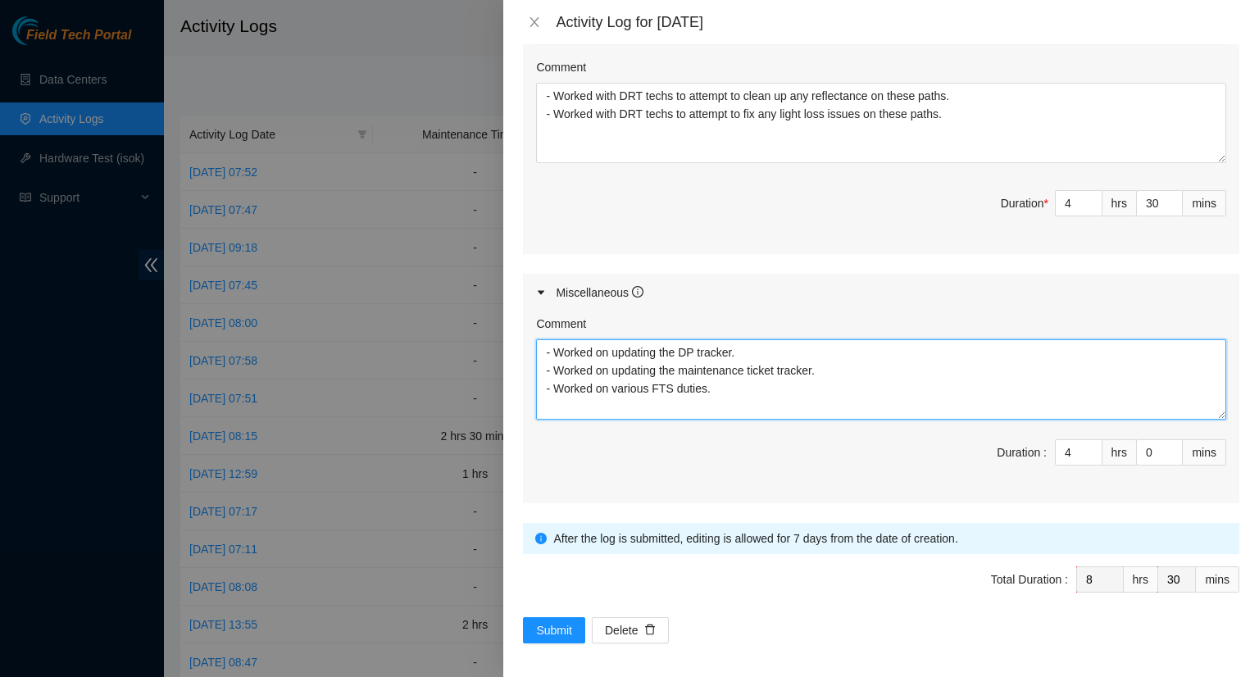
drag, startPoint x: 724, startPoint y: 389, endPoint x: 531, endPoint y: 340, distance: 198.6
click at [531, 340] on div "Comment - Worked on updating the DP tracker. - Worked on updating the maintenan…" at bounding box center [881, 408] width 716 height 192
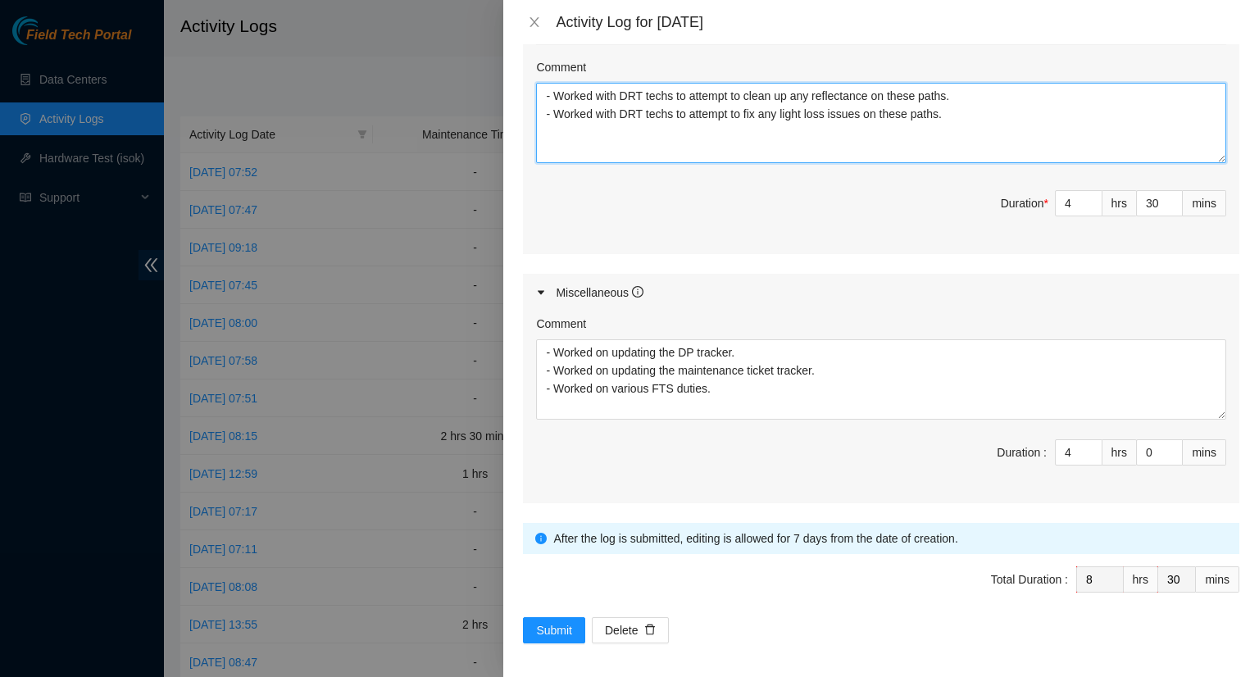
click at [954, 113] on textarea "- Worked with DRT techs to attempt to clean up any reflectance on these paths. …" at bounding box center [881, 123] width 690 height 80
drag, startPoint x: 951, startPoint y: 113, endPoint x: 452, endPoint y: 83, distance: 500.2
click at [452, 83] on div "Activity Log for [DATE] Note: This activity log is for informational purposes o…" at bounding box center [629, 338] width 1259 height 677
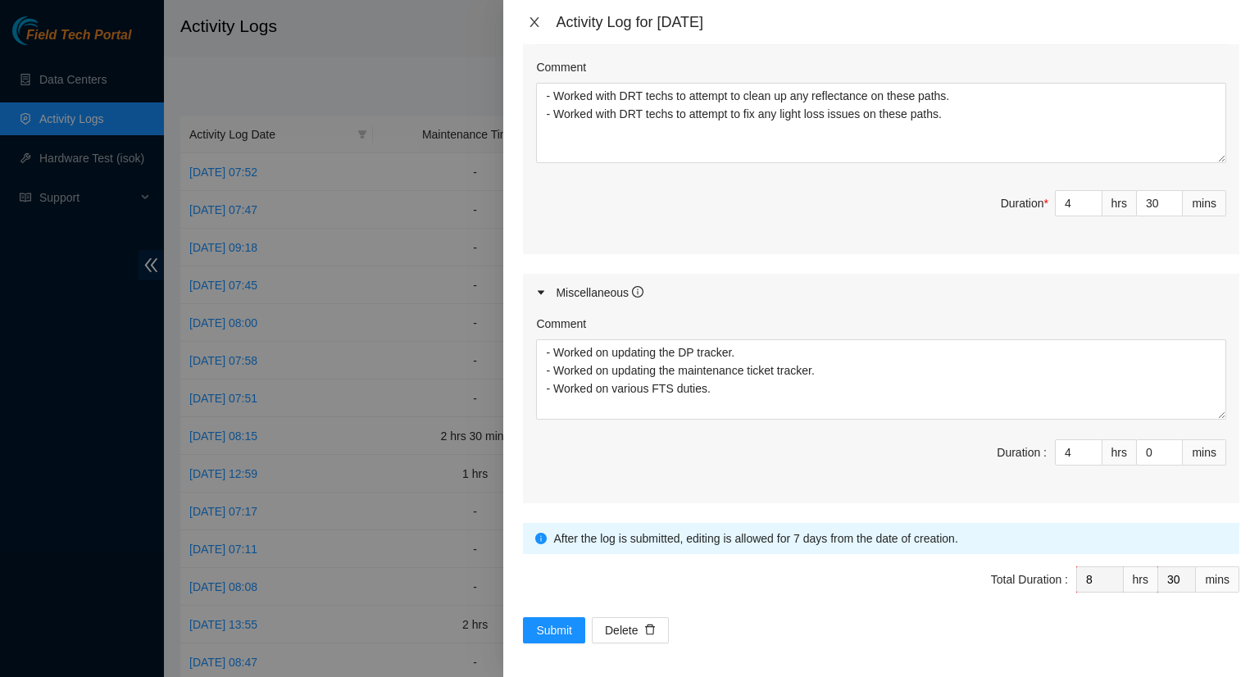
click at [540, 20] on icon "close" at bounding box center [534, 22] width 13 height 13
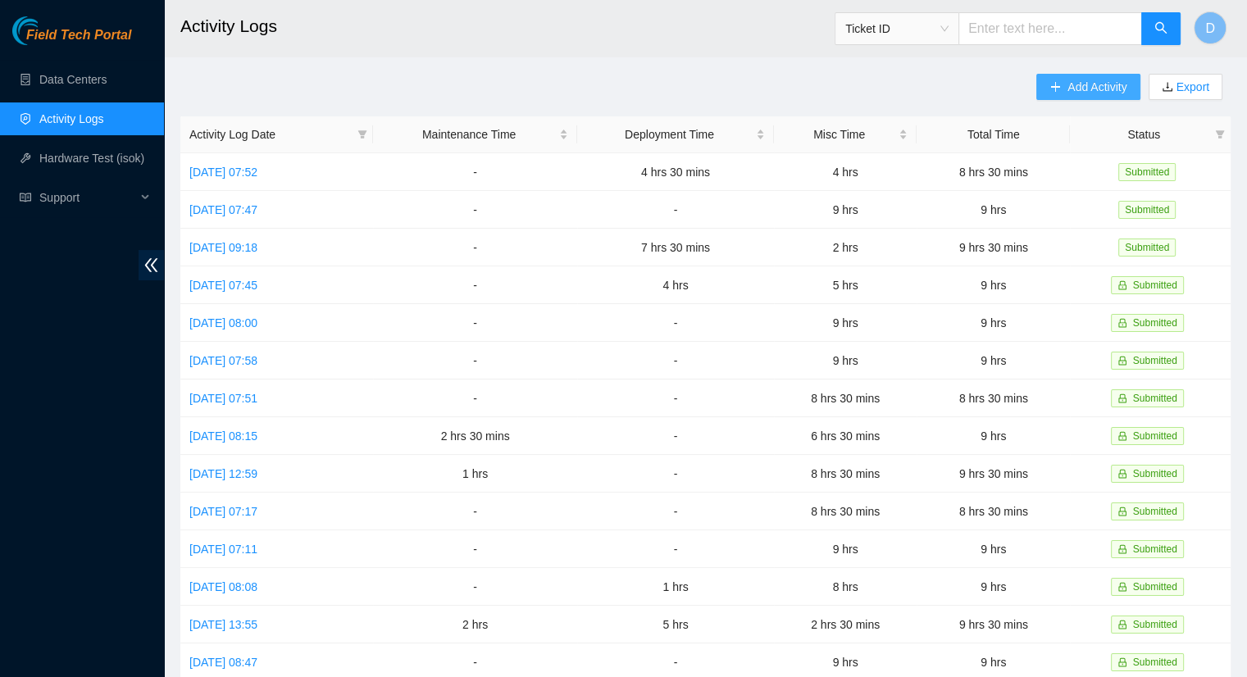
click at [1078, 88] on span "Add Activity" at bounding box center [1096, 87] width 59 height 18
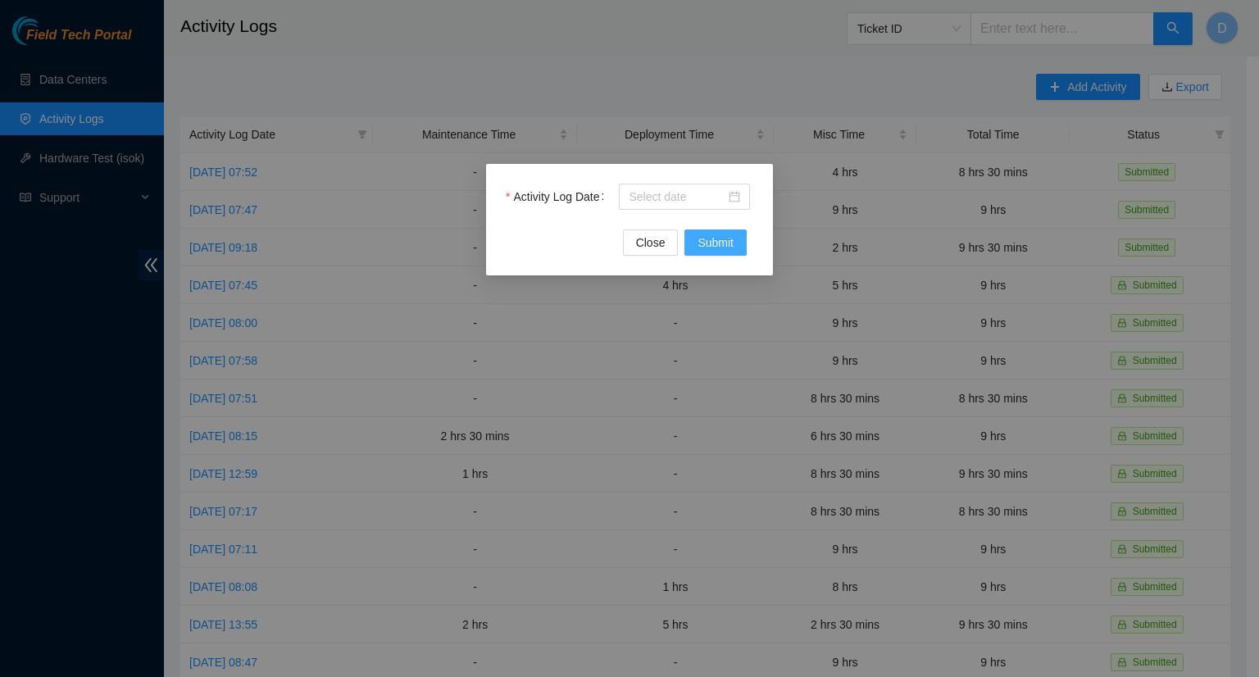
click at [721, 248] on span "Submit" at bounding box center [716, 243] width 36 height 18
drag, startPoint x: 706, startPoint y: 195, endPoint x: 698, endPoint y: 190, distance: 8.9
click at [705, 194] on input "Activity Log Date" at bounding box center [677, 197] width 97 height 18
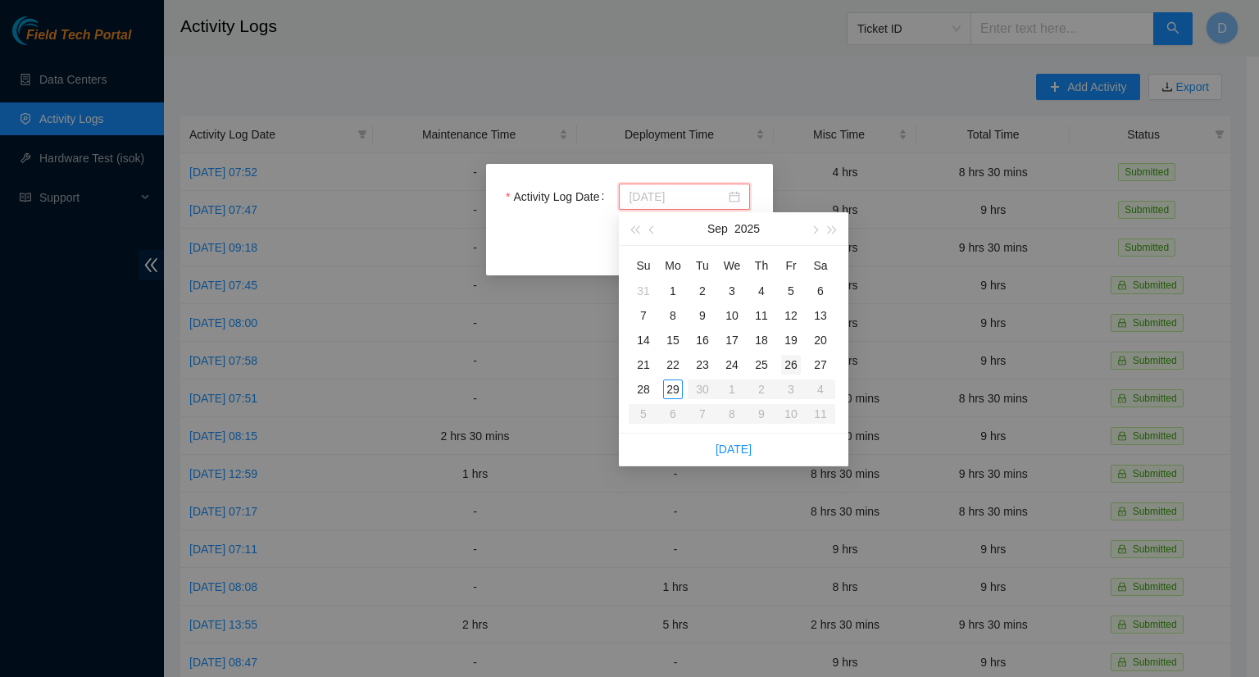
type input "[DATE]"
click at [789, 367] on div "26" at bounding box center [791, 365] width 20 height 20
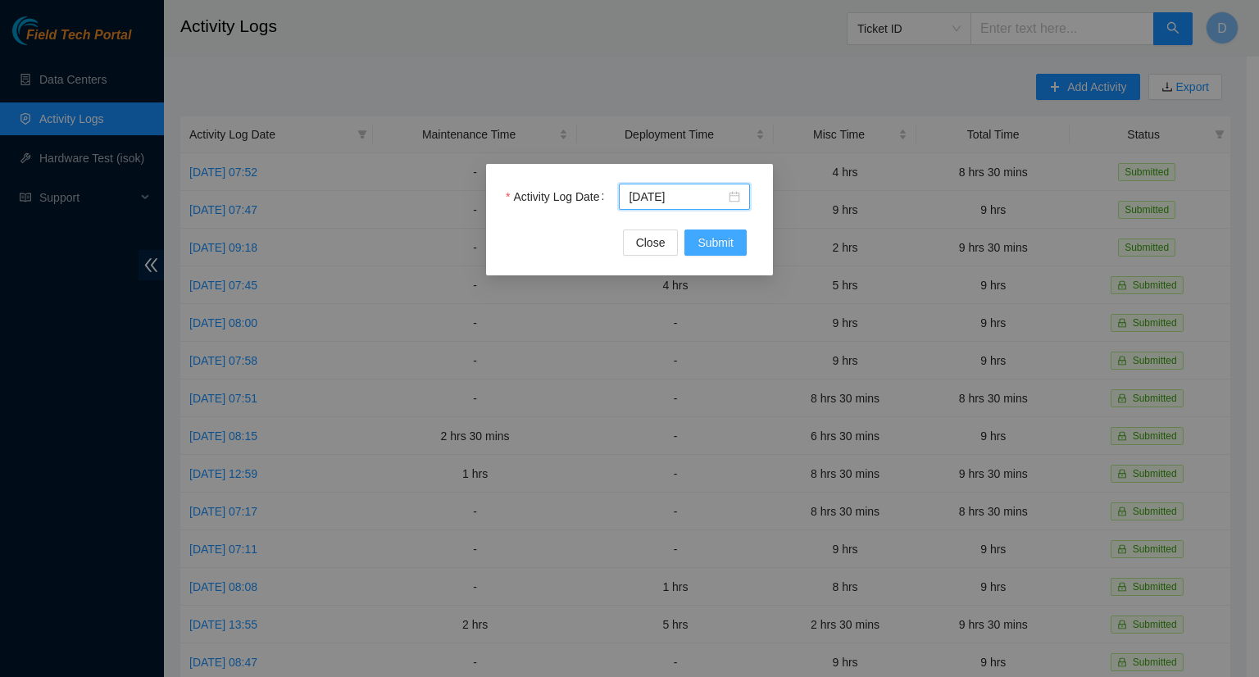
click at [716, 247] on span "Submit" at bounding box center [716, 243] width 36 height 18
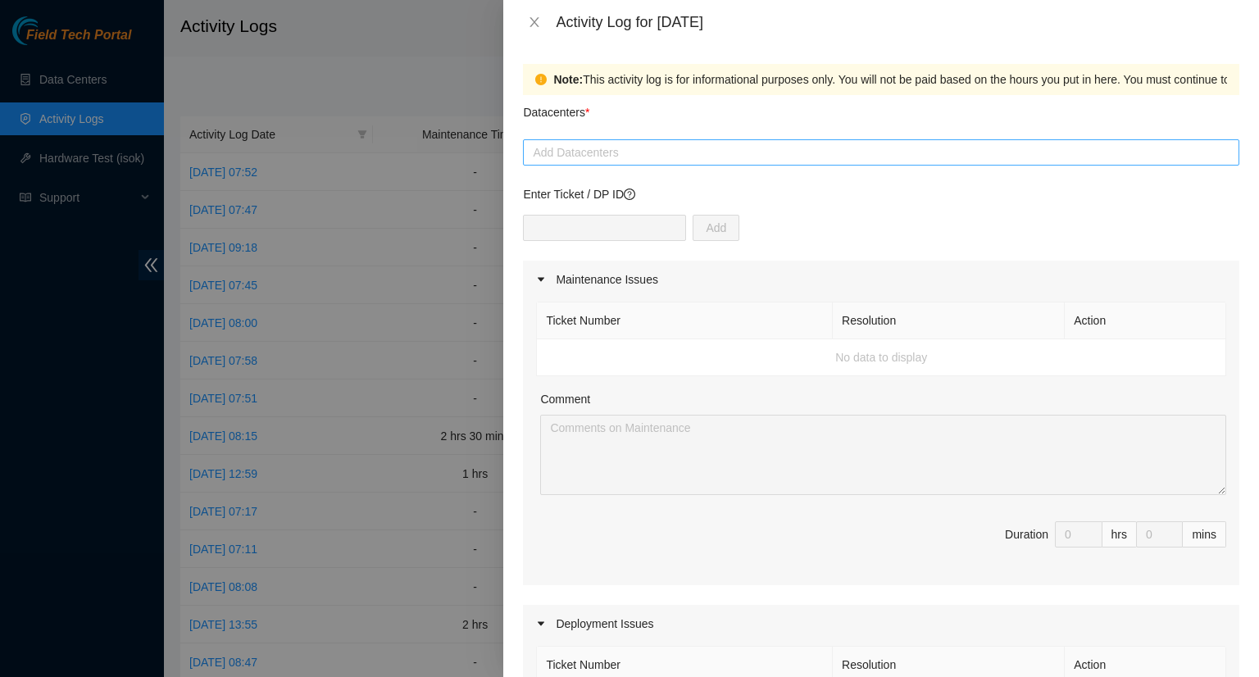
click at [652, 145] on div at bounding box center [881, 153] width 708 height 20
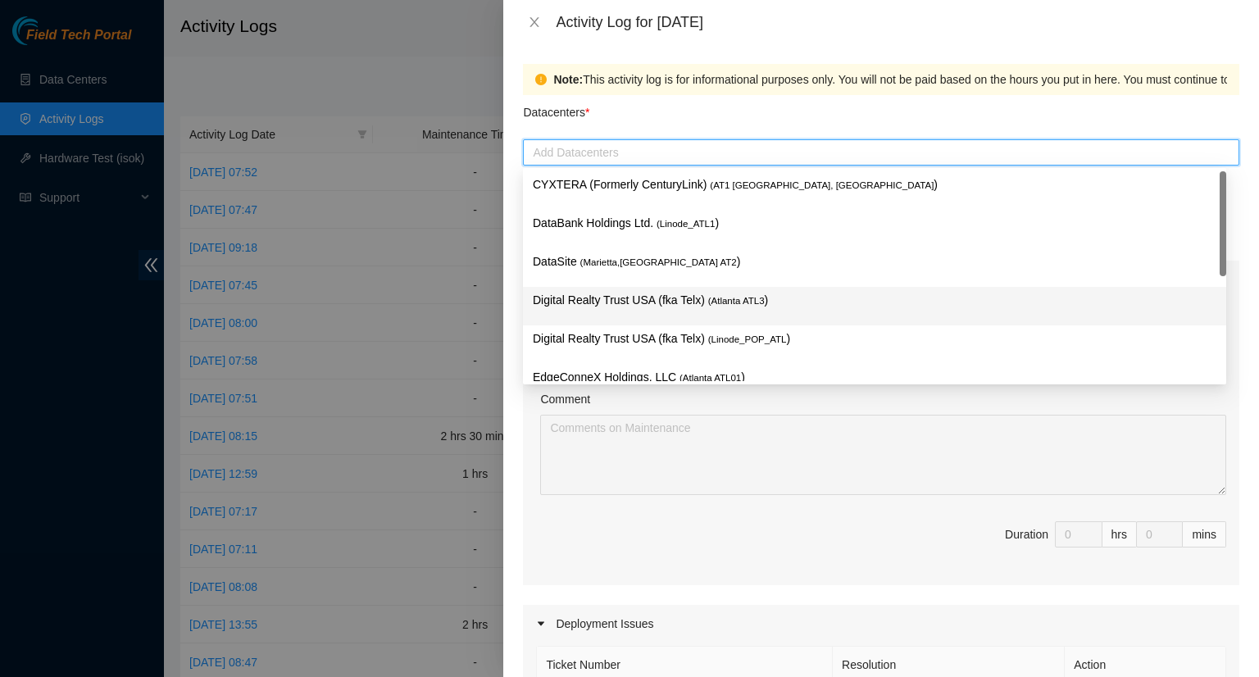
click at [708, 303] on span "( Atlanta ATL3" at bounding box center [736, 301] width 57 height 10
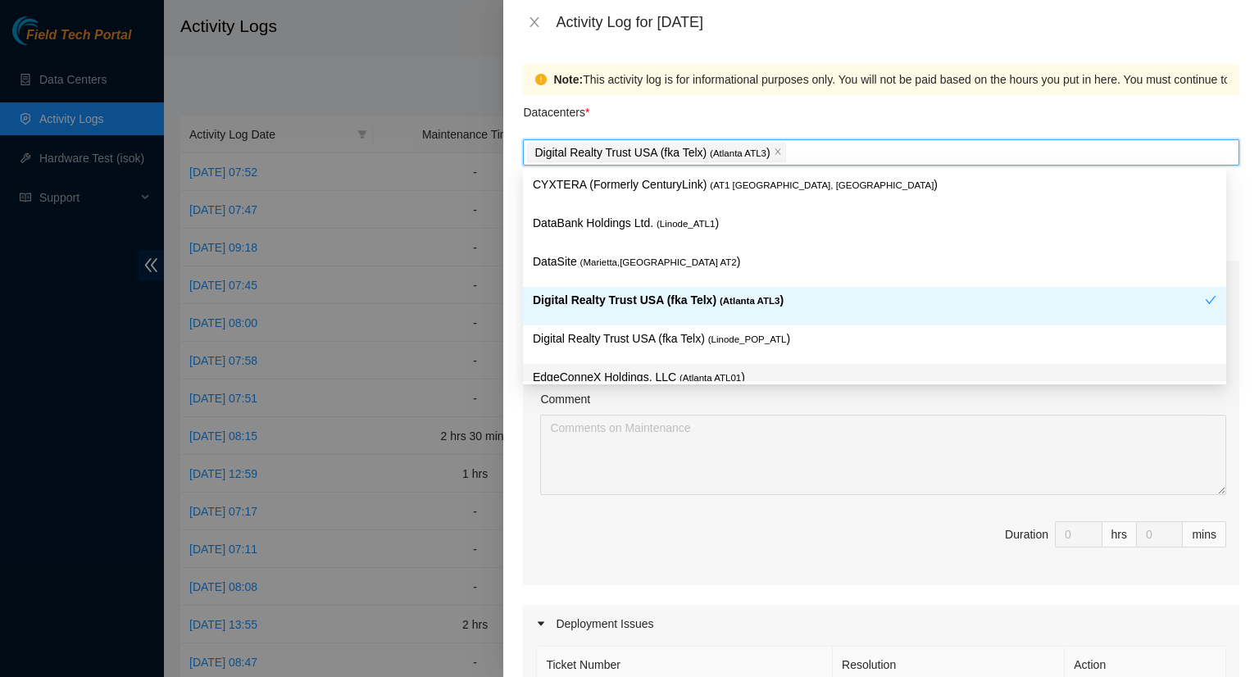
click at [872, 401] on div "Comment" at bounding box center [883, 402] width 686 height 25
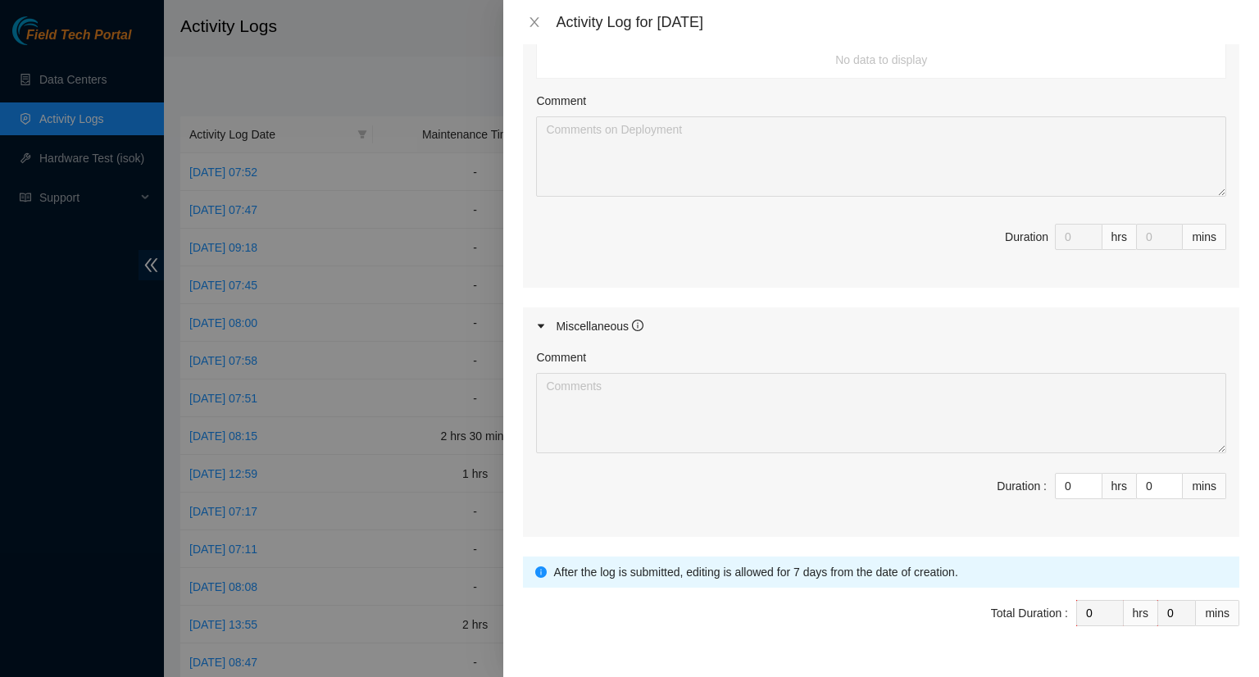
scroll to position [675, 0]
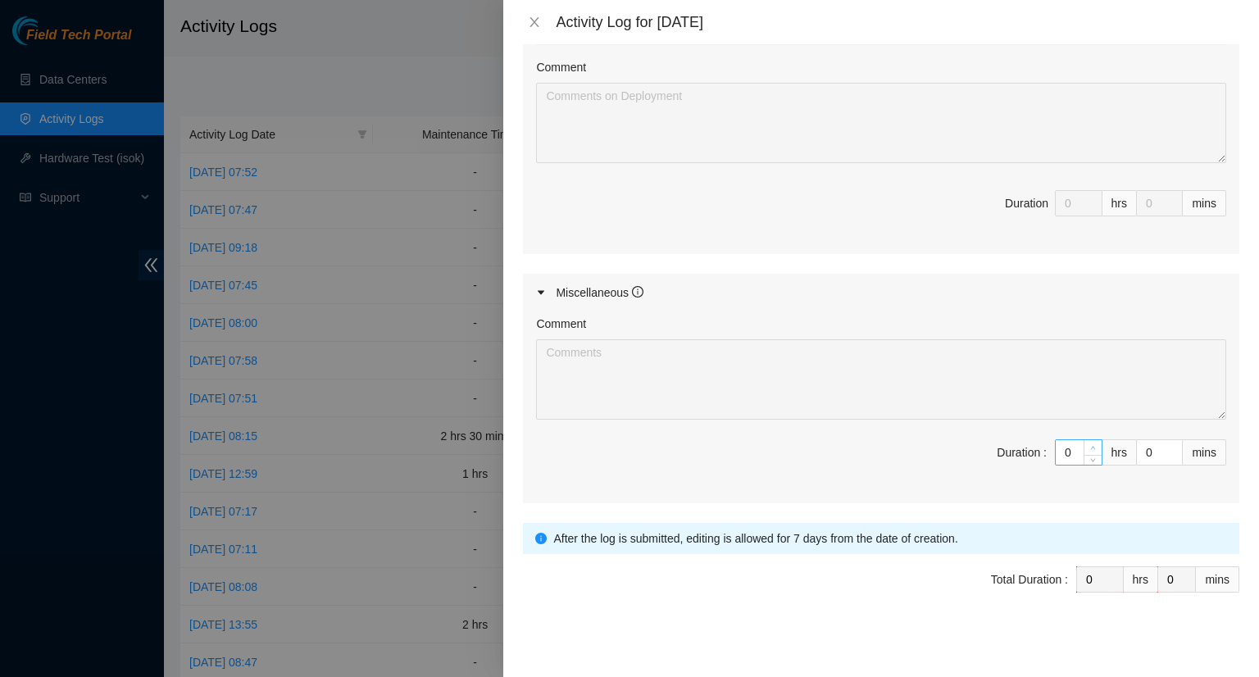
type input "1"
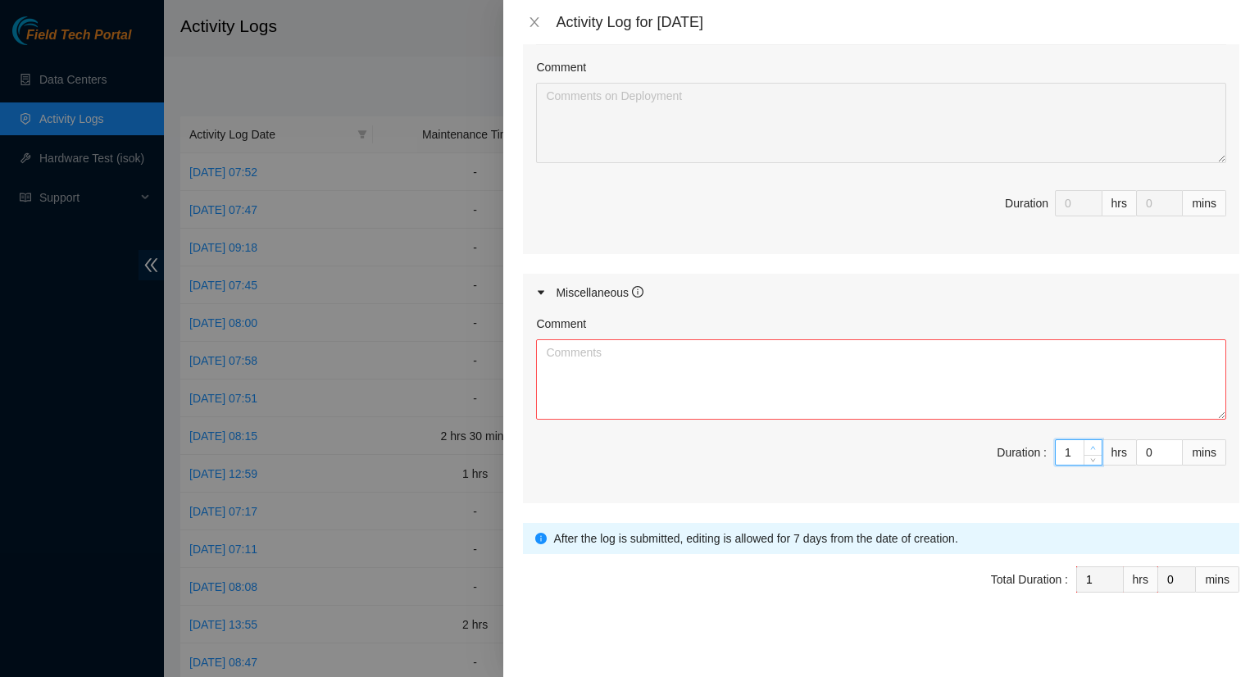
click at [1090, 445] on icon "up" at bounding box center [1093, 448] width 6 height 6
type input "2"
click at [1090, 445] on icon "up" at bounding box center [1093, 448] width 6 height 6
type input "3"
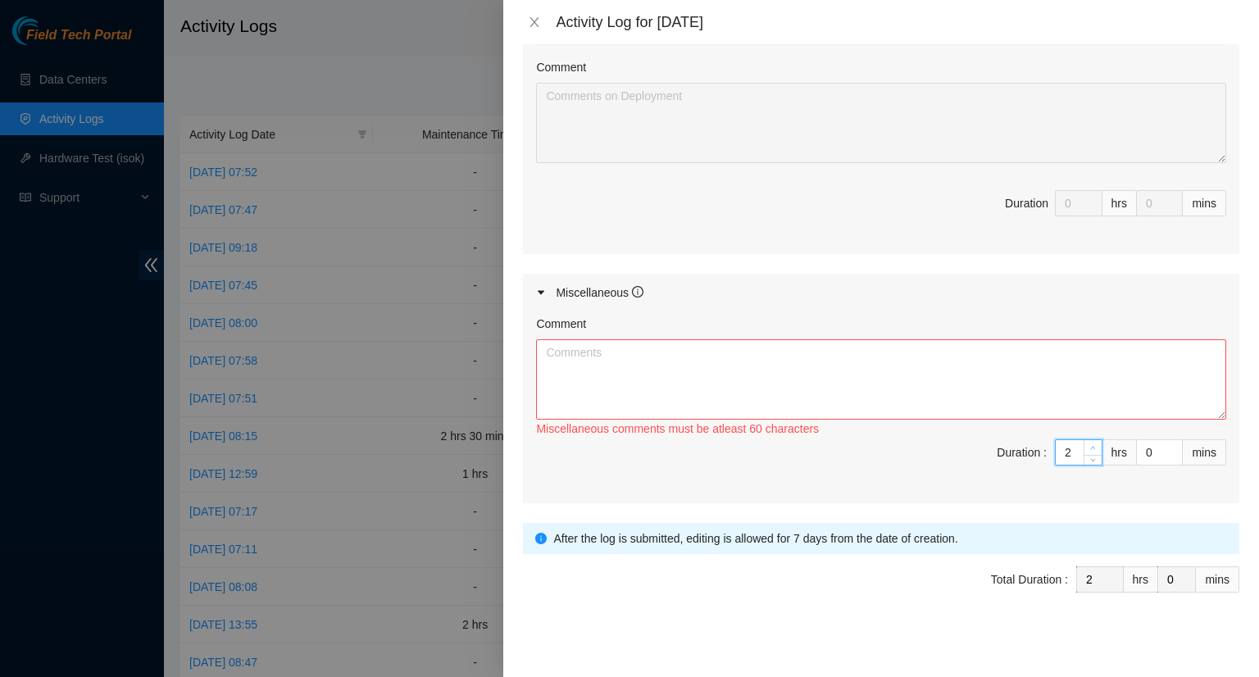
type input "3"
click at [1090, 445] on icon "up" at bounding box center [1093, 448] width 6 height 6
type input "4"
click at [1090, 445] on icon "up" at bounding box center [1093, 448] width 6 height 6
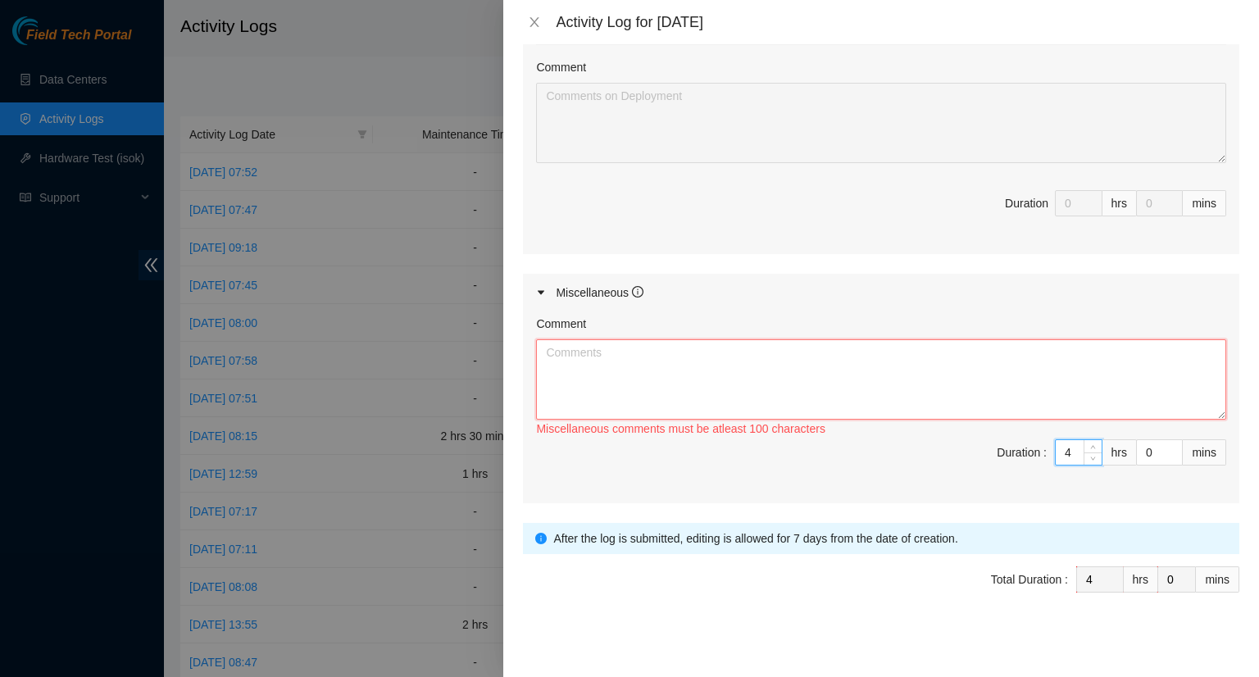
click at [588, 347] on textarea "Comment" at bounding box center [881, 379] width 690 height 80
paste textarea "- Worked on updating the DP tracker. - Worked on updating the maintenance ticke…"
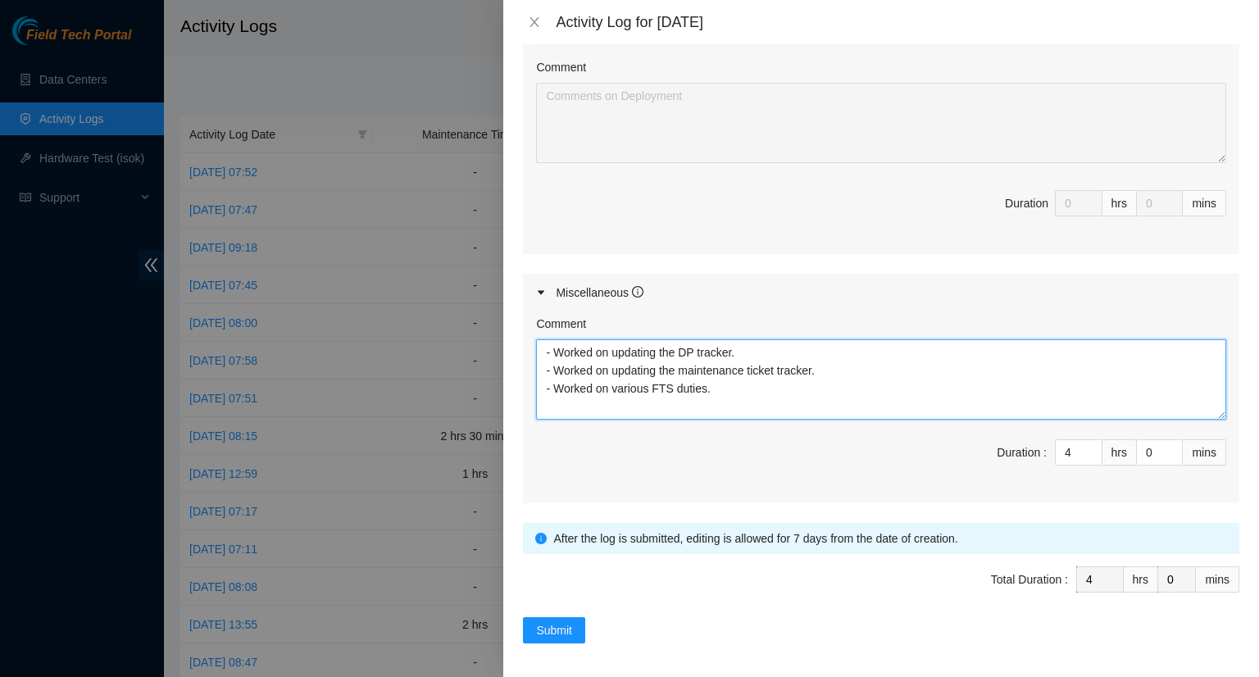
scroll to position [430, 0]
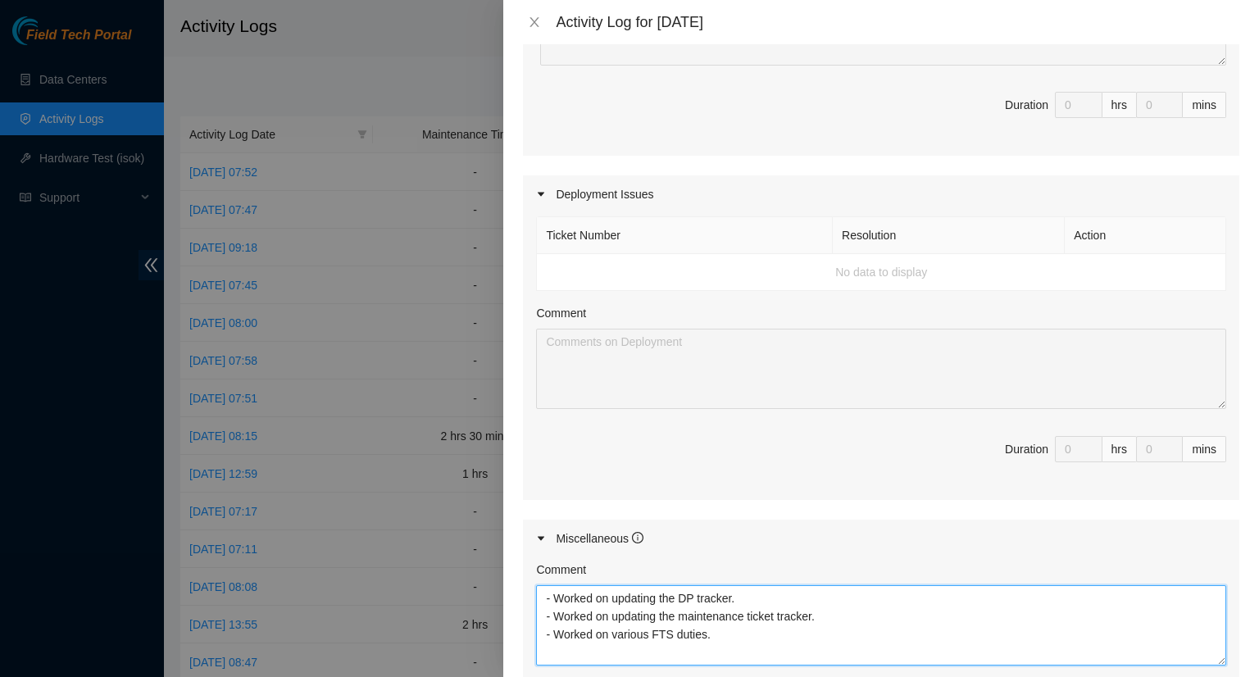
type textarea "- Worked on updating the DP tracker. - Worked on updating the maintenance ticke…"
click at [518, 83] on div "Note: This activity log is for informational purposes only. You will not be pai…" at bounding box center [881, 360] width 756 height 633
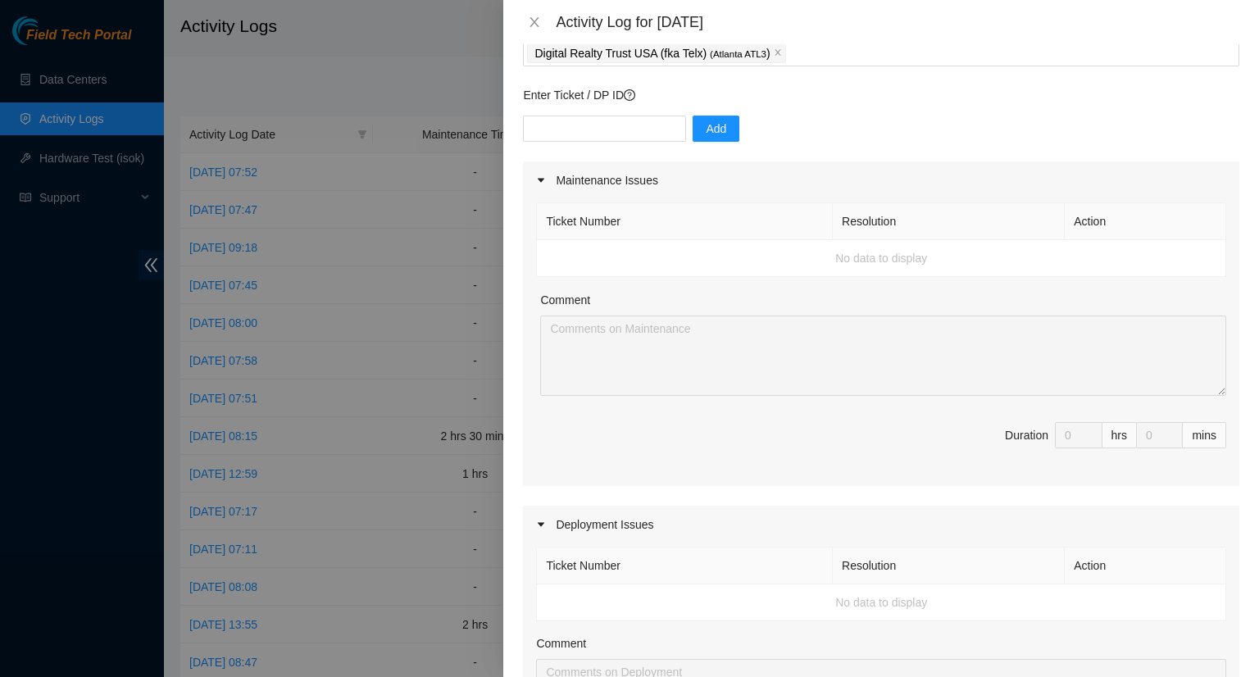
scroll to position [20, 0]
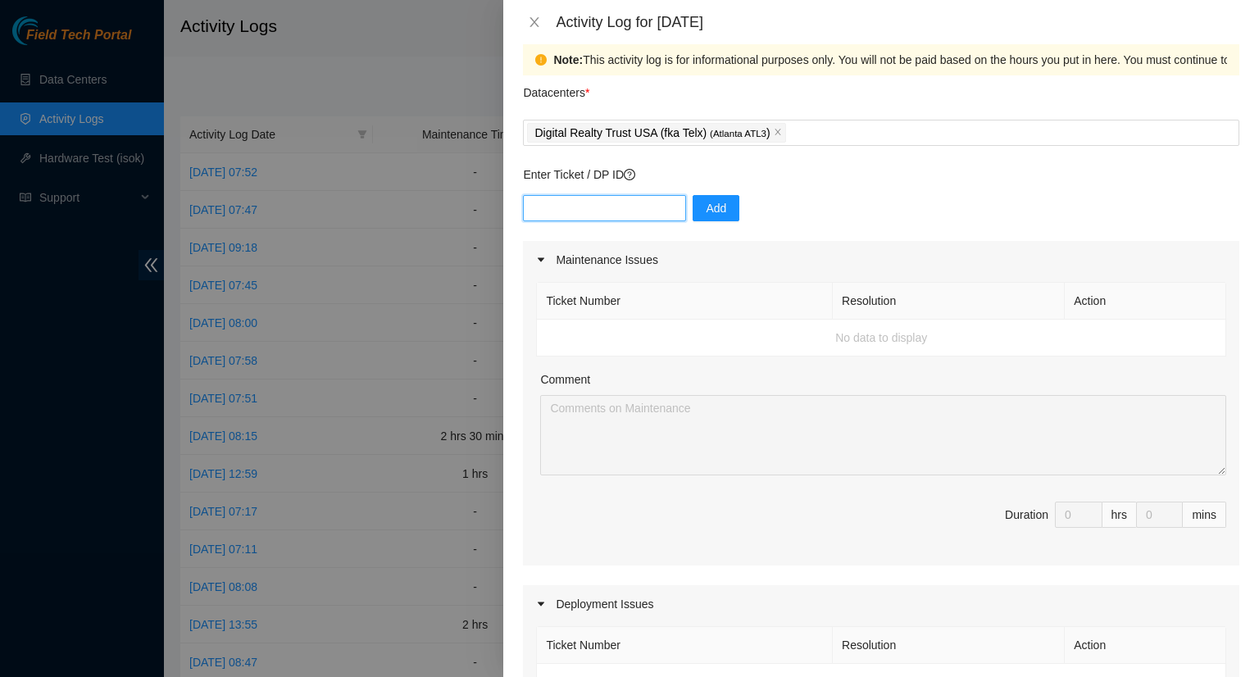
click at [559, 211] on input "text" at bounding box center [604, 208] width 163 height 26
paste input "DP73171"
type input "DP73171"
click at [707, 216] on button "Add" at bounding box center [716, 208] width 47 height 26
click at [577, 209] on input "text" at bounding box center [604, 208] width 163 height 26
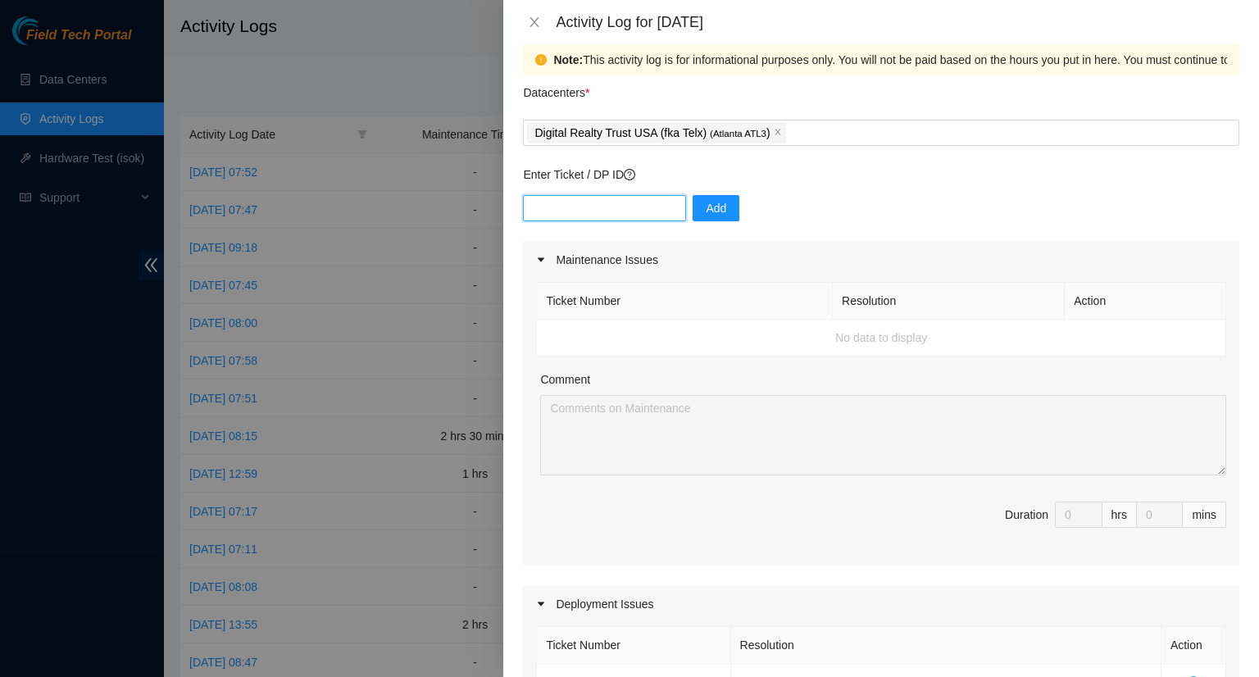
paste input "DP73171"
type input "DP73172"
click at [706, 213] on span "Add" at bounding box center [716, 208] width 20 height 18
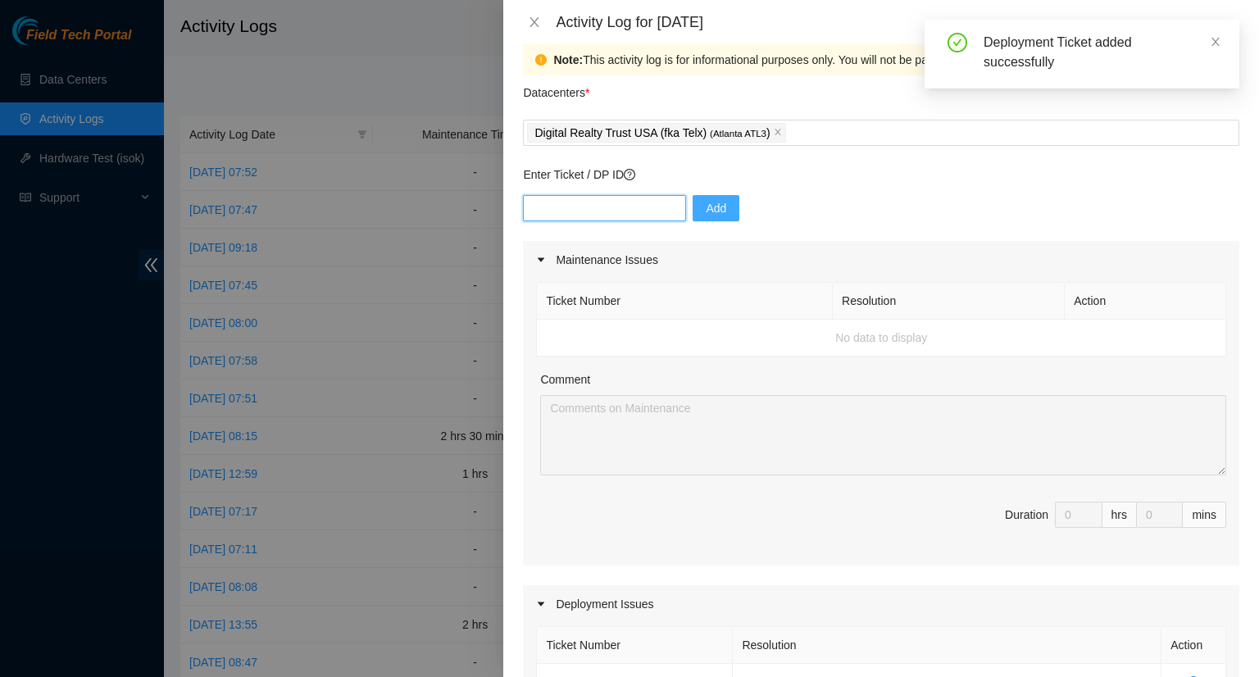
click at [538, 204] on input "text" at bounding box center [604, 208] width 163 height 26
paste input "DP73171"
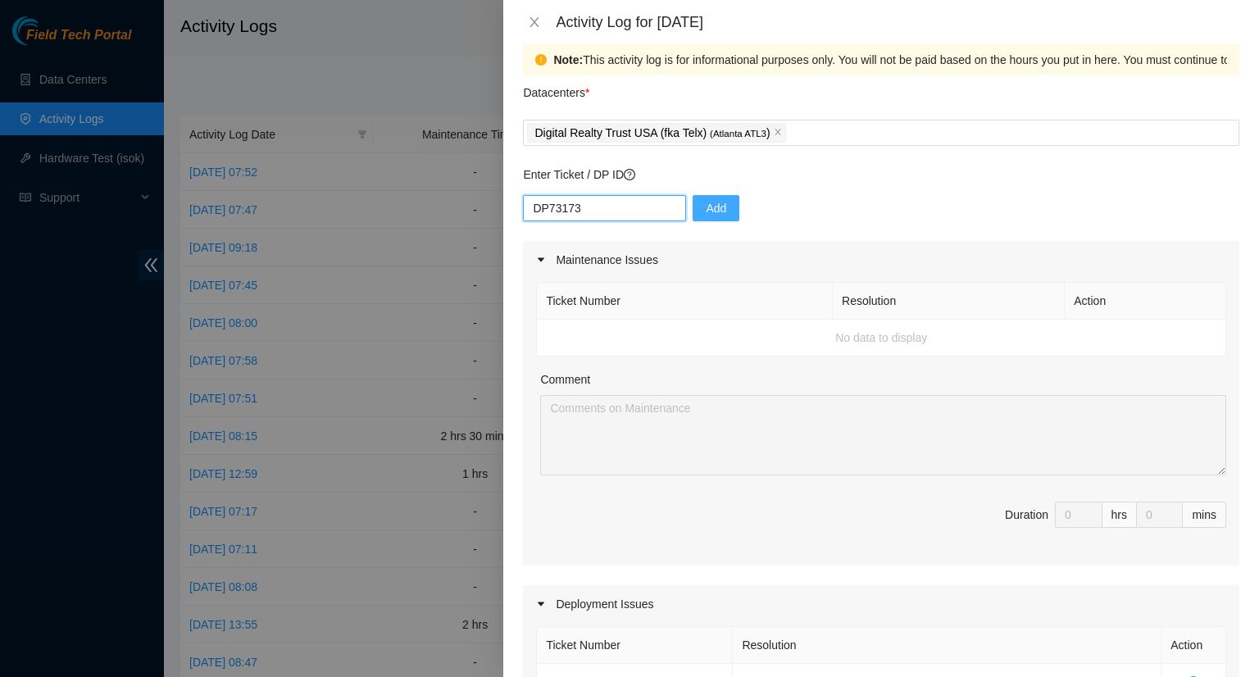
type input "DP73173"
click at [716, 211] on button "Add" at bounding box center [716, 208] width 47 height 26
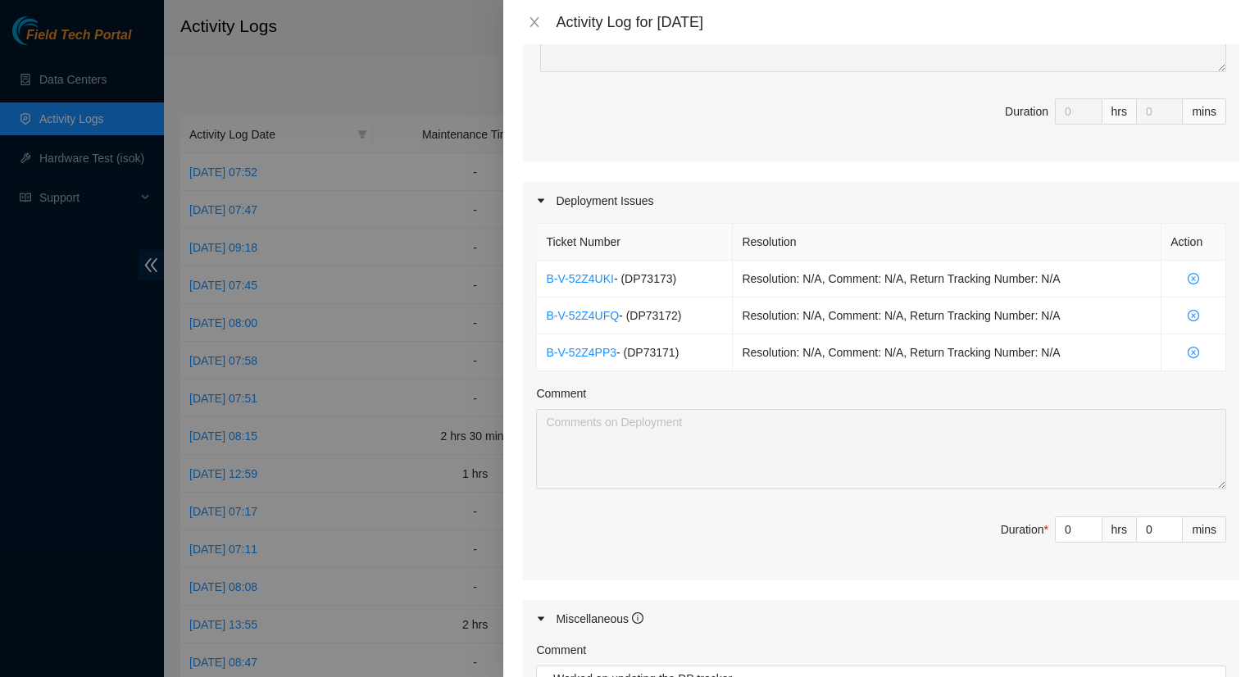
scroll to position [512, 0]
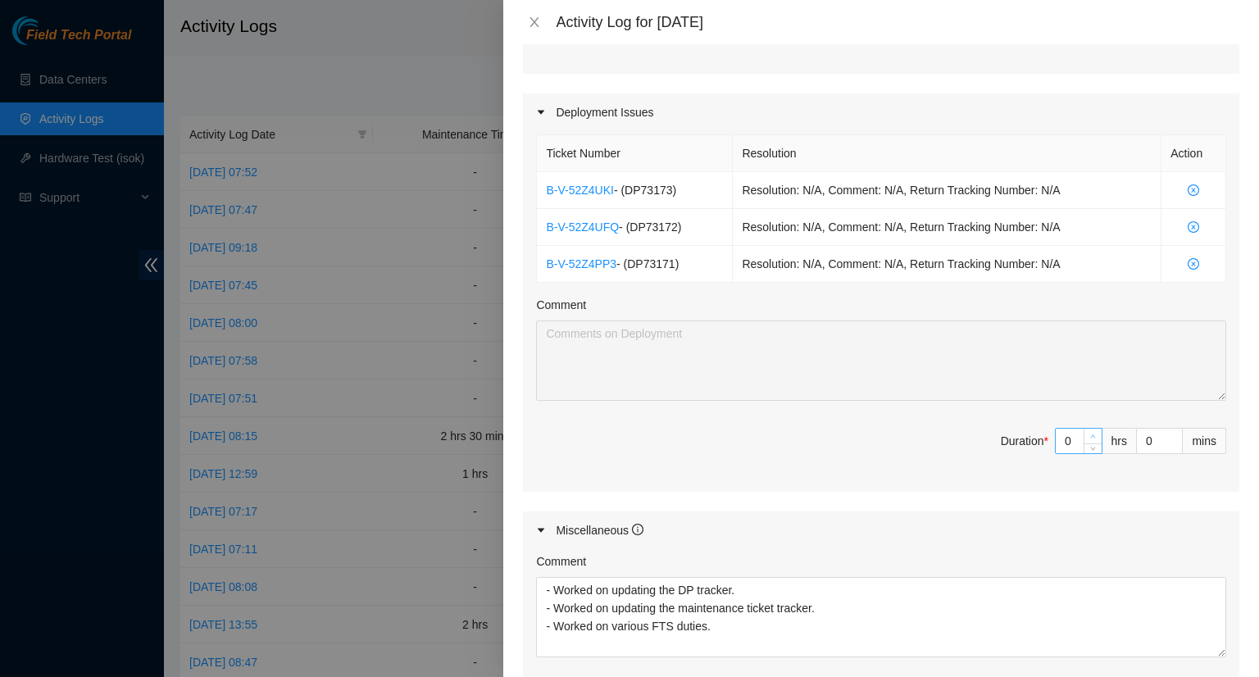
type input "1"
type input "5"
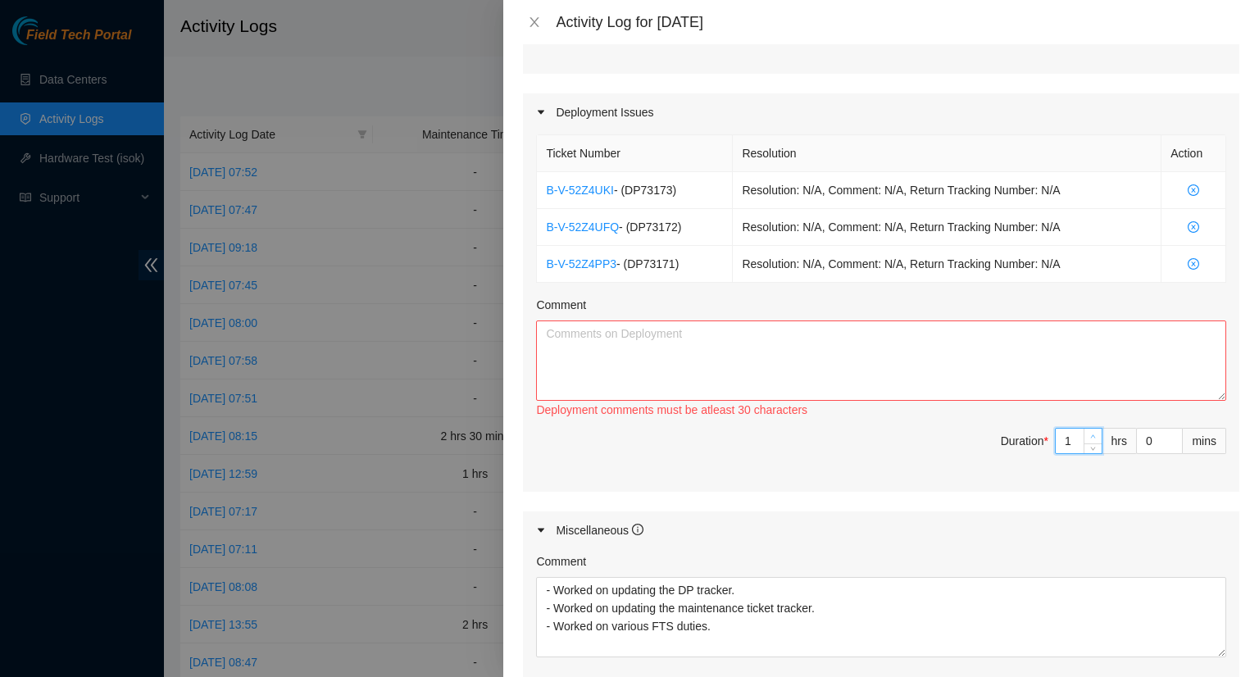
click at [1089, 433] on span "up" at bounding box center [1094, 437] width 10 height 10
type input "2"
type input "6"
click at [1089, 433] on span "up" at bounding box center [1094, 437] width 10 height 10
type input "3"
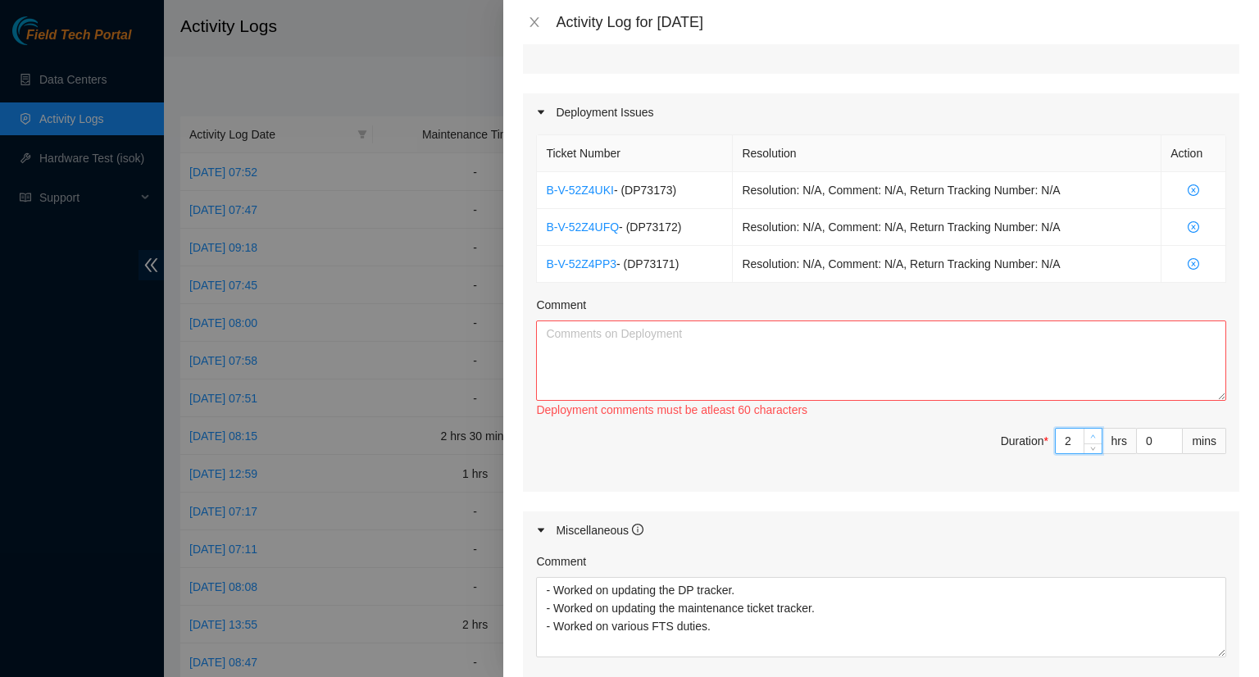
type input "7"
click at [1089, 433] on span "up" at bounding box center [1094, 437] width 10 height 10
type input "4"
type input "8"
click at [1089, 433] on span "up" at bounding box center [1094, 437] width 10 height 10
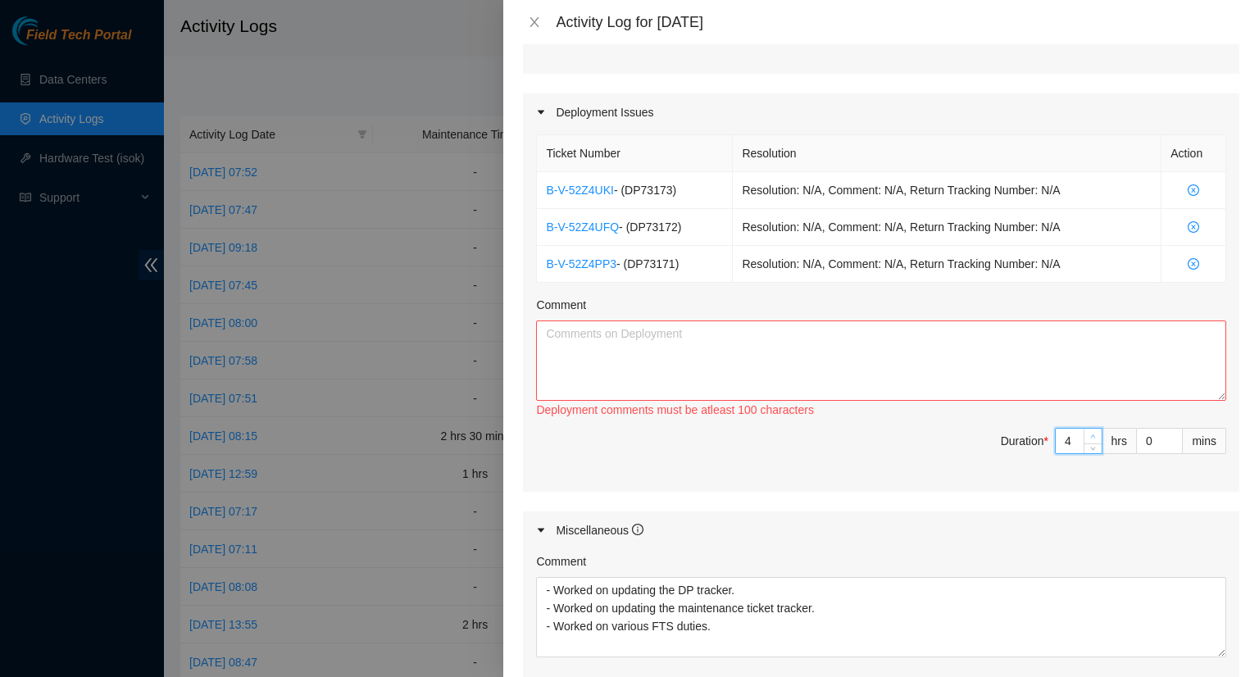
type input "5"
type input "9"
click at [1089, 433] on span "up" at bounding box center [1094, 437] width 10 height 10
click at [590, 334] on textarea "Comment" at bounding box center [881, 361] width 690 height 80
paste textarea "DP73171"
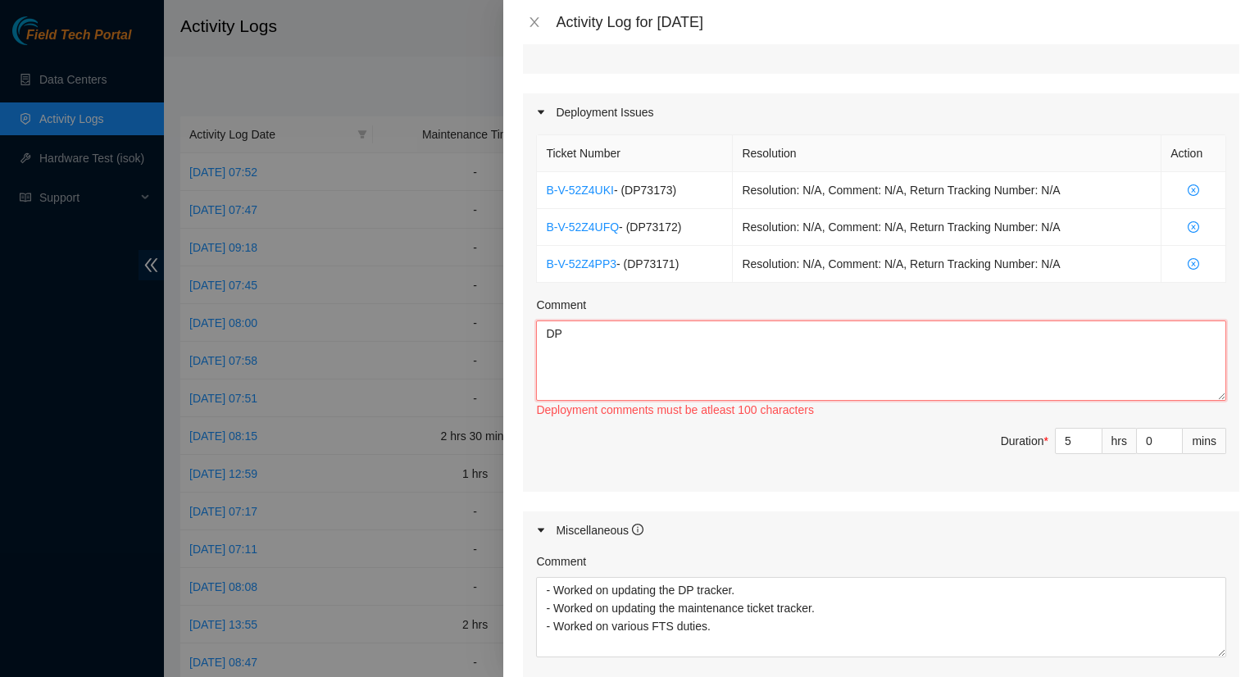
type textarea "D"
click at [582, 336] on textarea "Comment" at bounding box center [881, 361] width 690 height 80
paste textarea "- Worked with DRT techs to attempt to clean up any reflectance on these paths. …"
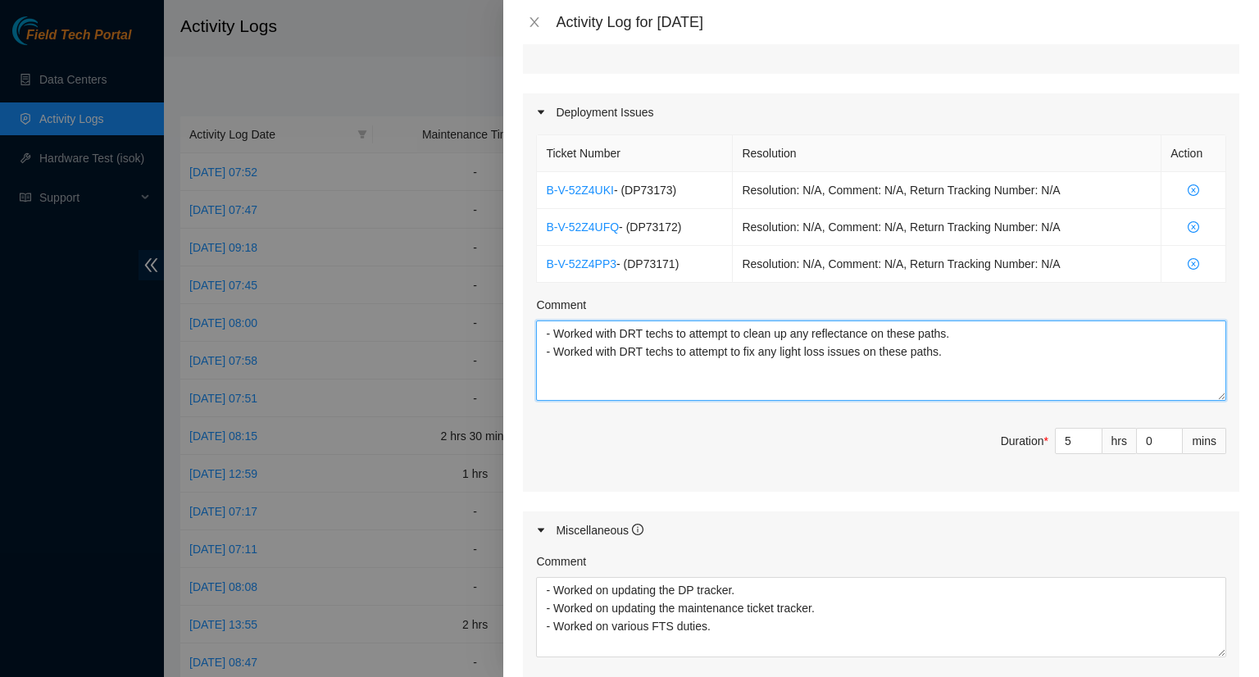
click at [726, 332] on textarea "- Worked with DRT techs to attempt to clean up any reflectance on these paths. …" at bounding box center [881, 361] width 690 height 80
click at [736, 350] on textarea "- Worked with DRT techs to finish cleaning up any reflectance on these paths. -…" at bounding box center [881, 361] width 690 height 80
click at [730, 352] on textarea "- Worked with DRT techs to finish cleaning up any reflectance on these paths. -…" at bounding box center [881, 361] width 690 height 80
click at [944, 354] on textarea "- Worked with DRT techs to finish cleaning up any reflectance on these paths. -…" at bounding box center [881, 361] width 690 height 80
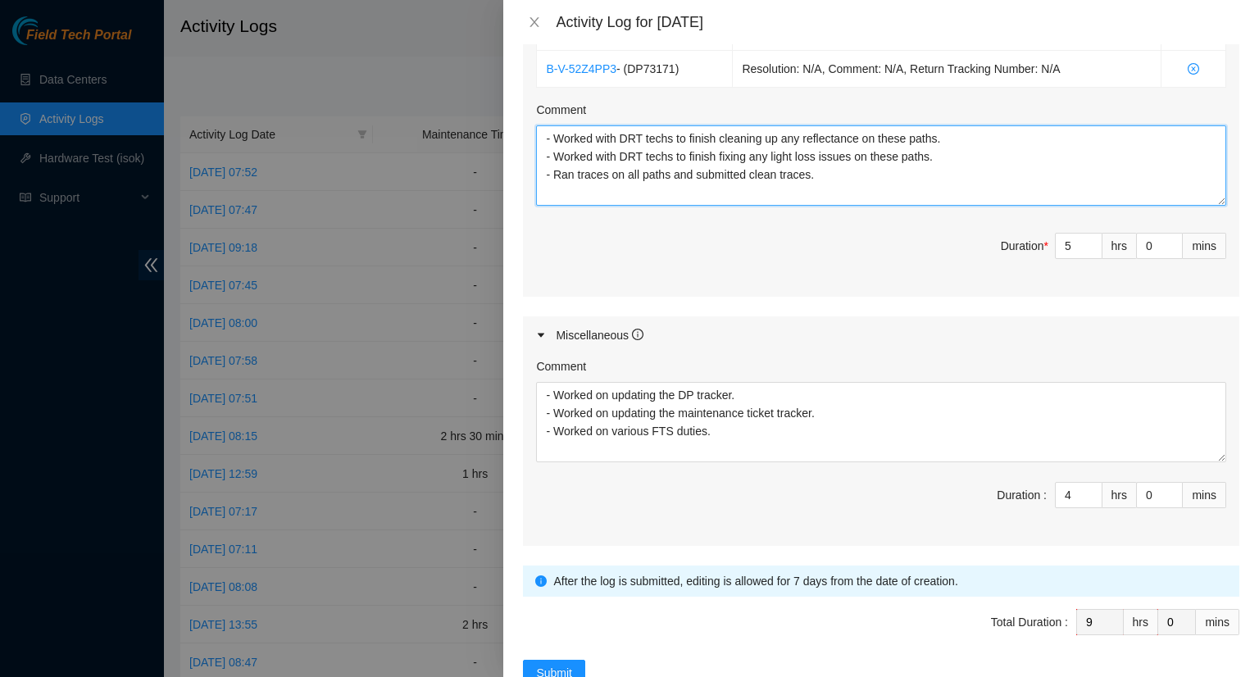
scroll to position [667, 0]
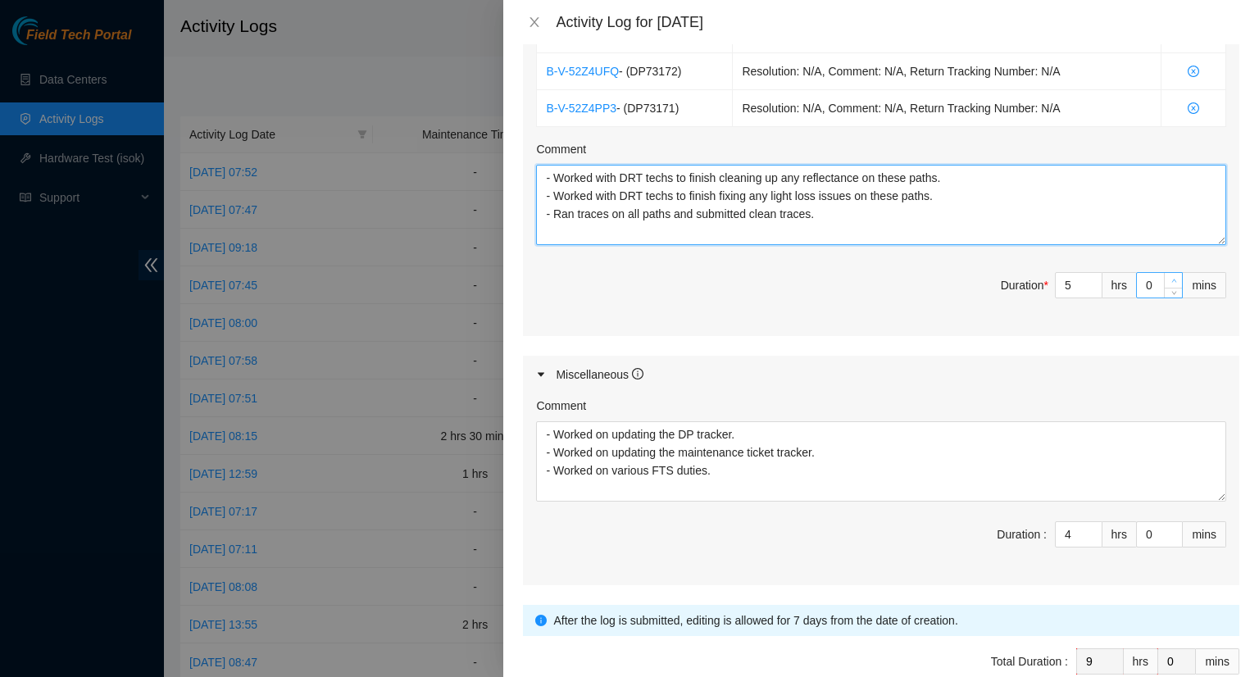
type textarea "- Worked with DRT techs to finish cleaning up any reflectance on these paths. -…"
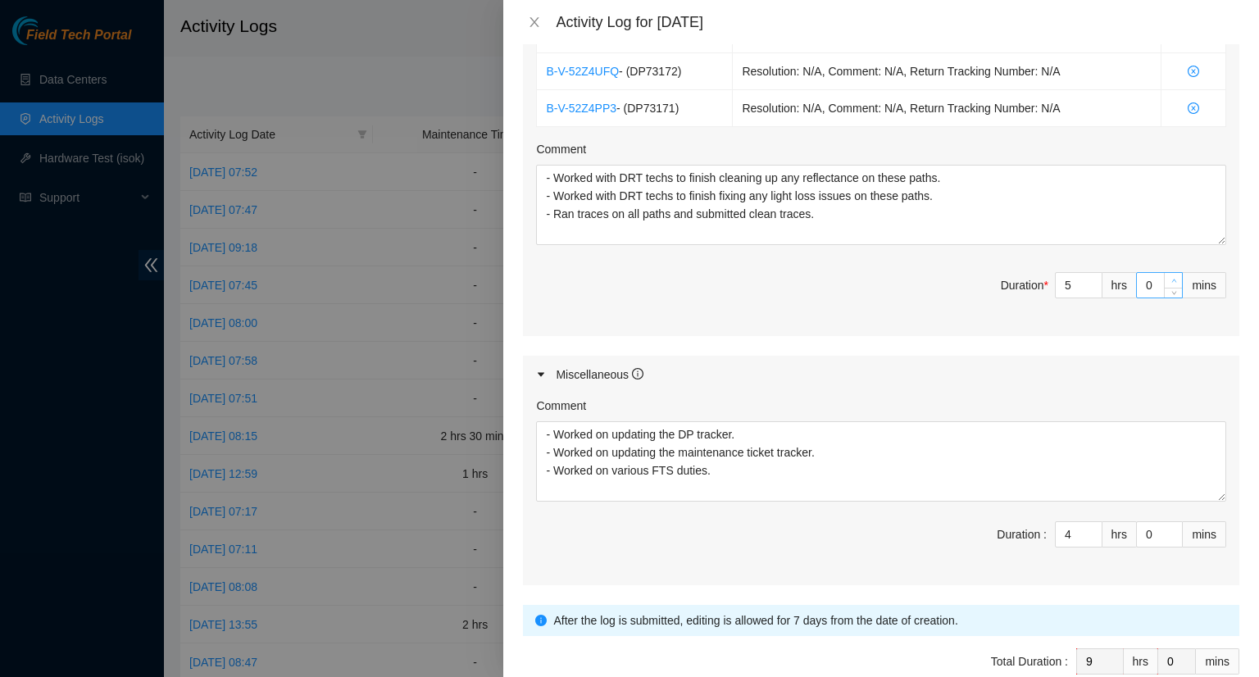
type input "1"
click at [1169, 276] on span "up" at bounding box center [1174, 281] width 10 height 10
type input "2"
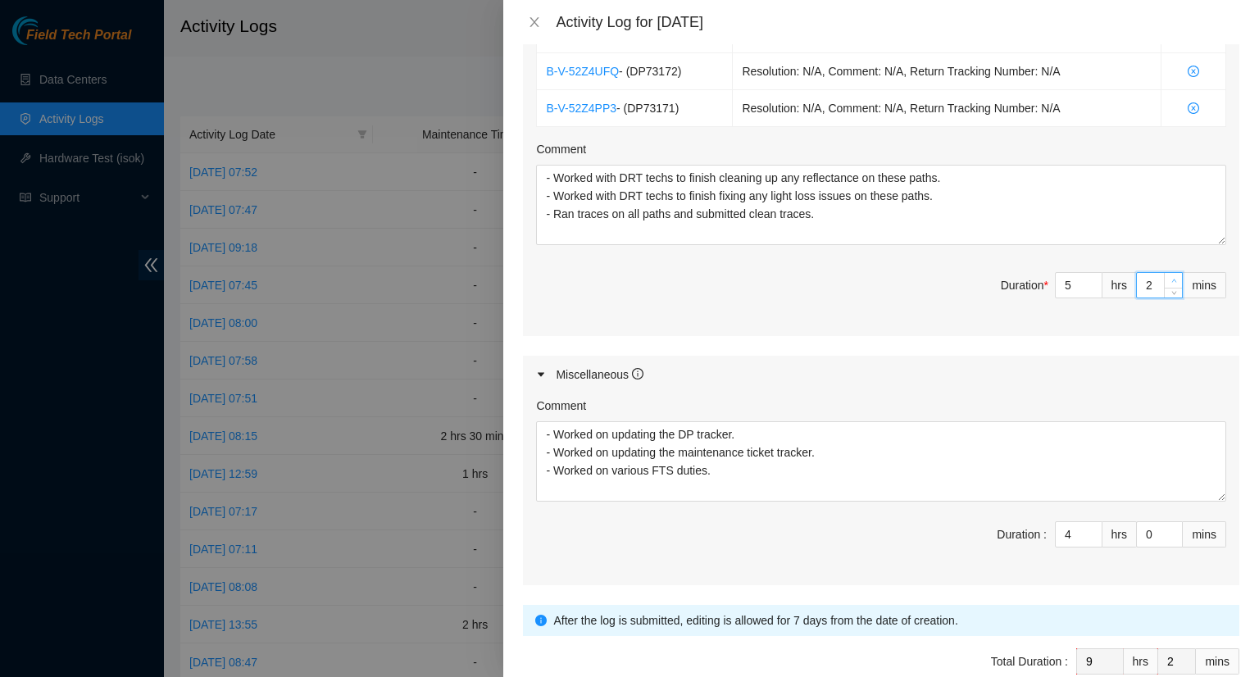
click at [1169, 276] on span "up" at bounding box center [1174, 281] width 10 height 10
type input "3"
click at [1169, 276] on span "up" at bounding box center [1174, 281] width 10 height 10
type input "4"
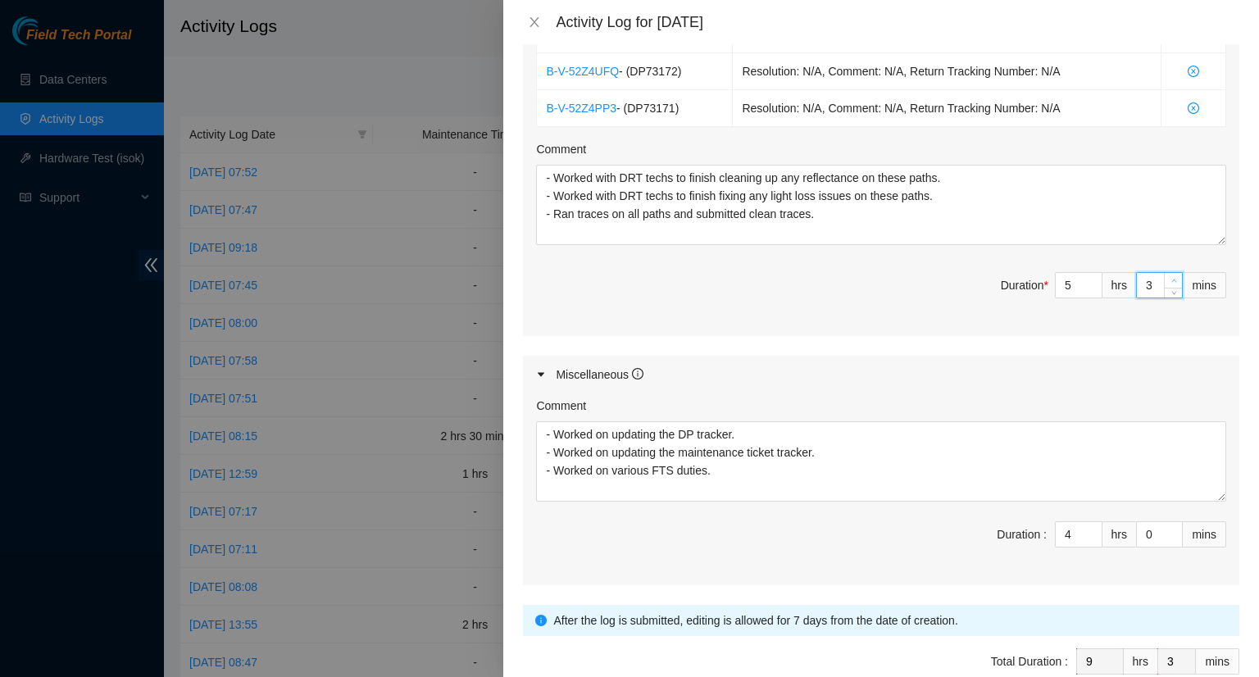
type input "4"
click at [1169, 276] on span "up" at bounding box center [1174, 281] width 10 height 10
type input "5"
click at [1169, 276] on span "up" at bounding box center [1174, 281] width 10 height 10
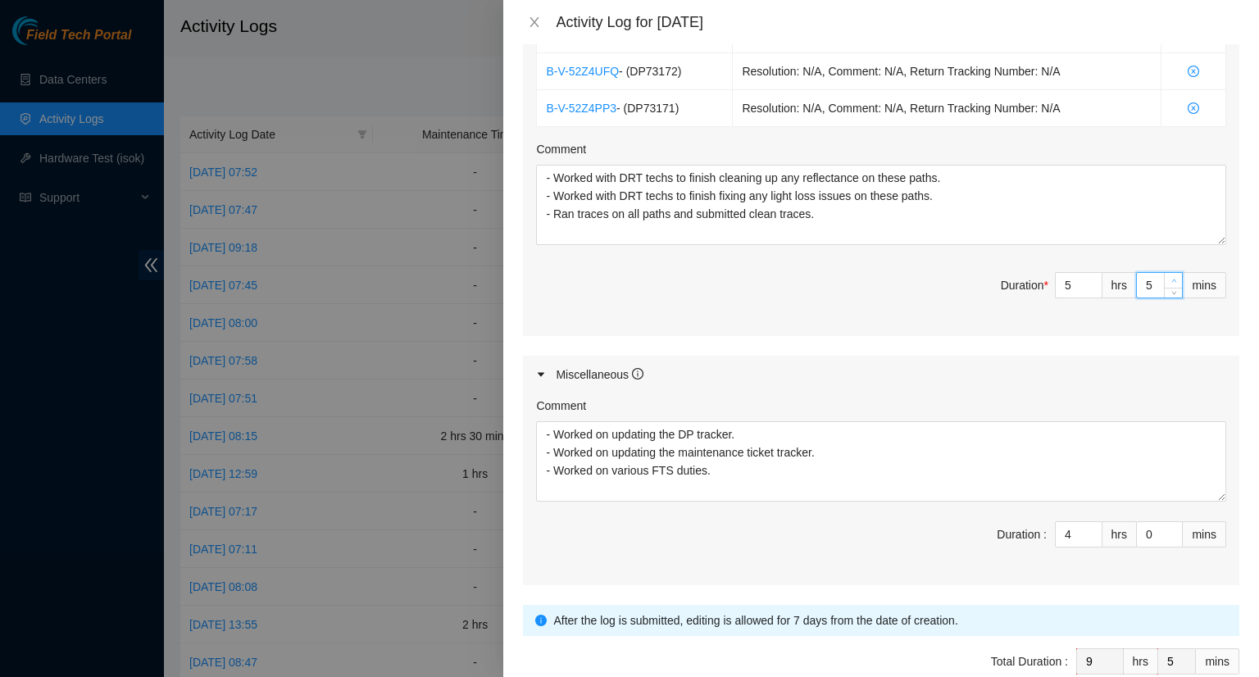
type input "6"
click at [1169, 276] on span "up" at bounding box center [1174, 281] width 10 height 10
type input "7"
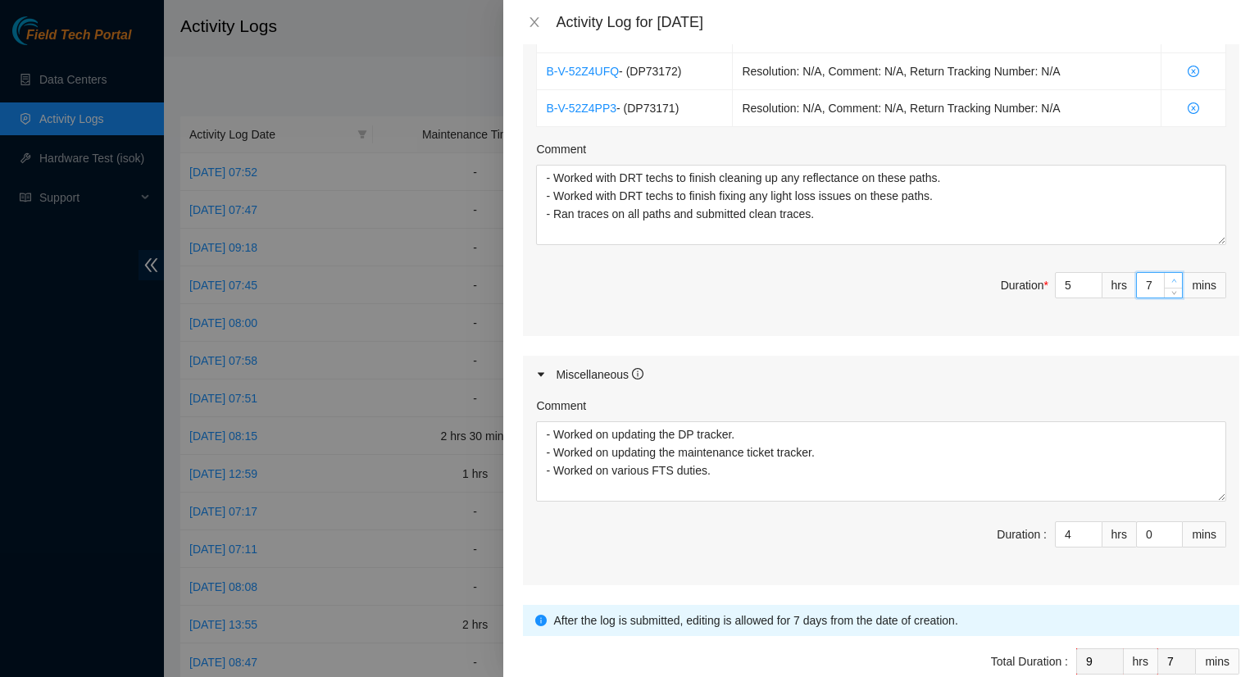
click at [1169, 276] on span "up" at bounding box center [1174, 281] width 10 height 10
type input "8"
click at [1169, 276] on span "up" at bounding box center [1174, 281] width 10 height 10
type input "9"
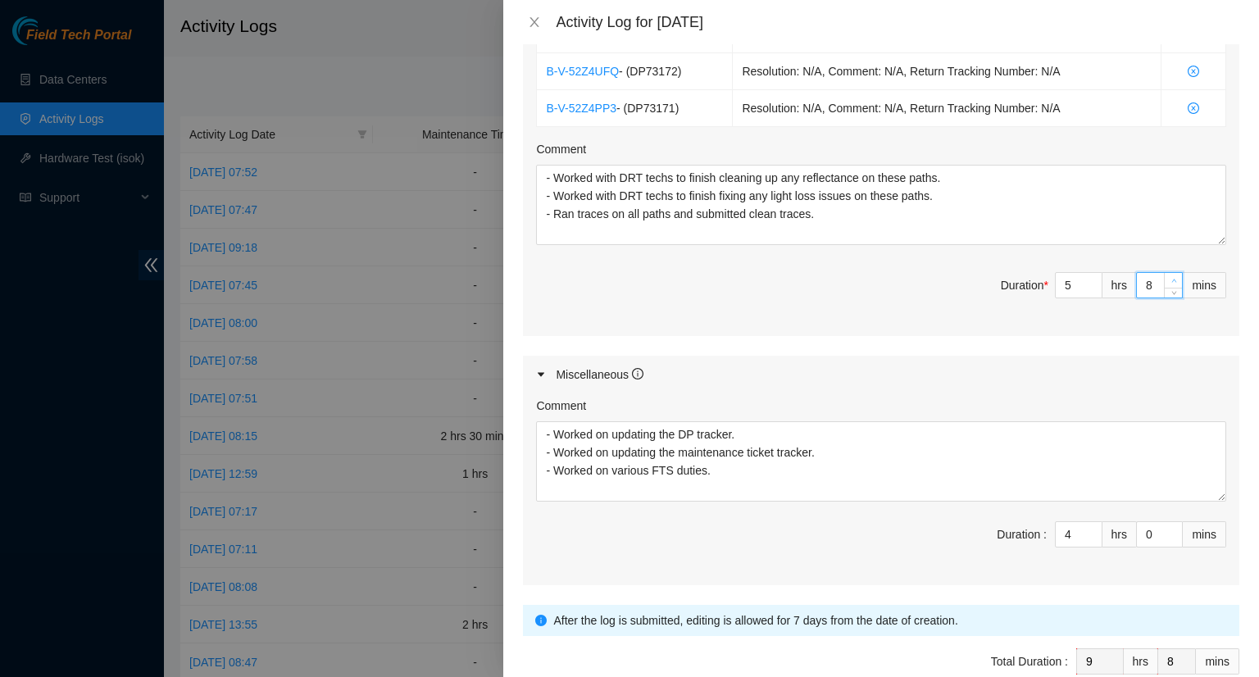
type input "9"
click at [1169, 276] on span "up" at bounding box center [1174, 281] width 10 height 10
type input "10"
click at [1169, 276] on span "up" at bounding box center [1174, 281] width 10 height 10
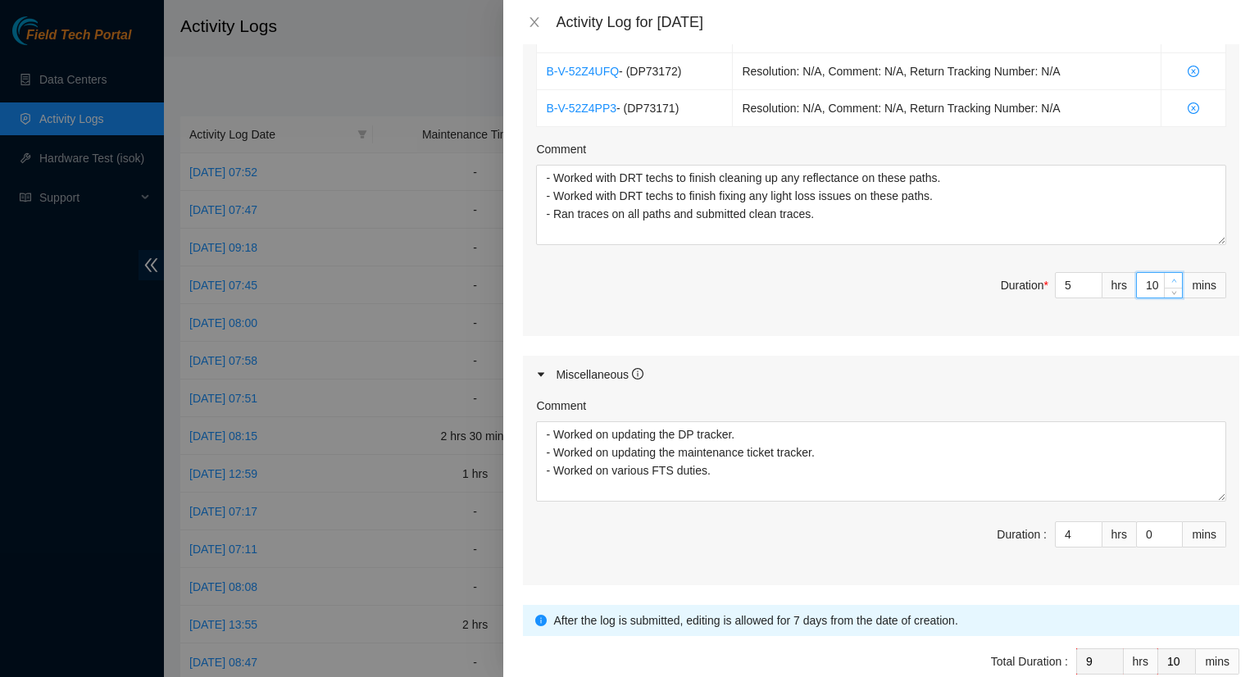
type input "11"
click at [1169, 276] on span "up" at bounding box center [1174, 281] width 10 height 10
type input "12"
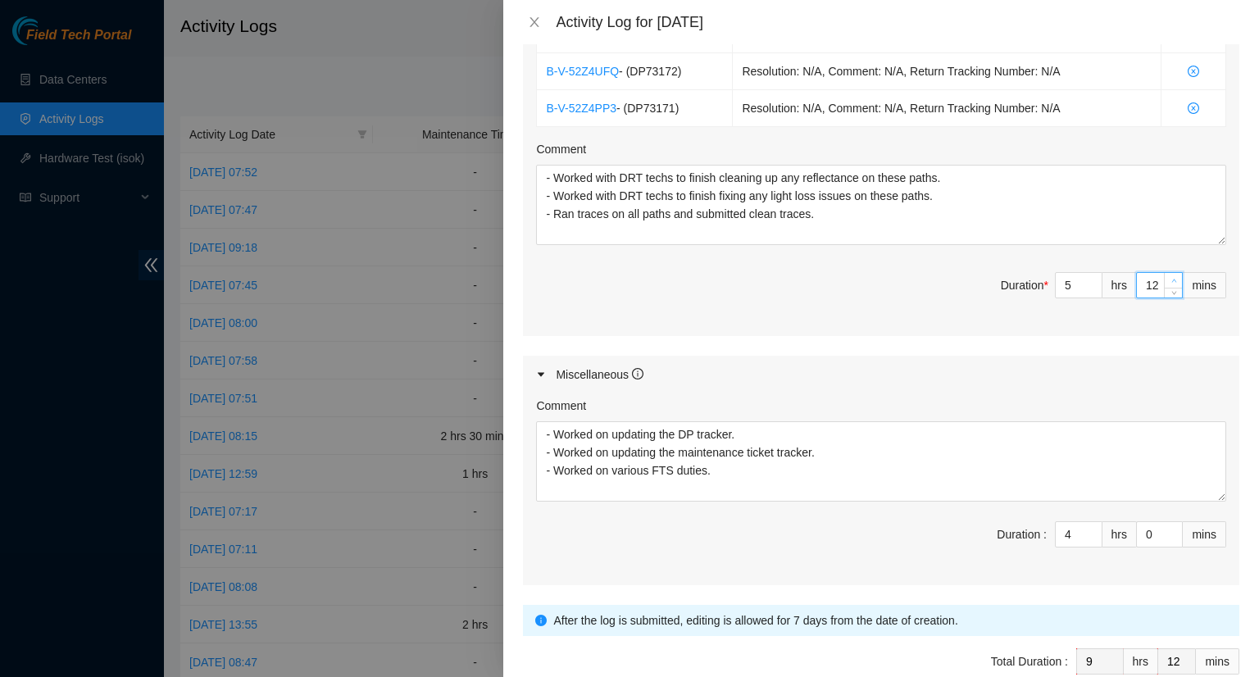
click at [1169, 276] on span "up" at bounding box center [1174, 281] width 10 height 10
type input "13"
click at [1169, 276] on span "up" at bounding box center [1174, 281] width 10 height 10
type input "14"
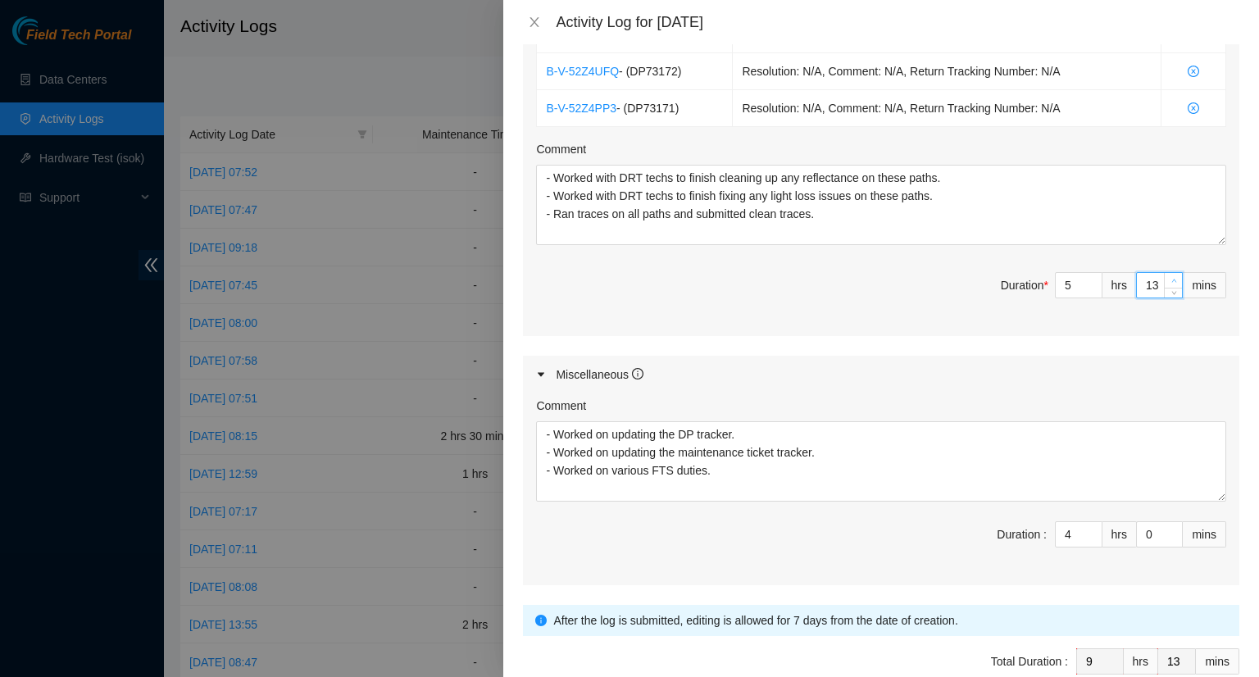
type input "14"
click at [1169, 276] on span "up" at bounding box center [1174, 281] width 10 height 10
type input "15"
click at [1169, 276] on span "up" at bounding box center [1174, 281] width 10 height 10
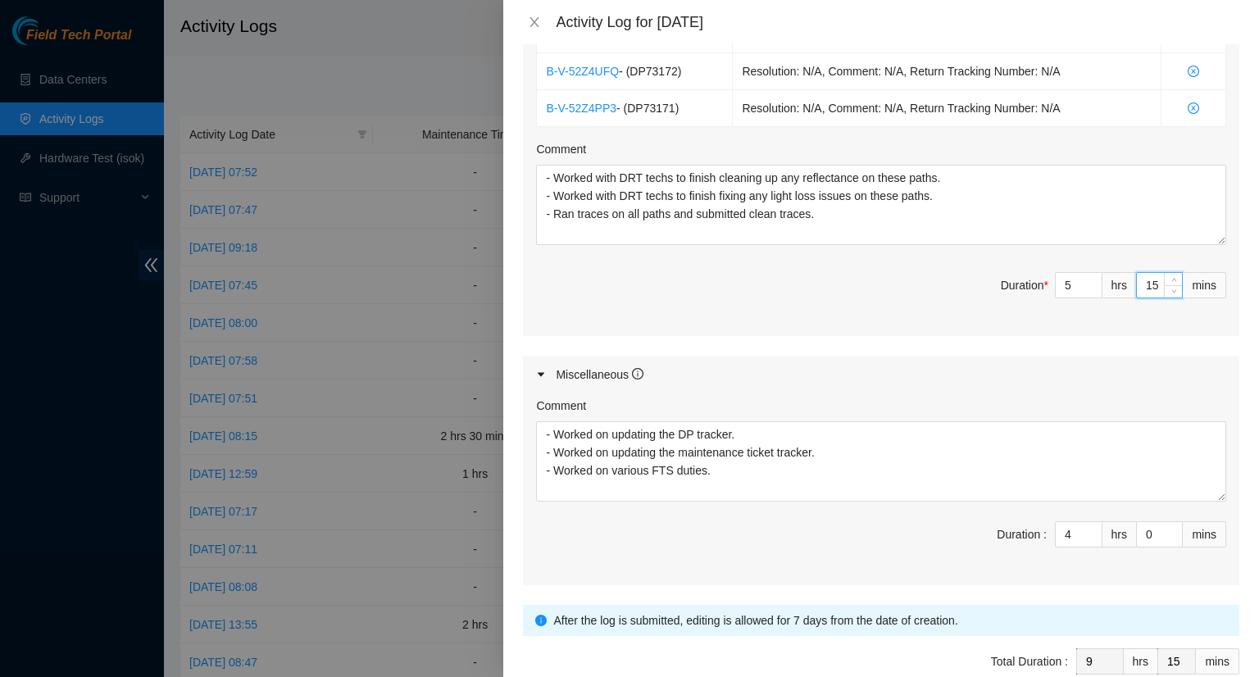
click at [804, 548] on span "Duration : 4 hrs 0 mins" at bounding box center [881, 544] width 690 height 46
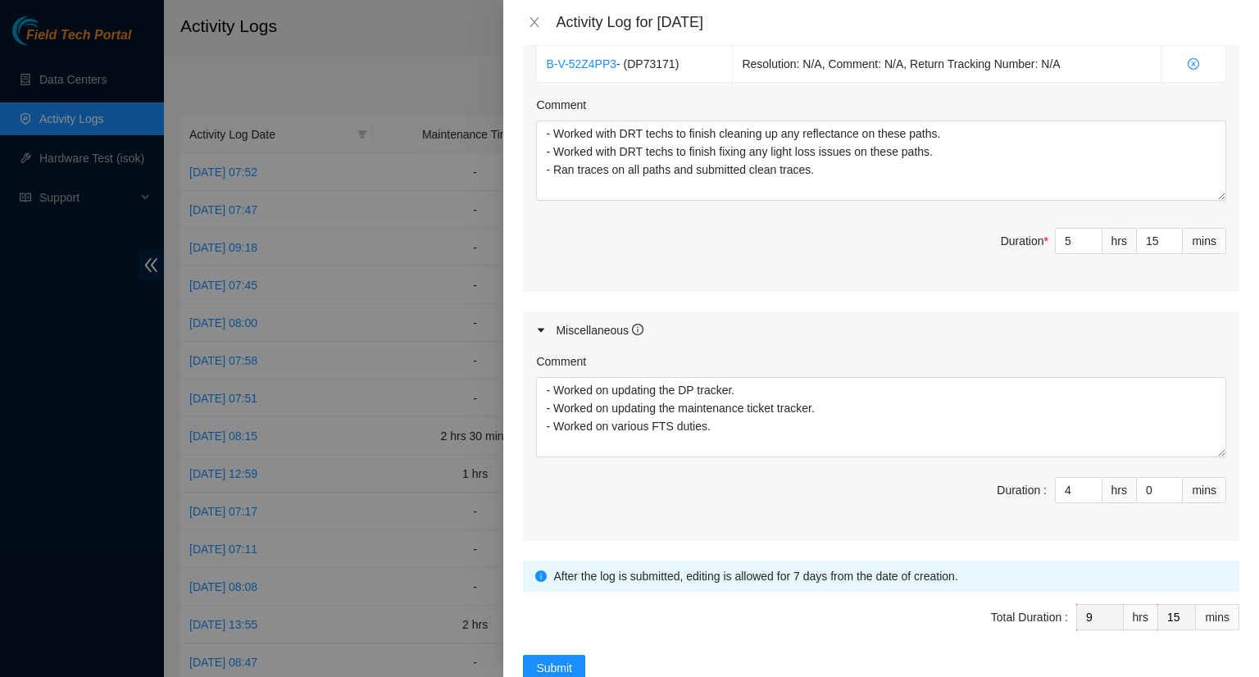
scroll to position [749, 0]
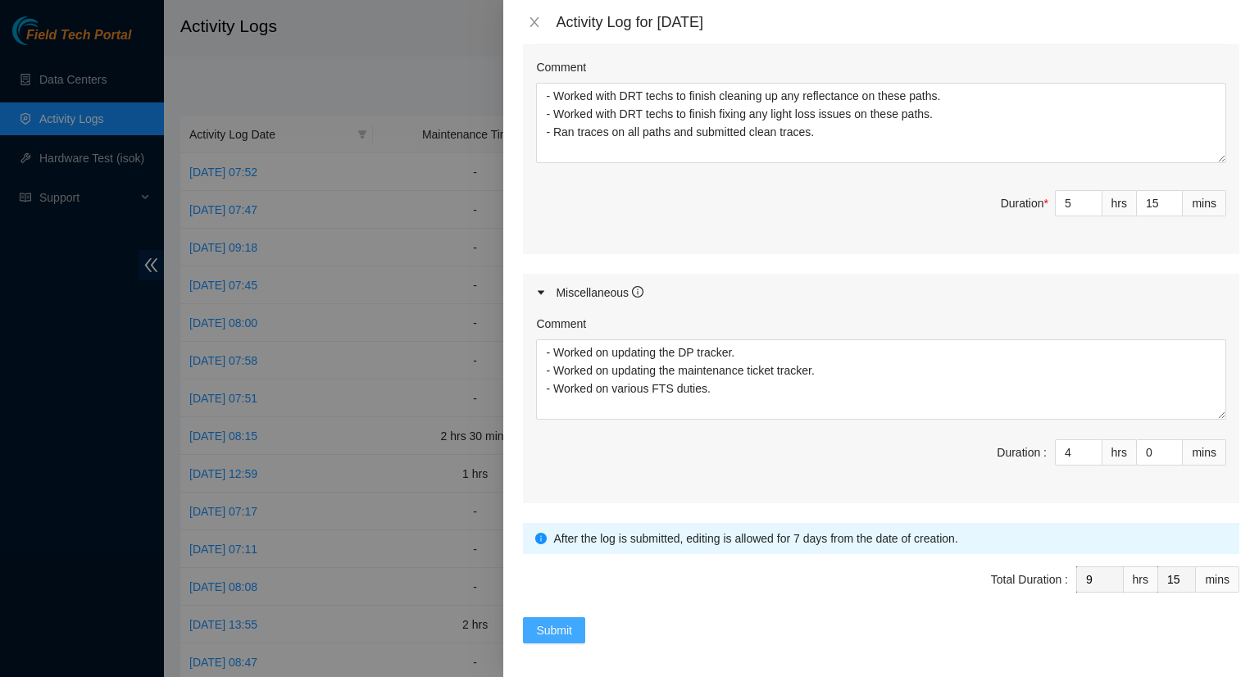
click at [574, 634] on button "Submit" at bounding box center [554, 630] width 62 height 26
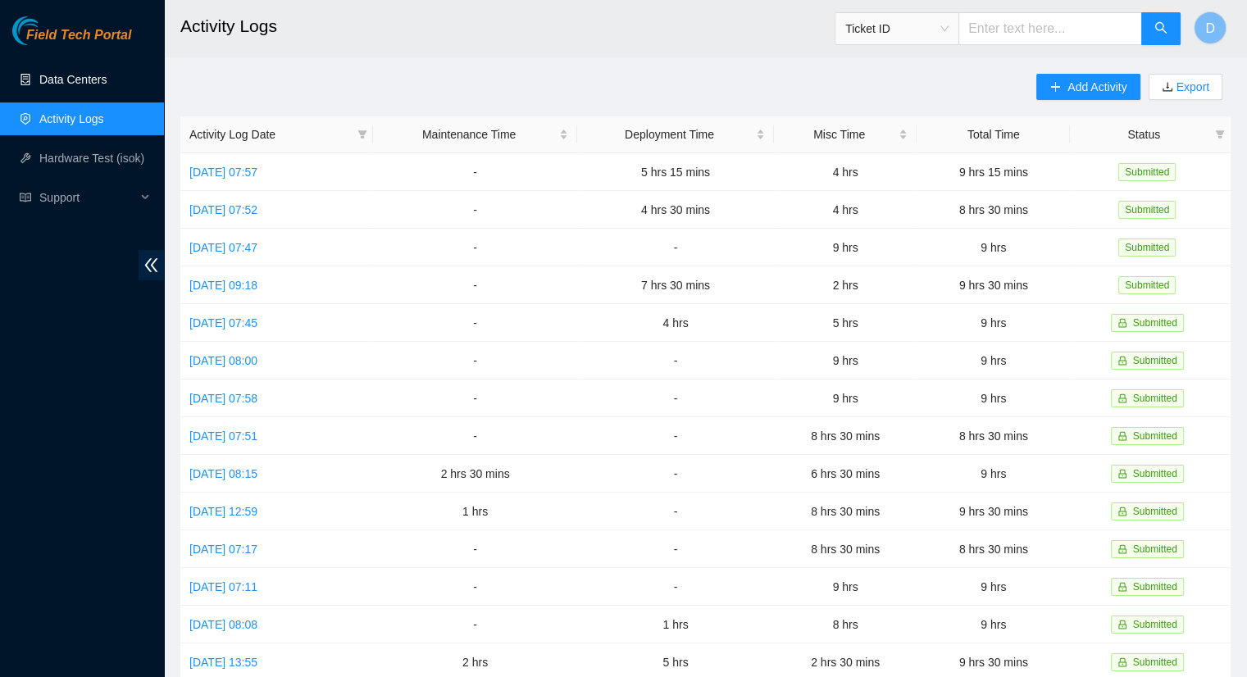
click at [102, 73] on link "Data Centers" at bounding box center [72, 79] width 67 height 13
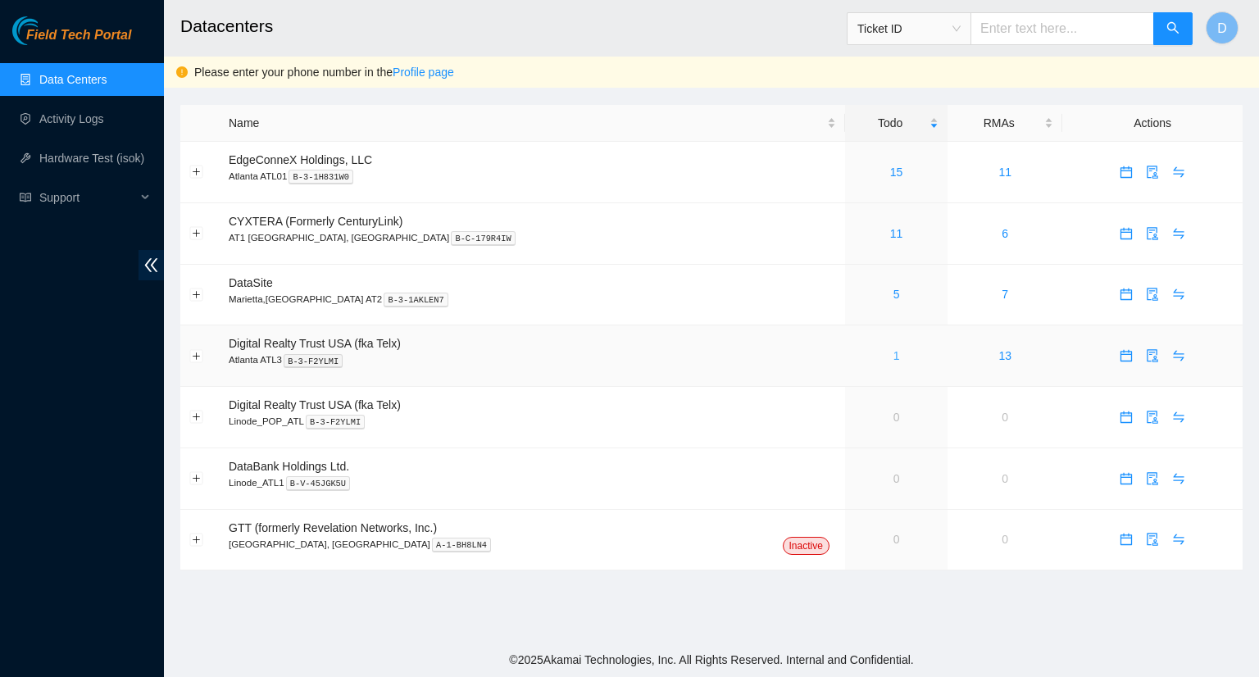
click at [894, 362] on link "1" at bounding box center [897, 355] width 7 height 13
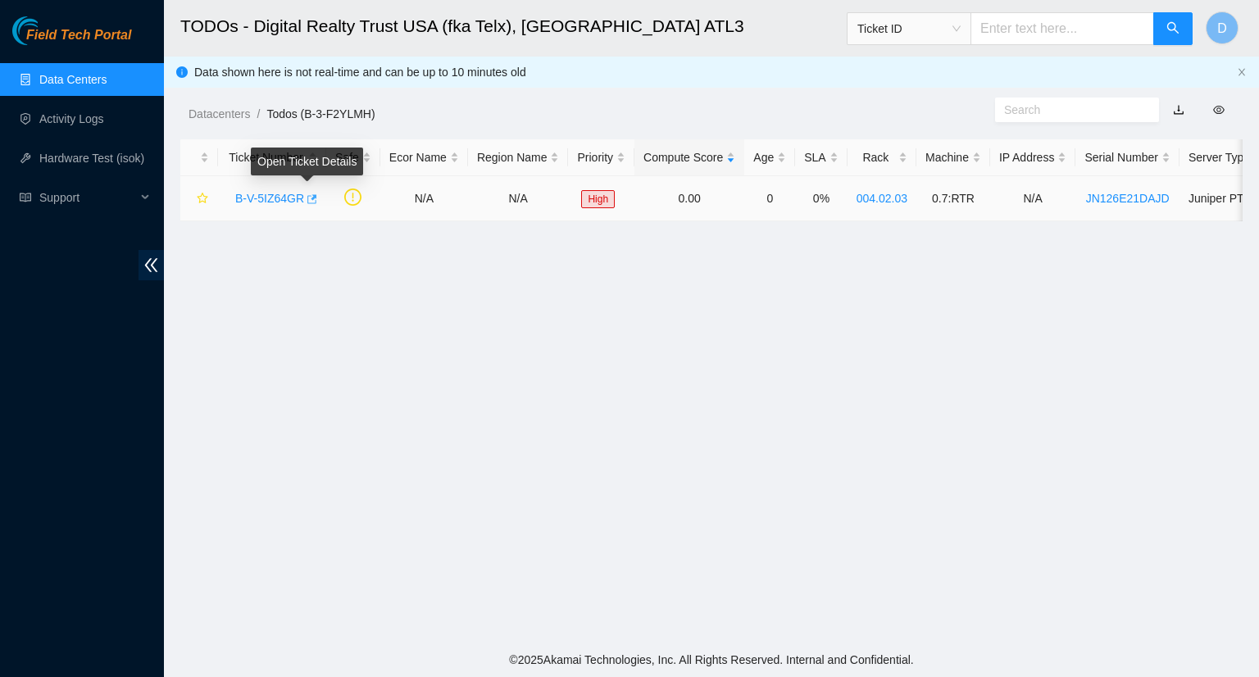
click at [308, 203] on icon "button" at bounding box center [312, 198] width 10 height 9
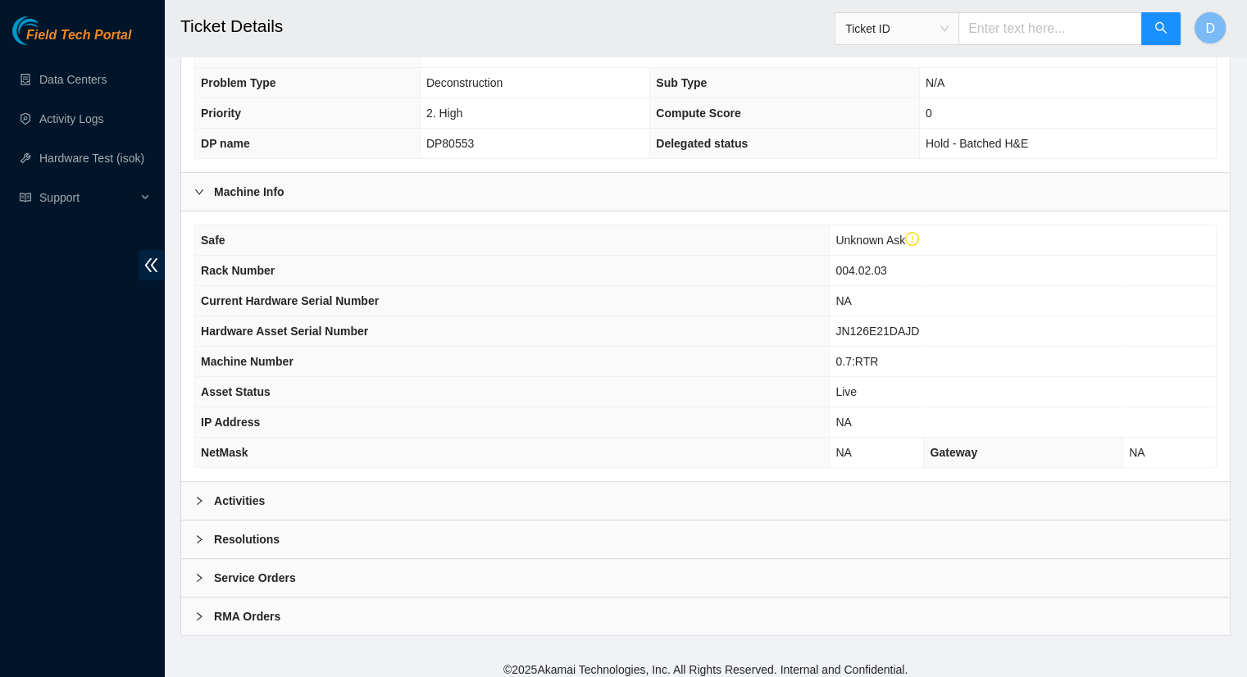
scroll to position [462, 0]
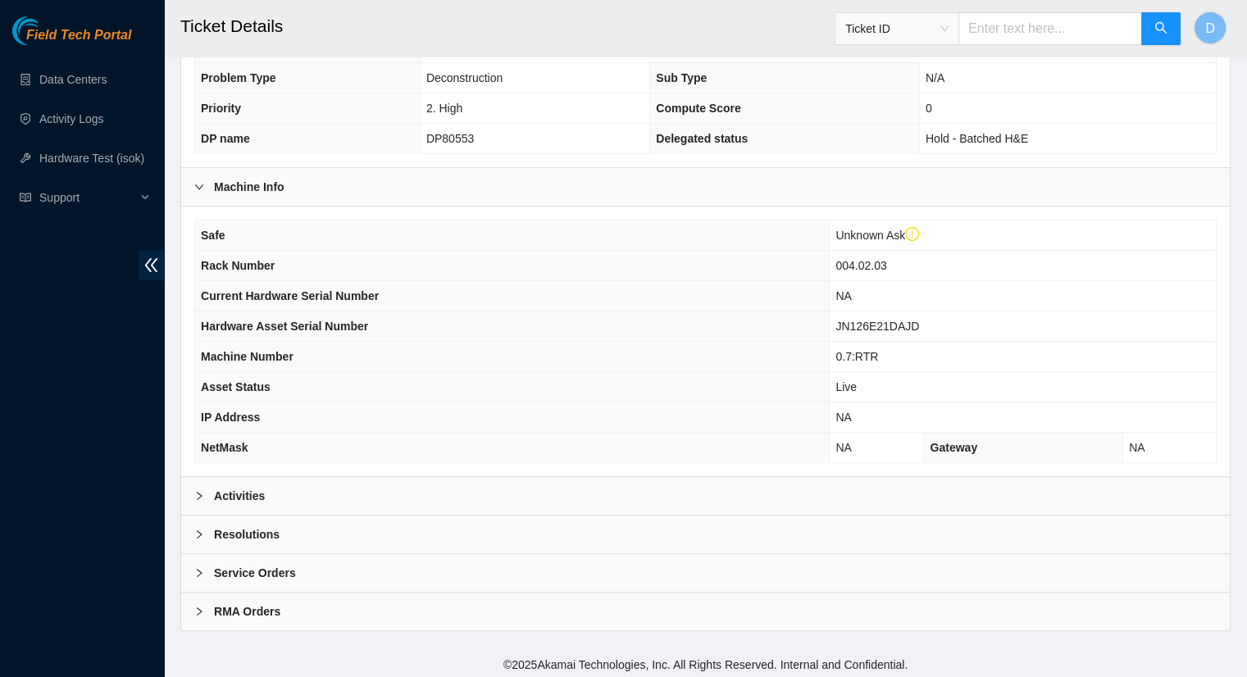
click at [238, 493] on b "Activities" at bounding box center [239, 496] width 51 height 18
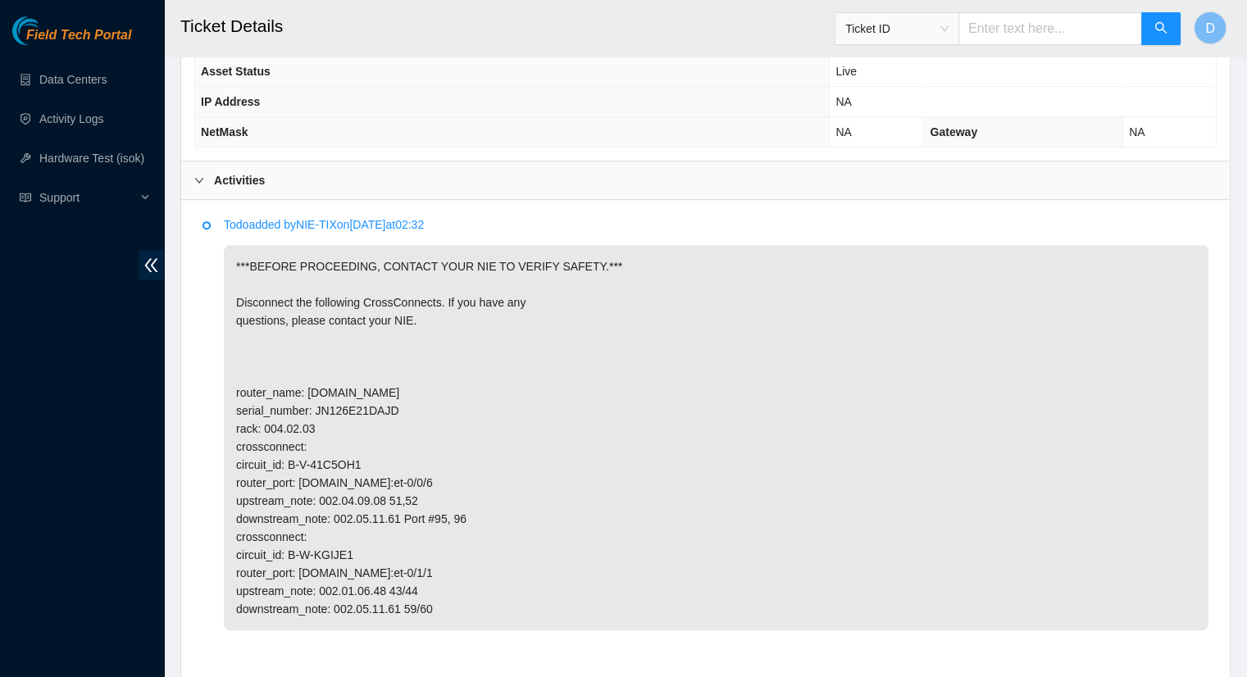
scroll to position [784, 0]
